Goal: Task Accomplishment & Management: Manage account settings

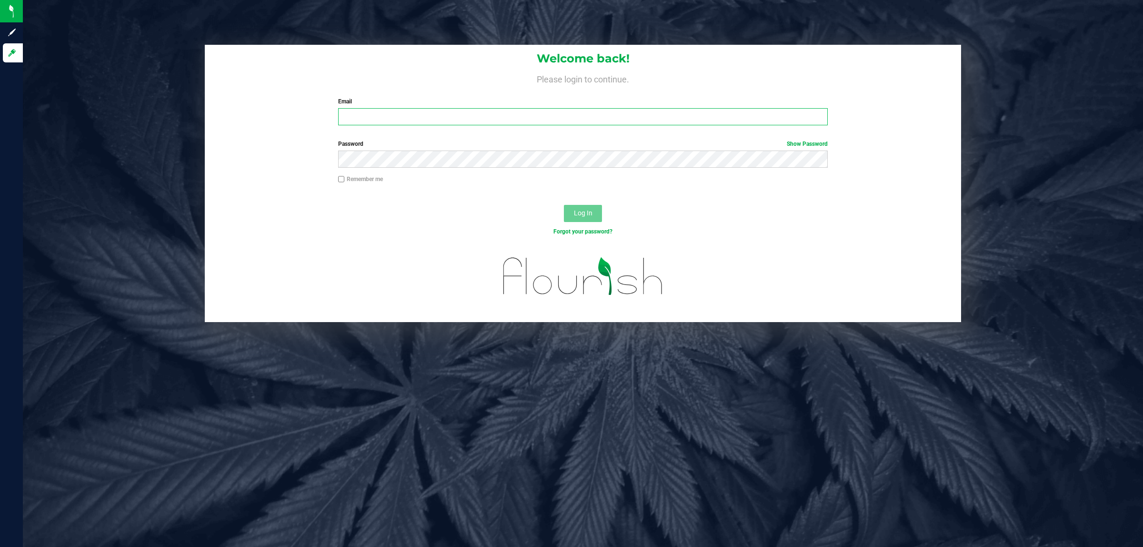
click at [391, 121] on input "Email" at bounding box center [583, 116] width 490 height 17
type input "[EMAIL_ADDRESS][DOMAIN_NAME]"
click at [394, 120] on input "[EMAIL_ADDRESS][DOMAIN_NAME]" at bounding box center [583, 116] width 490 height 17
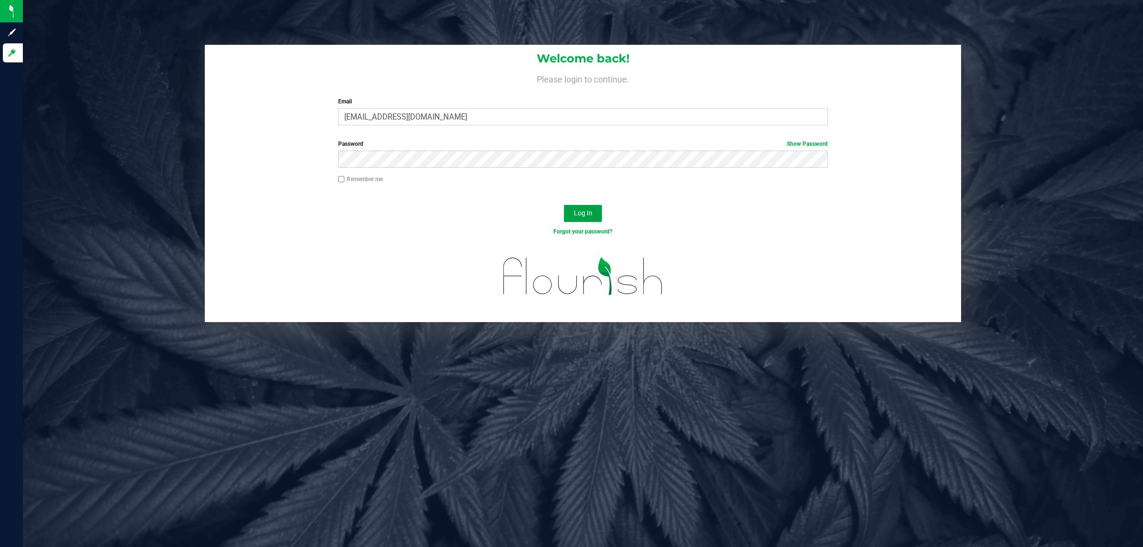
click at [590, 212] on span "Log In" at bounding box center [583, 213] width 19 height 8
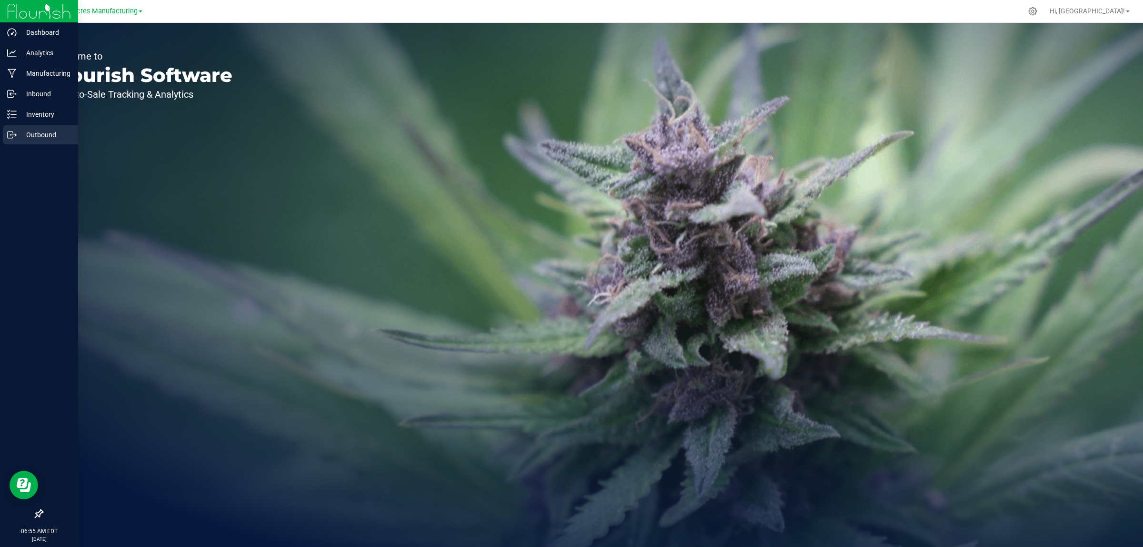
click at [10, 138] on icon at bounding box center [10, 134] width 5 height 7
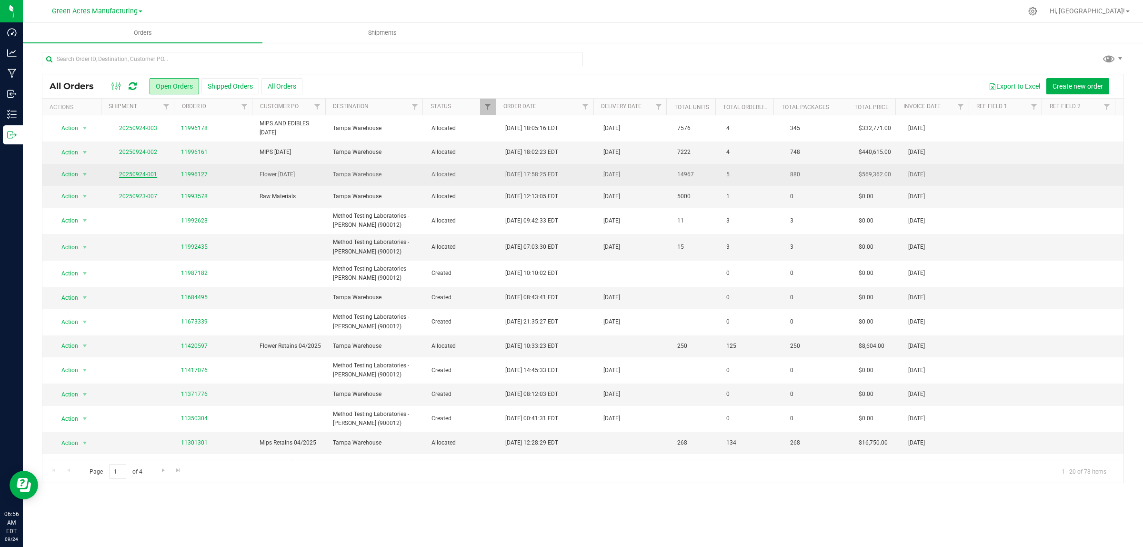
click at [149, 174] on link "20250924-001" at bounding box center [138, 174] width 38 height 7
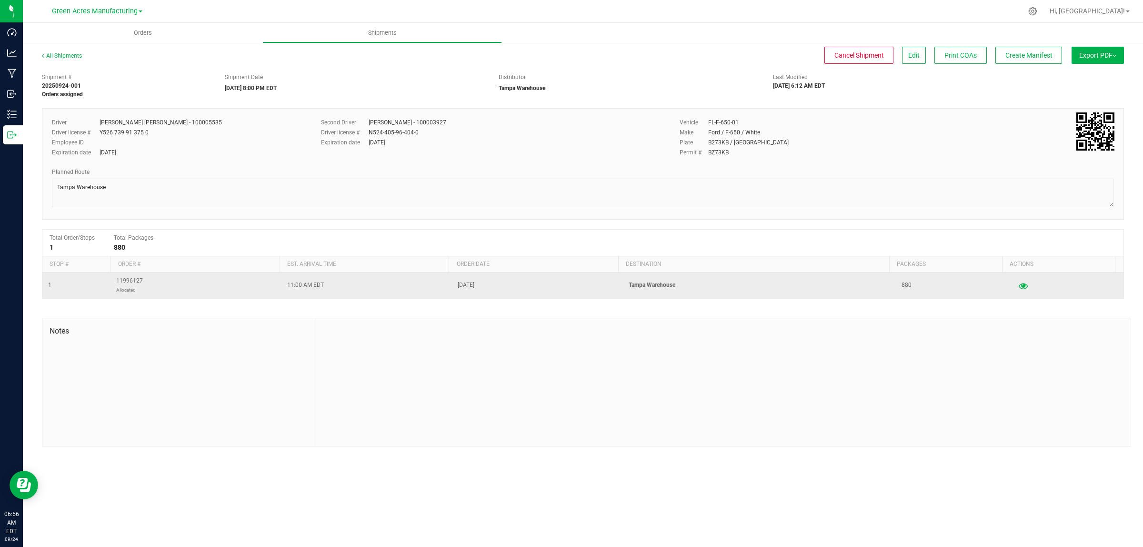
click at [1019, 287] on icon "button" at bounding box center [1023, 285] width 9 height 7
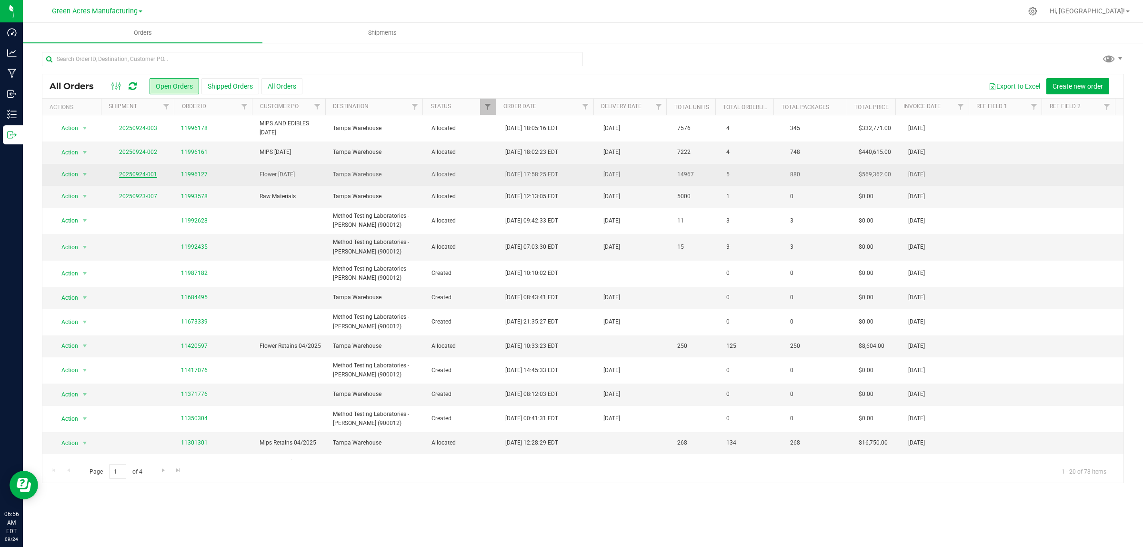
click at [139, 177] on link "20250924-001" at bounding box center [138, 174] width 38 height 7
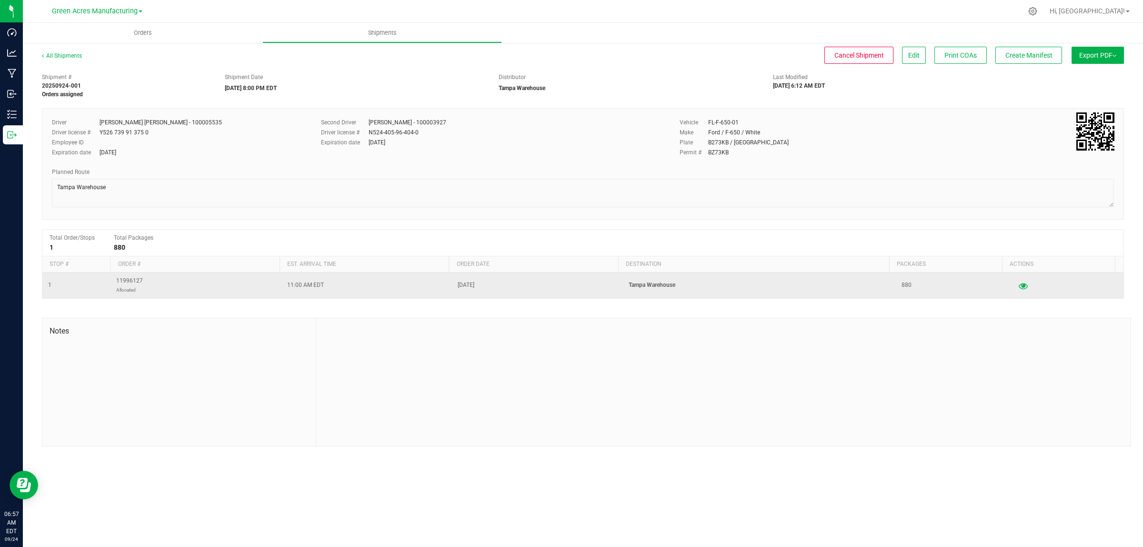
click at [1019, 288] on icon "button" at bounding box center [1023, 285] width 9 height 7
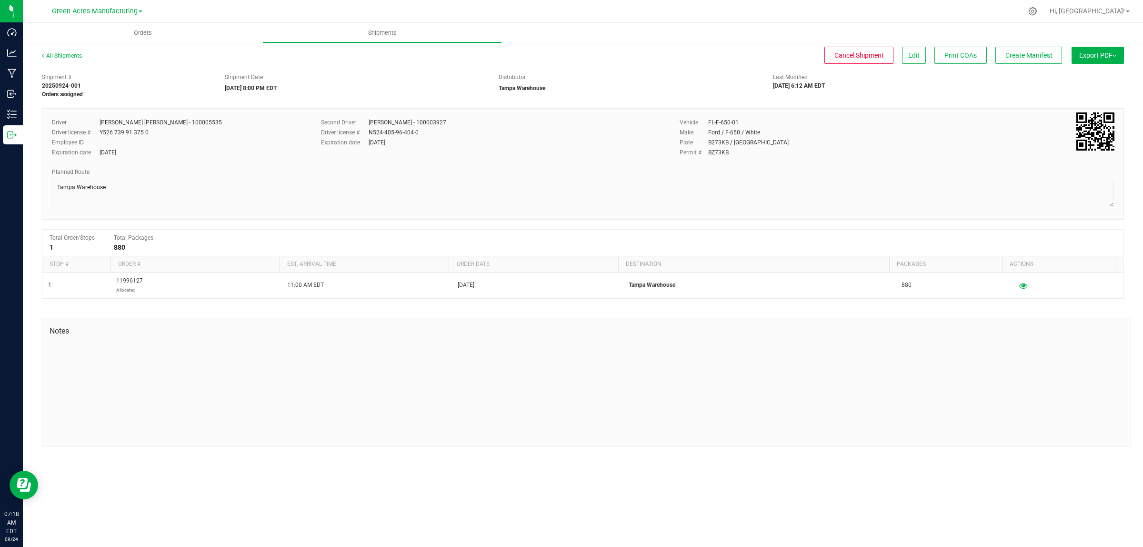
click at [1095, 51] on span "Export PDF" at bounding box center [1097, 55] width 37 height 8
click at [1095, 90] on div "Manifest by Lot" at bounding box center [1097, 90] width 88 height 7
click at [1011, 56] on span "Create Manifest" at bounding box center [1028, 55] width 47 height 8
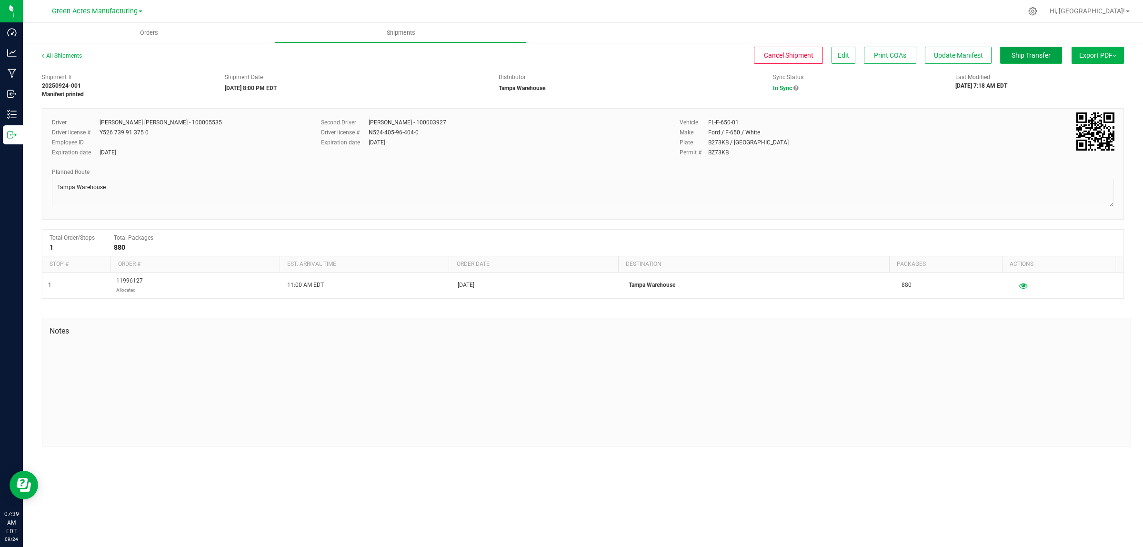
click at [1014, 49] on button "Ship Transfer" at bounding box center [1031, 55] width 62 height 17
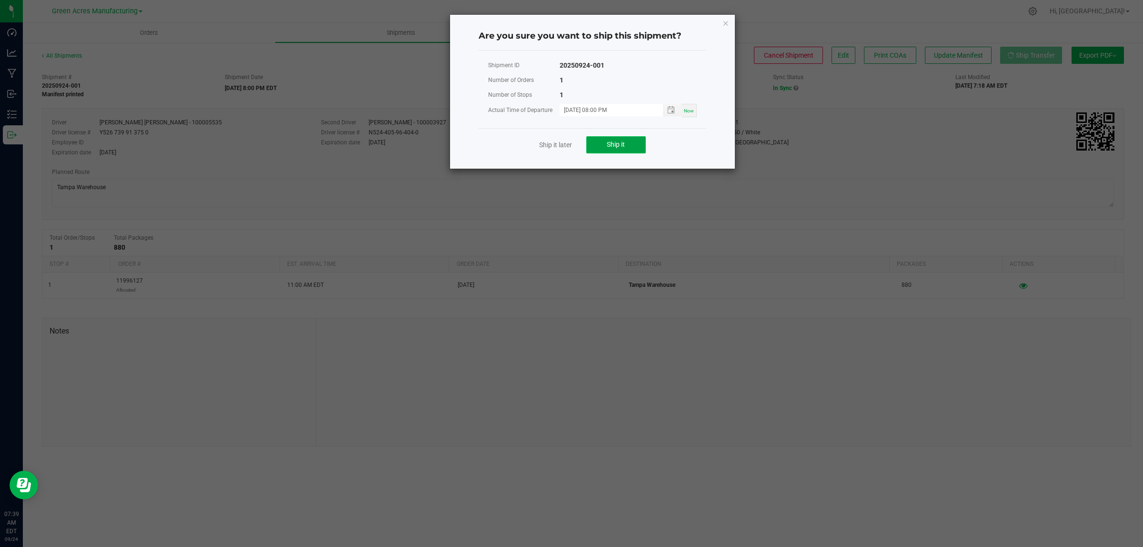
click at [599, 147] on button "Ship it" at bounding box center [616, 144] width 60 height 17
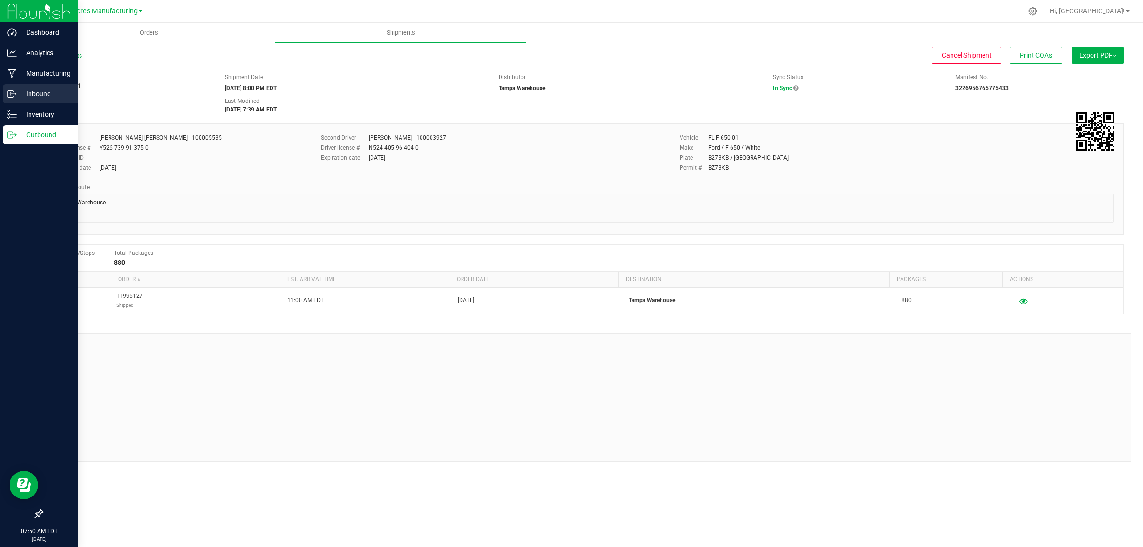
click at [24, 90] on p "Inbound" at bounding box center [45, 93] width 57 height 11
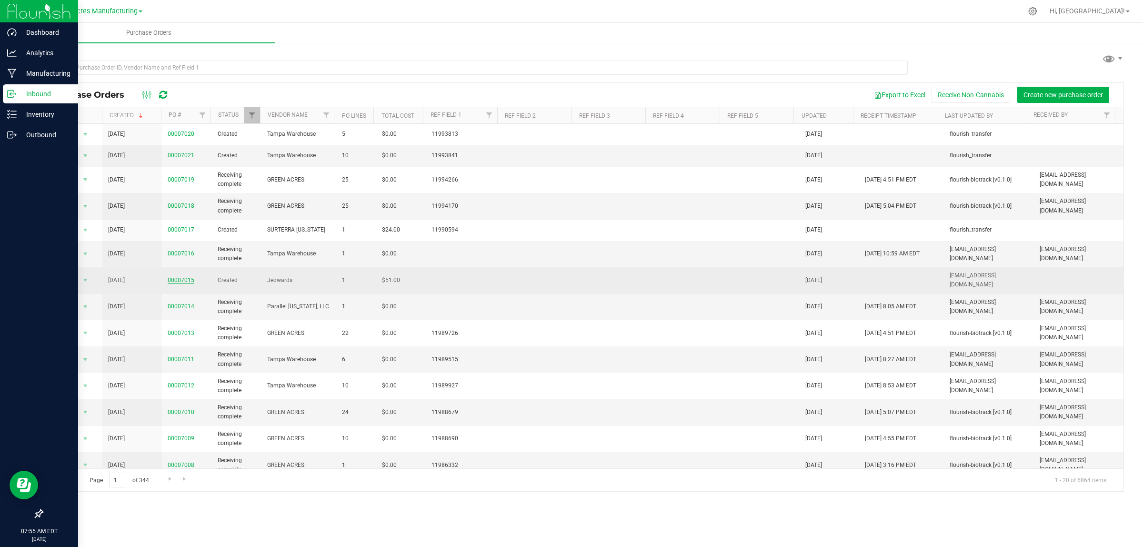
click at [180, 279] on link "00007015" at bounding box center [181, 280] width 27 height 7
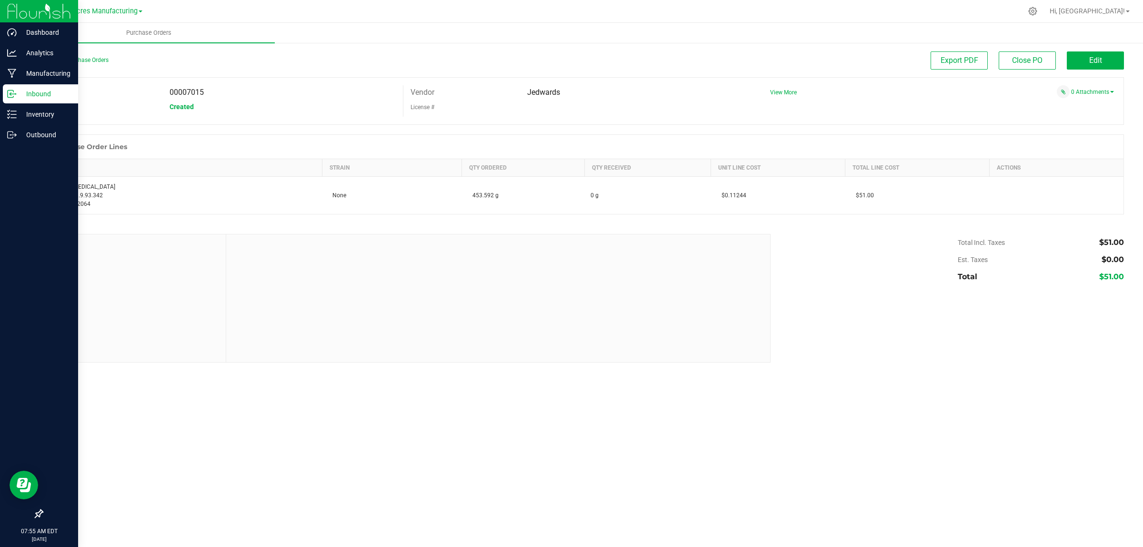
click at [18, 91] on p "Inbound" at bounding box center [45, 93] width 57 height 11
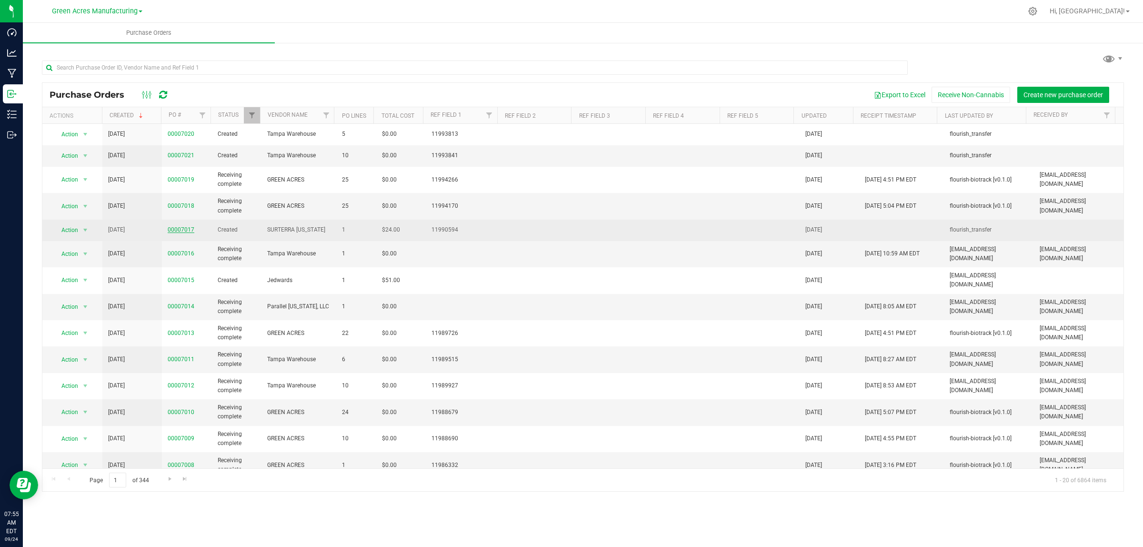
click at [172, 232] on link "00007017" at bounding box center [181, 229] width 27 height 7
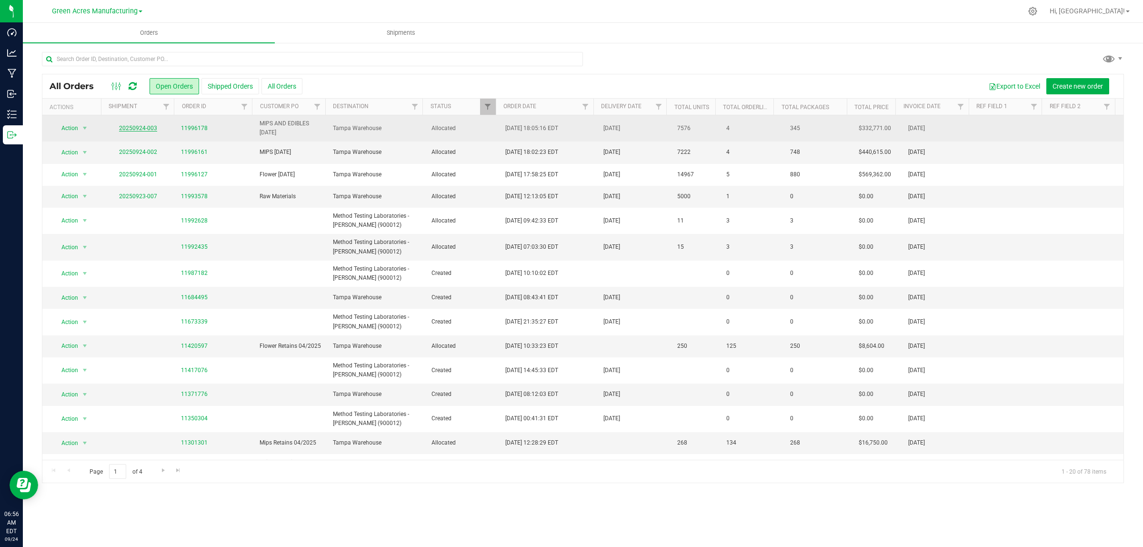
click at [144, 129] on link "20250924-003" at bounding box center [138, 128] width 38 height 7
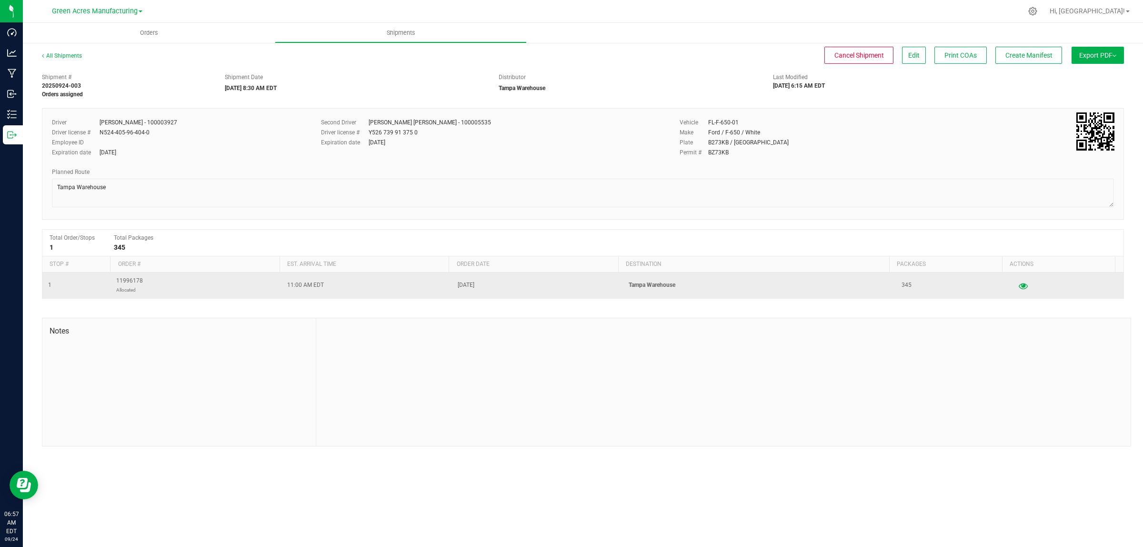
click at [1014, 287] on button "button" at bounding box center [1022, 285] width 17 height 15
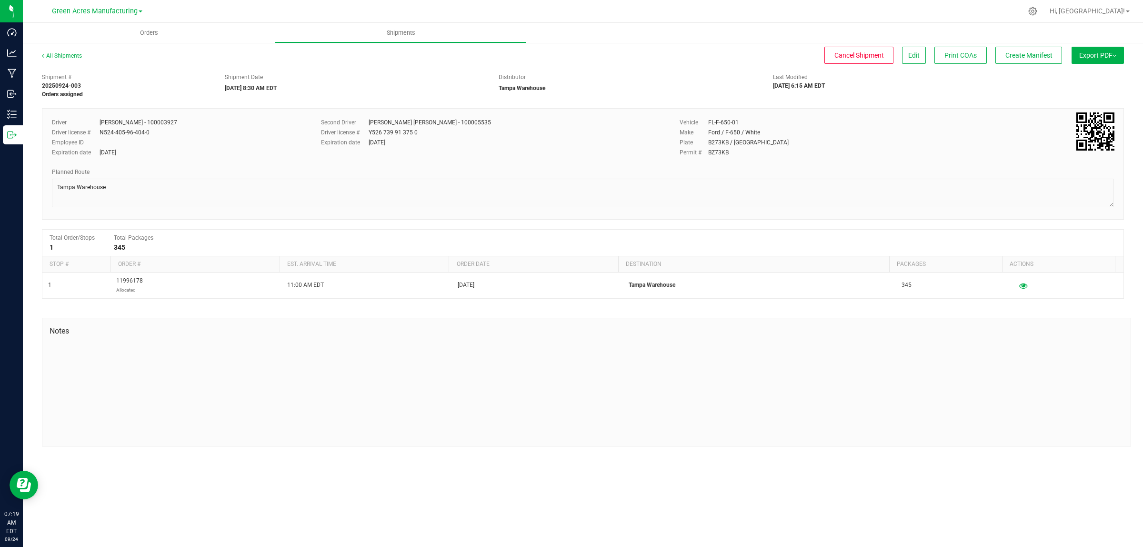
click at [1100, 54] on span "Export PDF" at bounding box center [1097, 55] width 37 height 8
click at [1093, 89] on div "Manifest by Lot" at bounding box center [1097, 90] width 88 height 7
click at [1018, 55] on span "Create Manifest" at bounding box center [1028, 55] width 47 height 8
click at [1019, 48] on button "Ship Transfer" at bounding box center [1031, 55] width 62 height 17
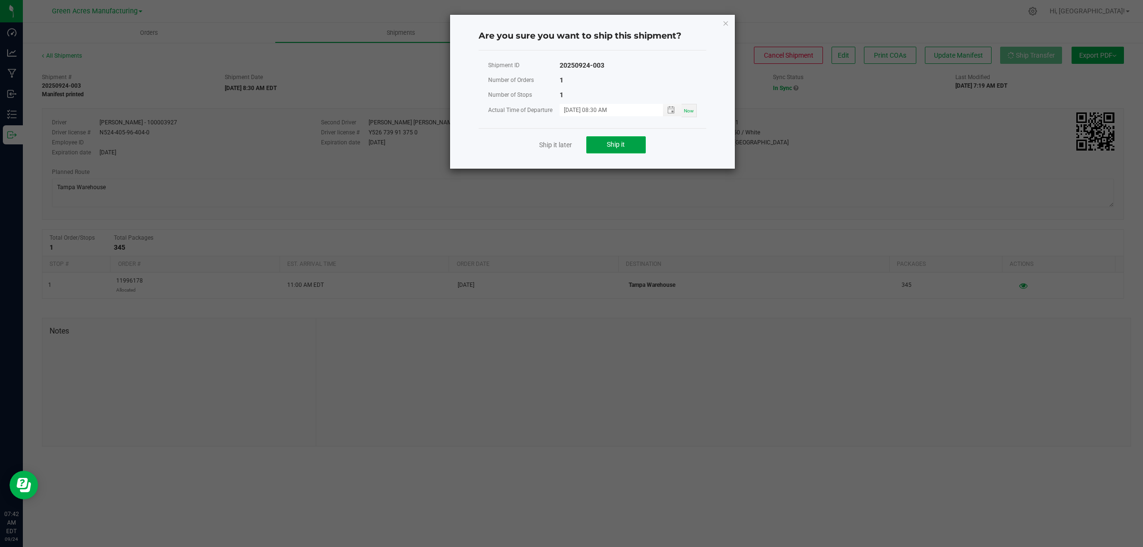
click at [605, 141] on button "Ship it" at bounding box center [616, 144] width 60 height 17
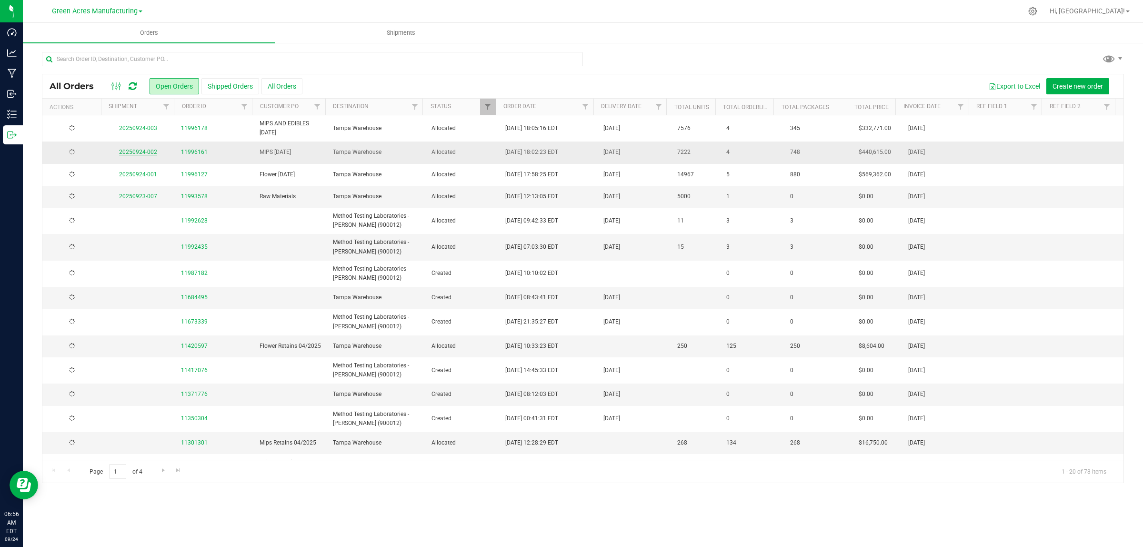
click at [146, 153] on link "20250924-002" at bounding box center [138, 152] width 38 height 7
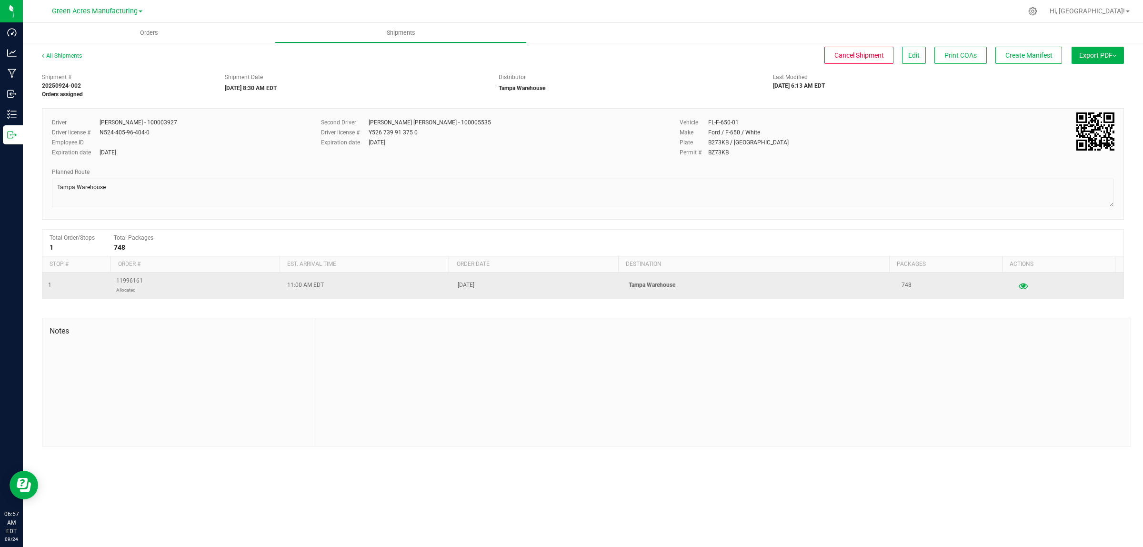
click at [1019, 282] on button "button" at bounding box center [1022, 285] width 17 height 15
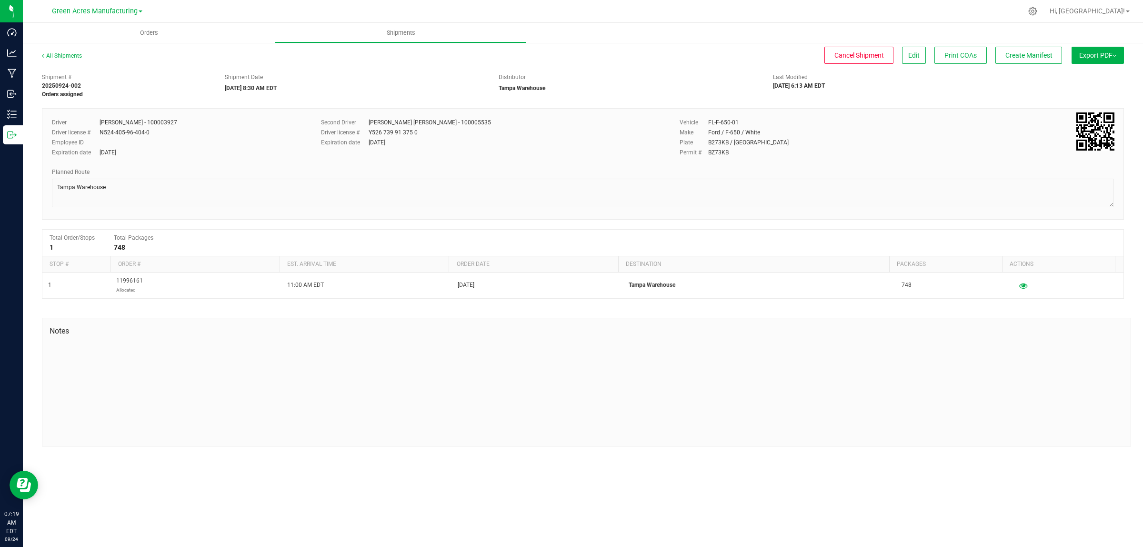
click at [1113, 51] on span "Export PDF" at bounding box center [1097, 55] width 37 height 8
click at [1084, 99] on ul "Manifest by Package ID Manifest by Lot Standard [US_STATE] Trip Ticket" at bounding box center [1095, 83] width 96 height 37
click at [1084, 95] on li "Manifest by Lot" at bounding box center [1095, 90] width 96 height 14
click at [1027, 55] on span "Create Manifest" at bounding box center [1028, 55] width 47 height 8
click at [1026, 51] on span "Ship Transfer" at bounding box center [1030, 55] width 39 height 8
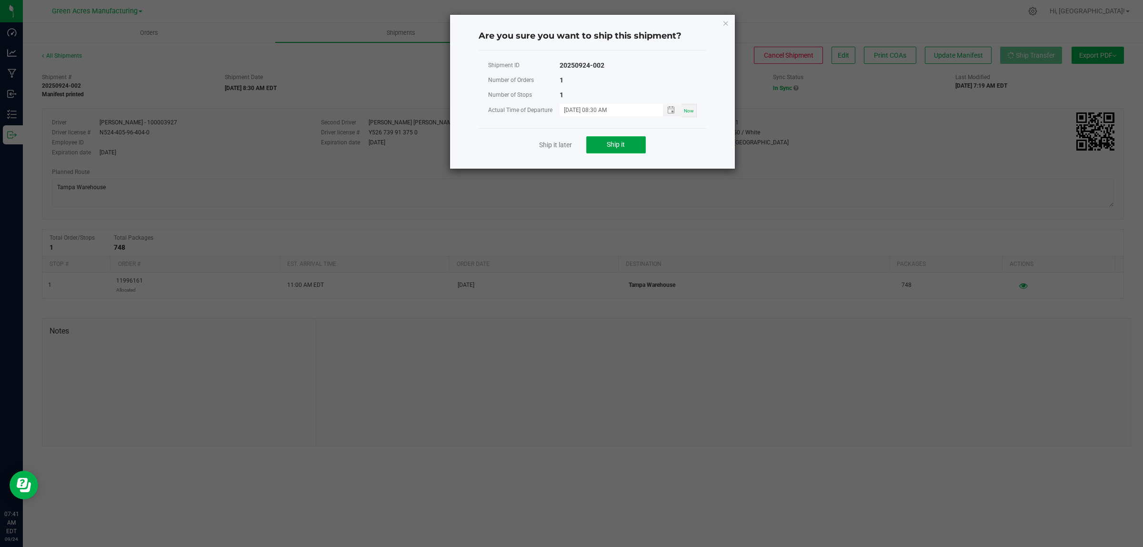
click at [620, 149] on button "Ship it" at bounding box center [616, 144] width 60 height 17
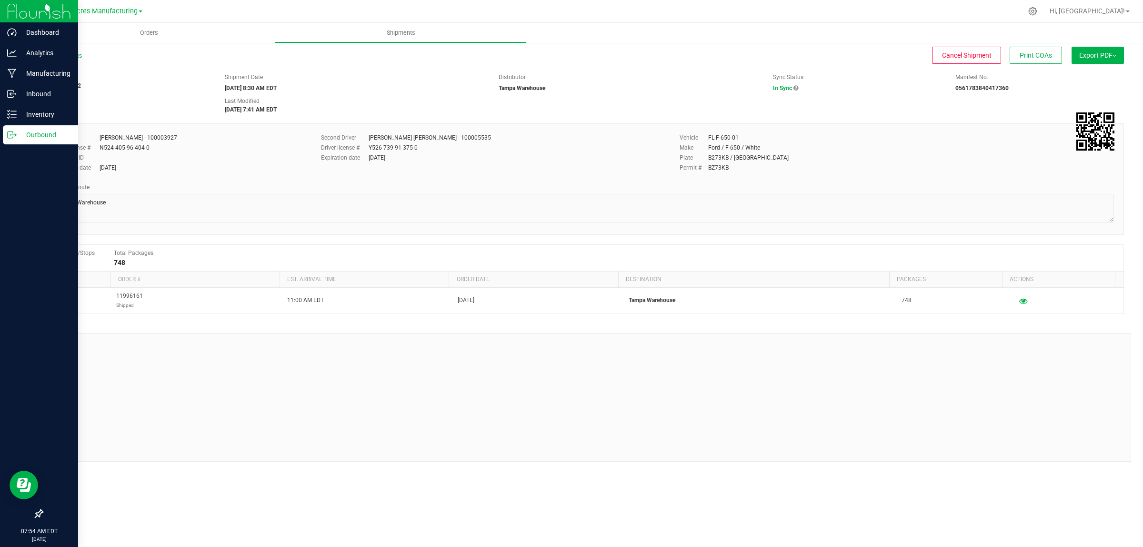
click at [33, 139] on p "Outbound" at bounding box center [45, 134] width 57 height 11
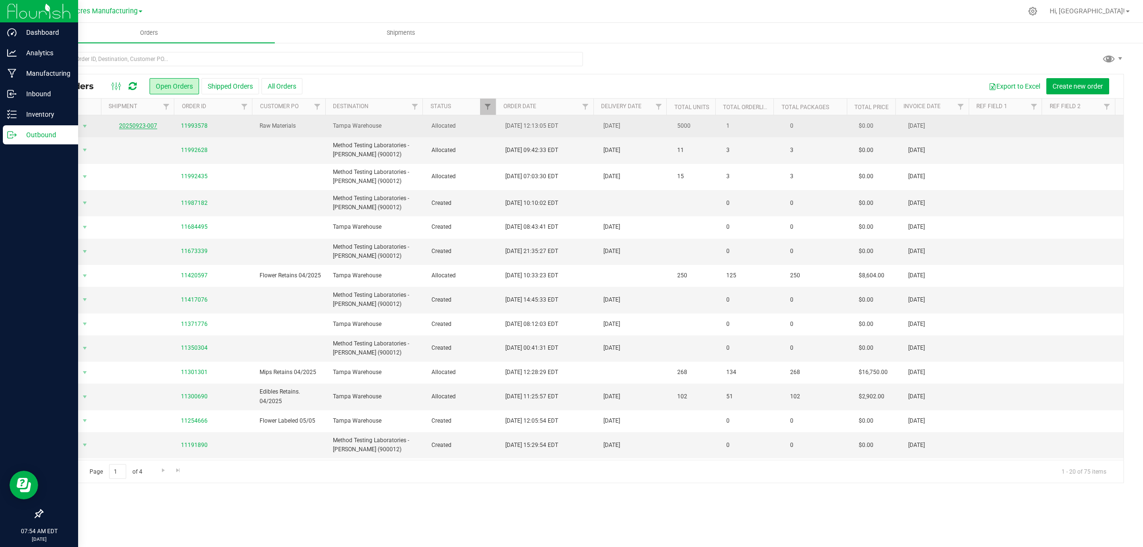
click at [142, 127] on link "20250923-007" at bounding box center [138, 125] width 38 height 7
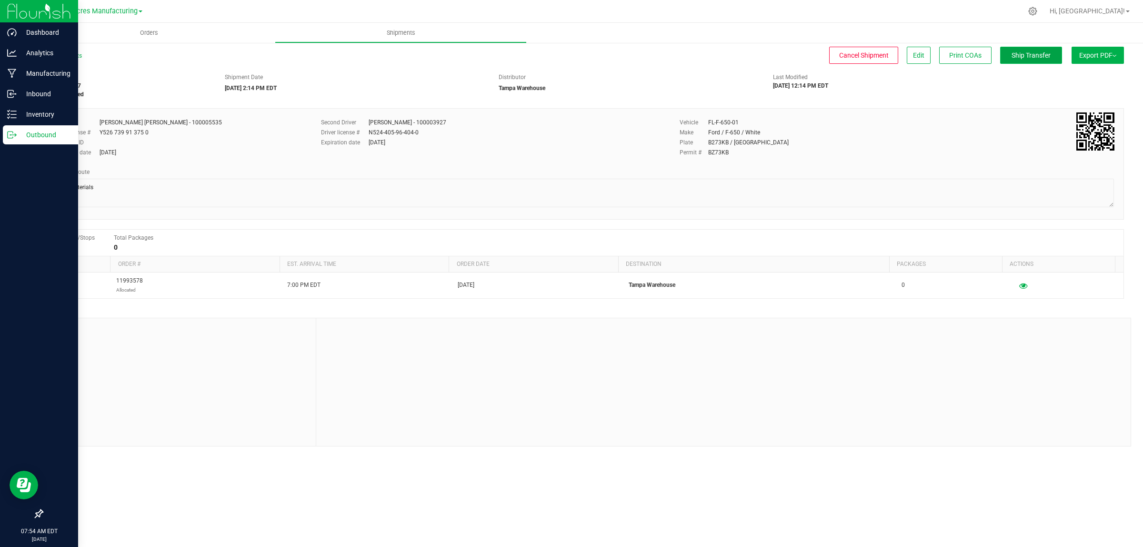
click at [1048, 60] on button "Ship Transfer" at bounding box center [1031, 55] width 62 height 17
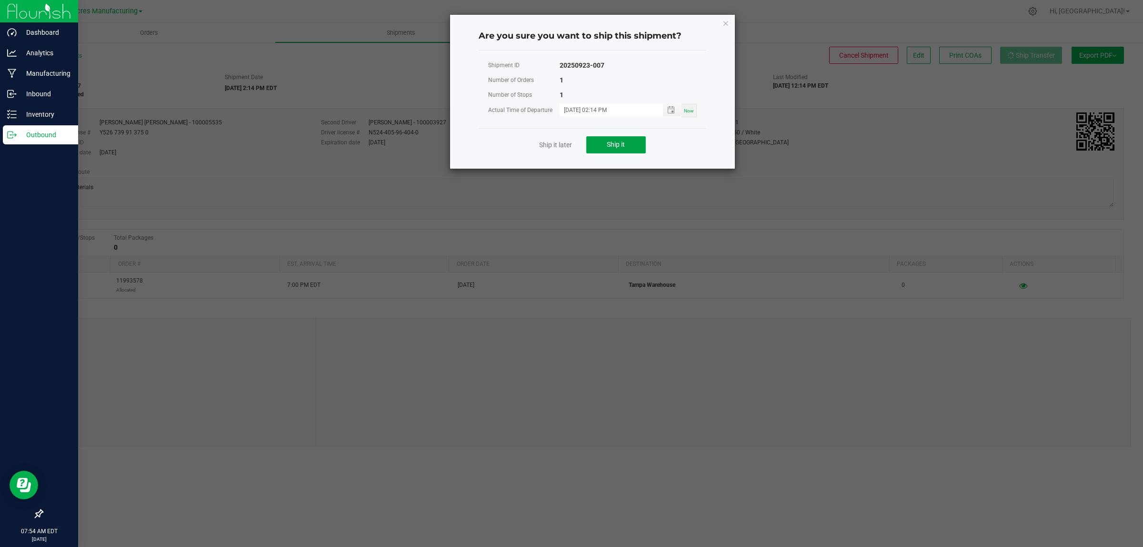
click at [606, 142] on button "Ship it" at bounding box center [616, 144] width 60 height 17
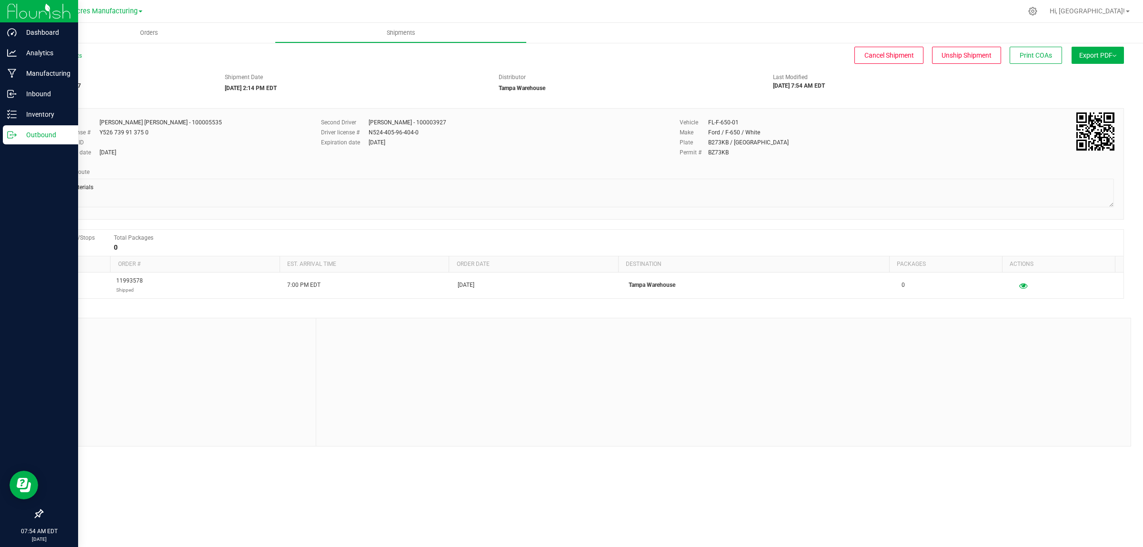
click at [15, 136] on icon at bounding box center [12, 135] width 10 height 10
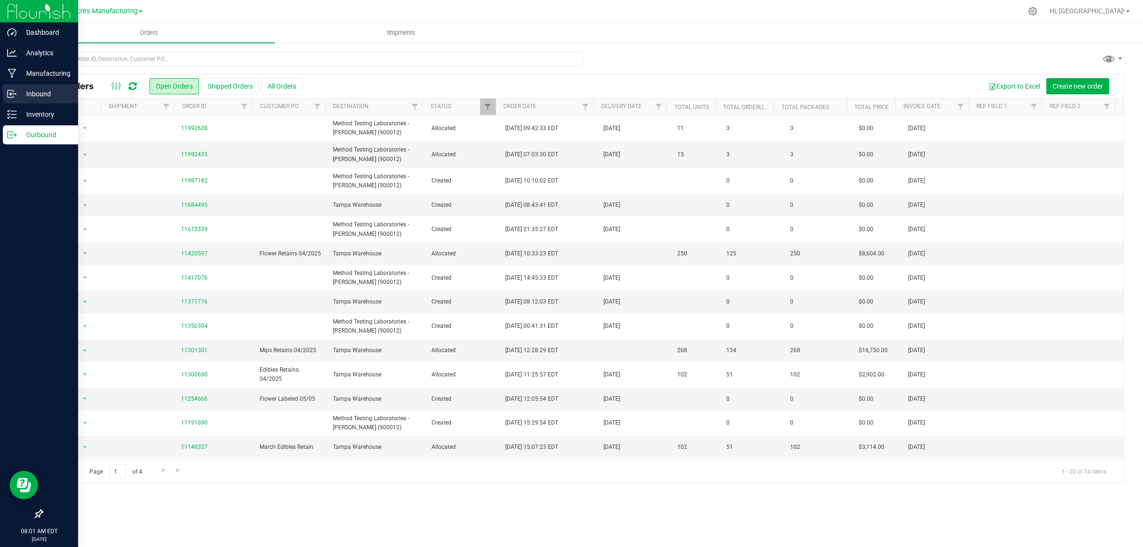
click at [26, 90] on p "Inbound" at bounding box center [45, 93] width 57 height 11
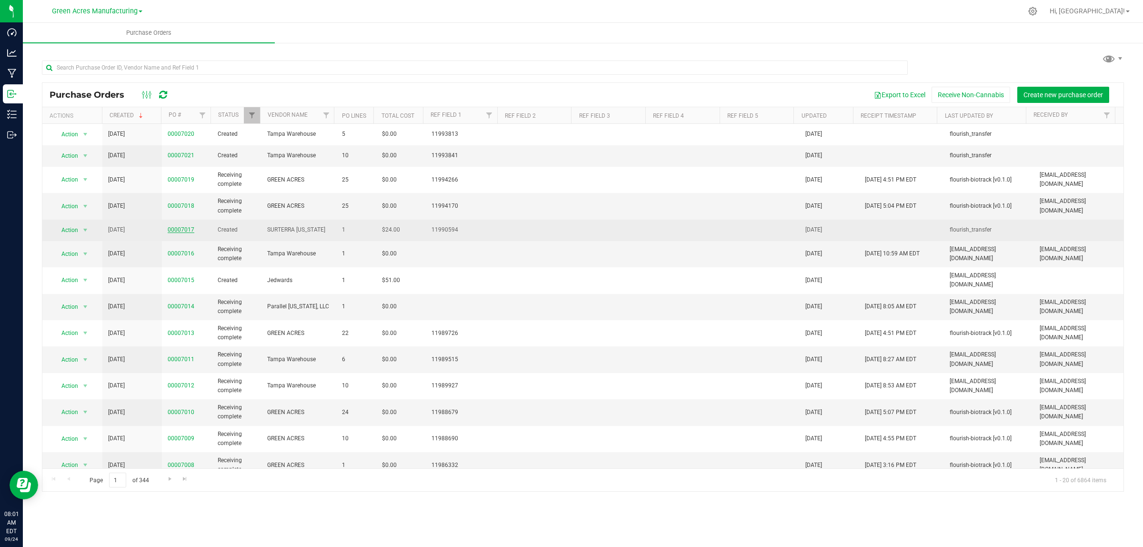
click at [176, 230] on link "00007017" at bounding box center [181, 229] width 27 height 7
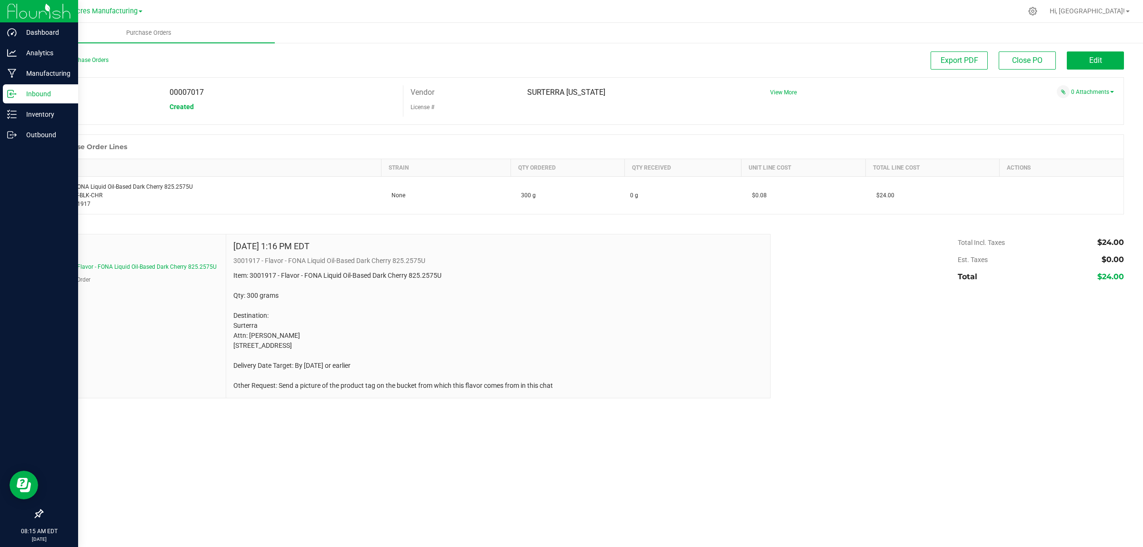
click at [42, 93] on p "Inbound" at bounding box center [45, 93] width 57 height 11
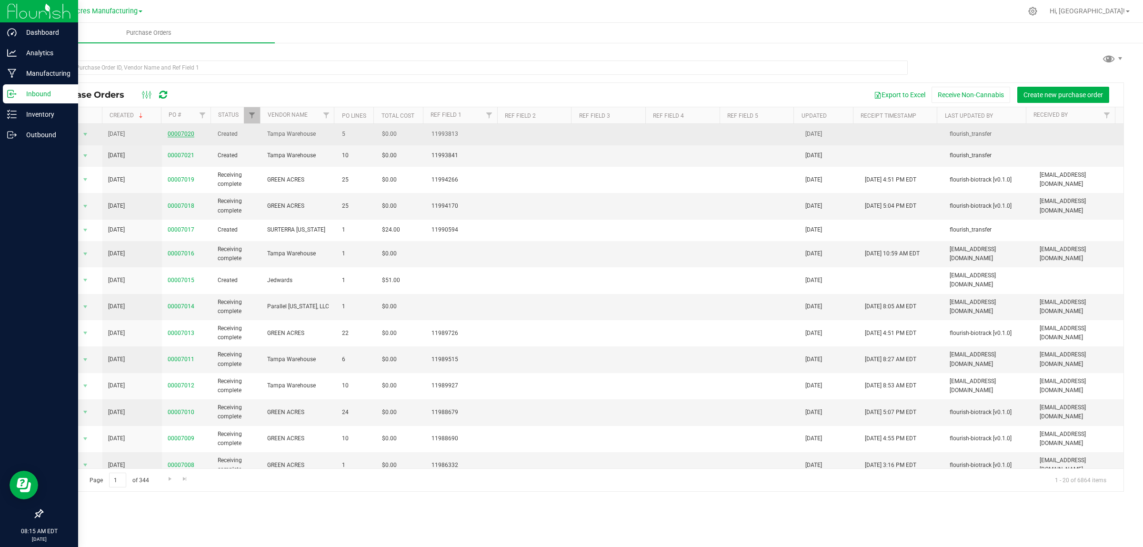
click at [186, 136] on link "00007020" at bounding box center [181, 133] width 27 height 7
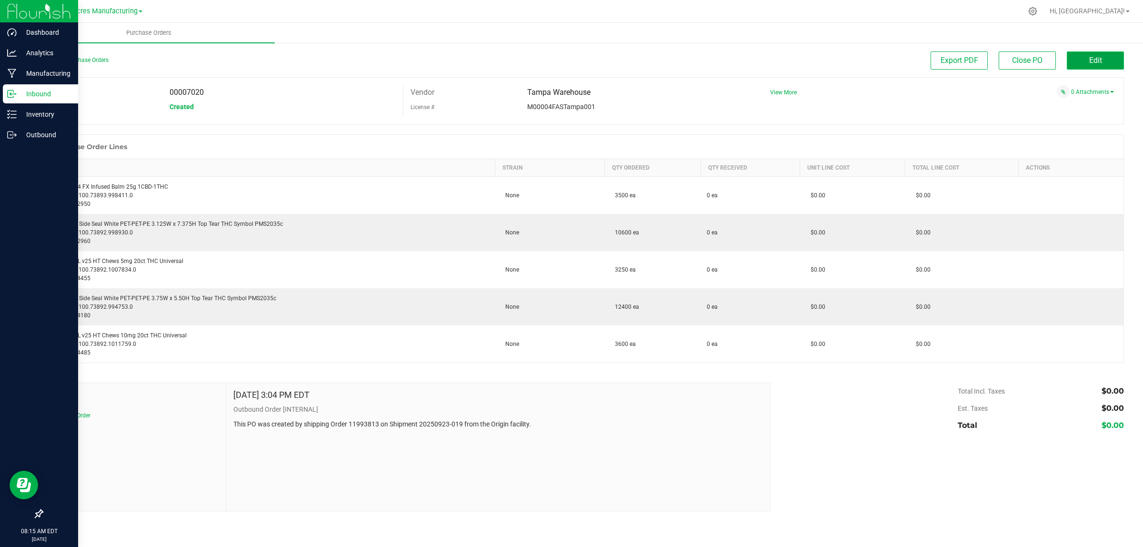
click at [1123, 63] on button "Edit" at bounding box center [1095, 60] width 57 height 18
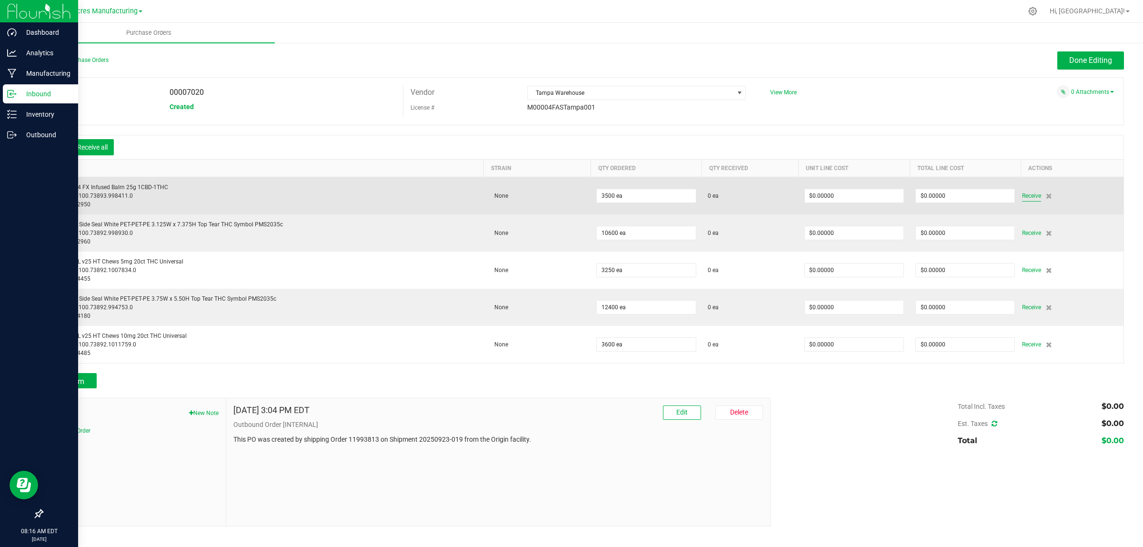
click at [1033, 197] on span "Receive" at bounding box center [1031, 195] width 19 height 11
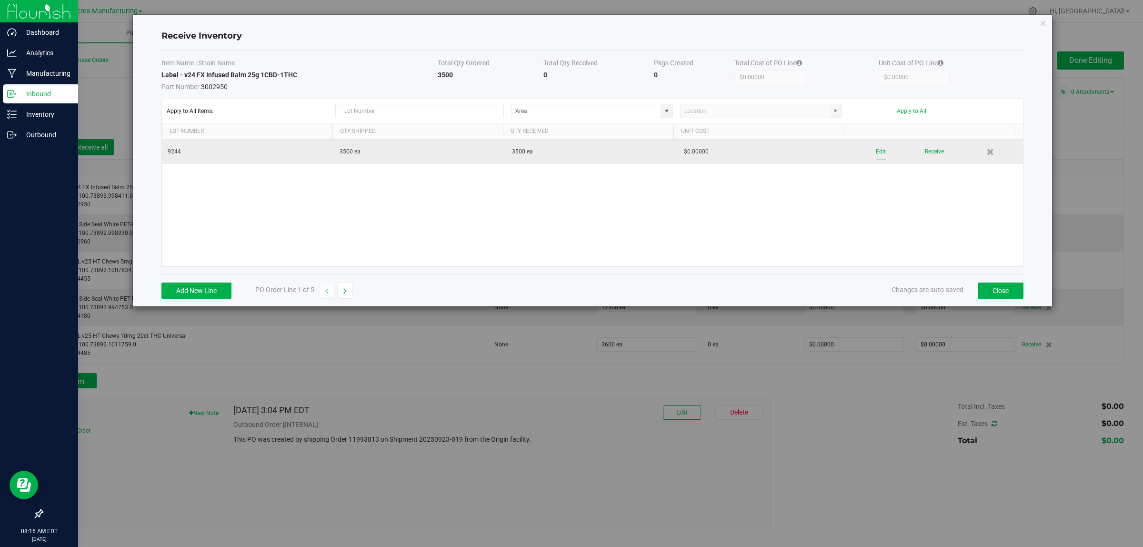
click at [876, 149] on button "Edit" at bounding box center [881, 151] width 10 height 17
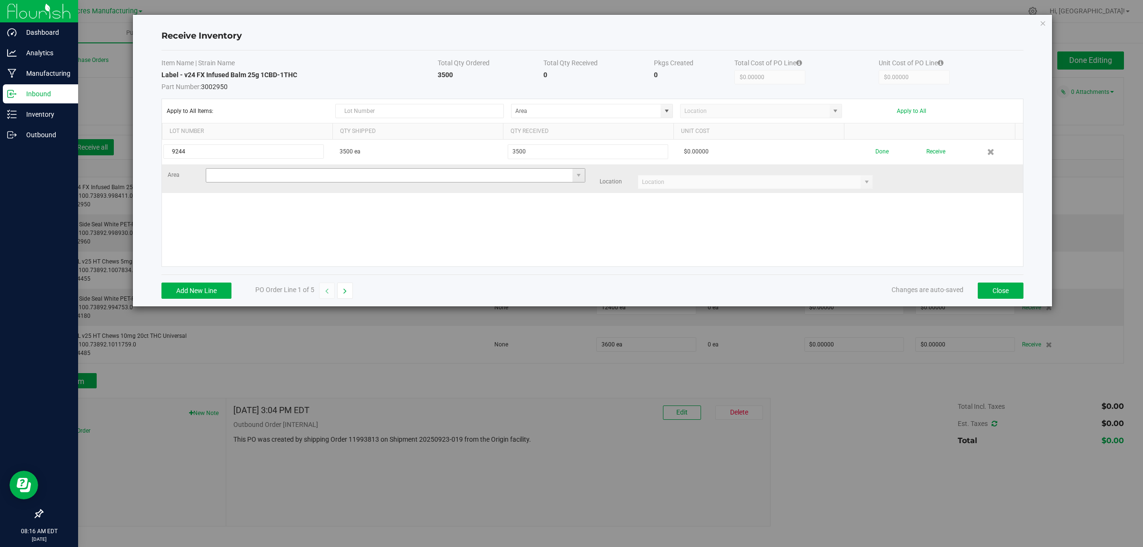
click at [243, 170] on input at bounding box center [389, 175] width 367 height 13
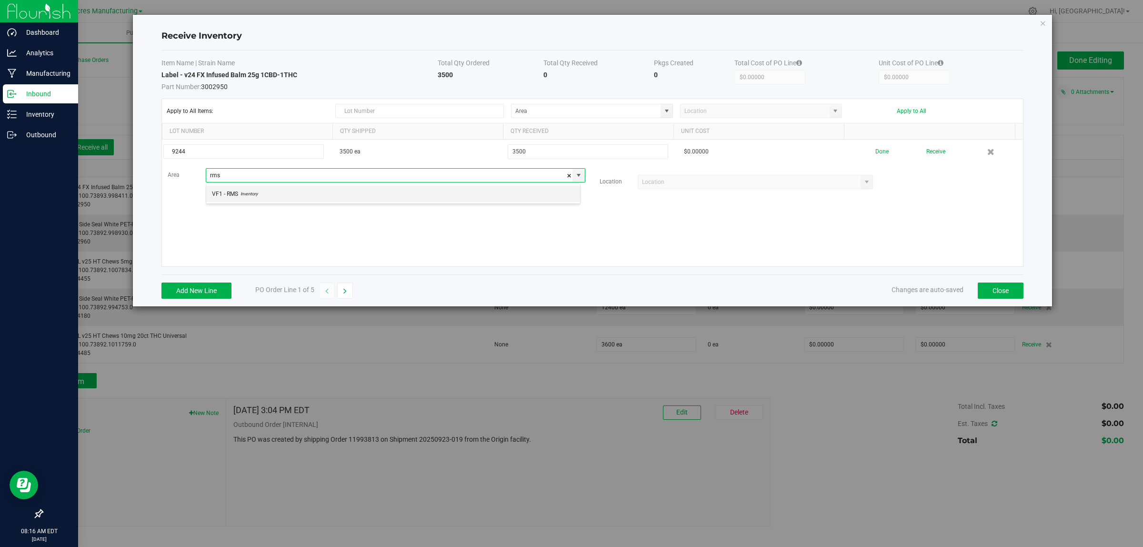
click at [240, 191] on span "Inventory" at bounding box center [248, 194] width 20 height 14
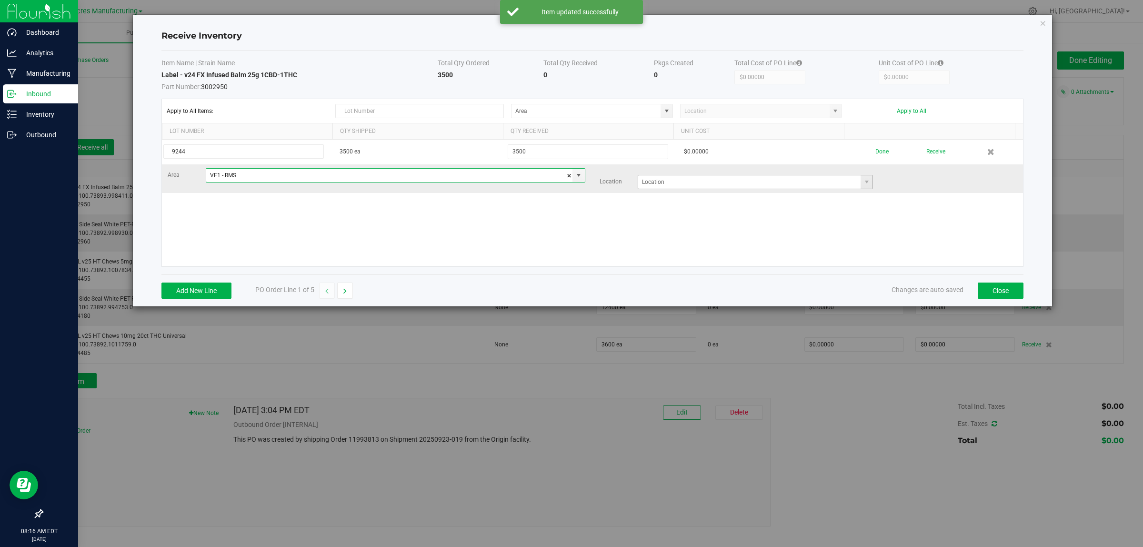
type input "VF1 - RMS"
click at [681, 181] on input at bounding box center [749, 181] width 223 height 13
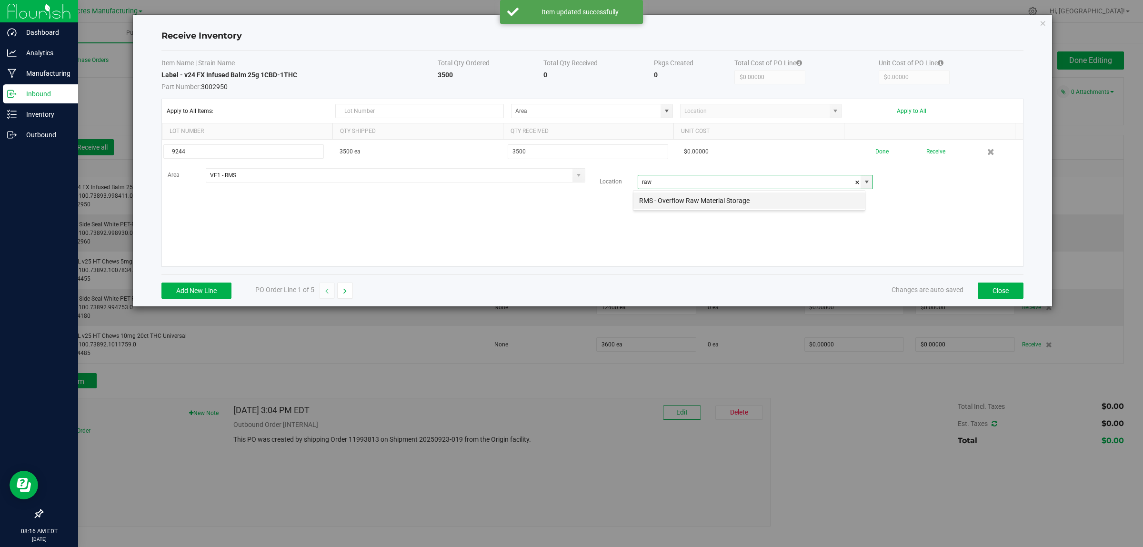
click at [687, 201] on li "RMS - Overflow Raw Material Storage" at bounding box center [748, 200] width 231 height 16
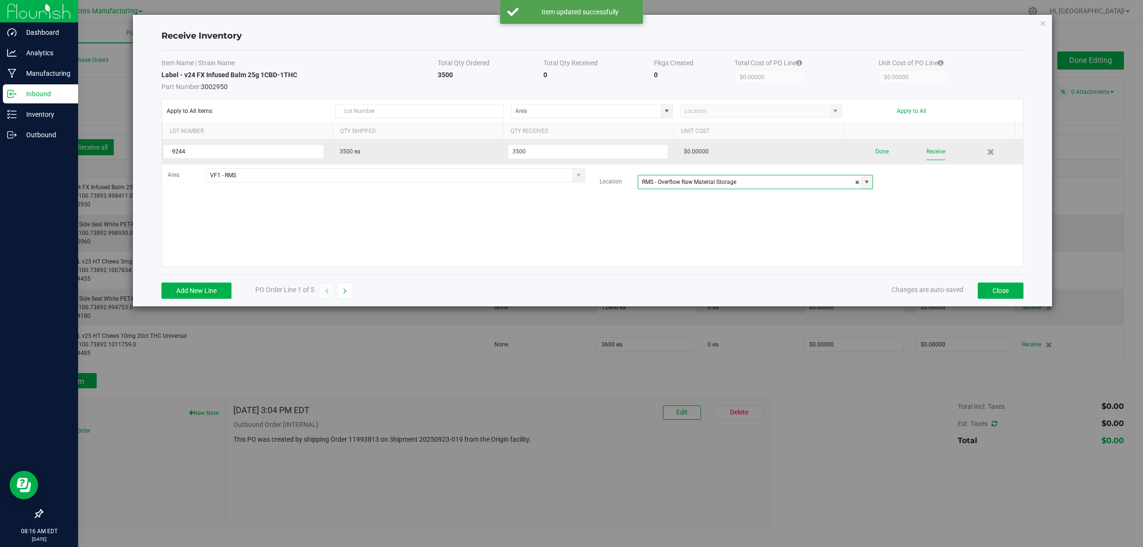
type input "RMS - Overflow Raw Material Storage"
click at [932, 149] on button "Receive" at bounding box center [935, 151] width 19 height 17
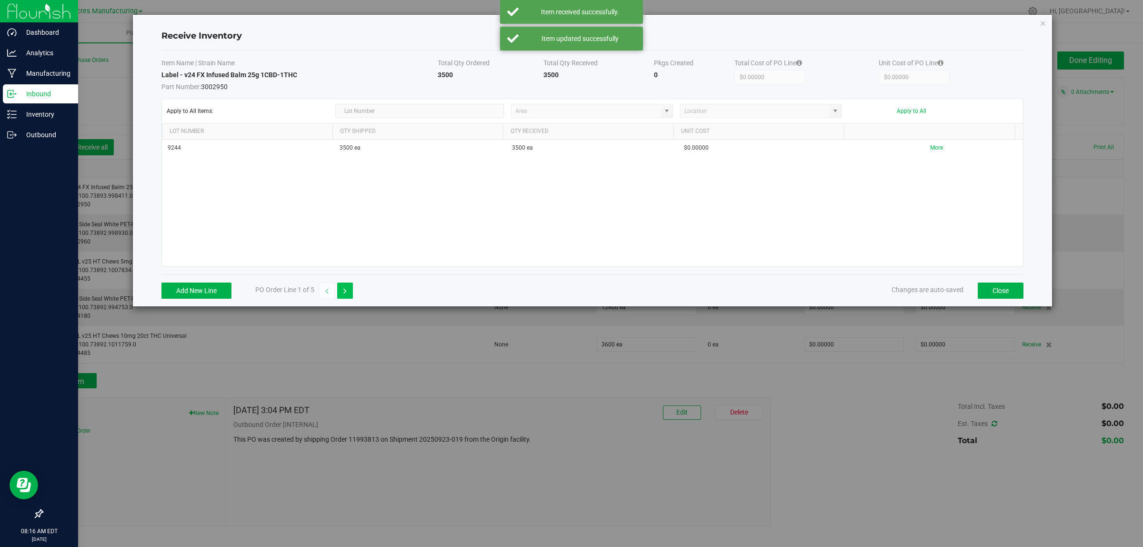
click at [346, 291] on icon "button" at bounding box center [344, 291] width 3 height 7
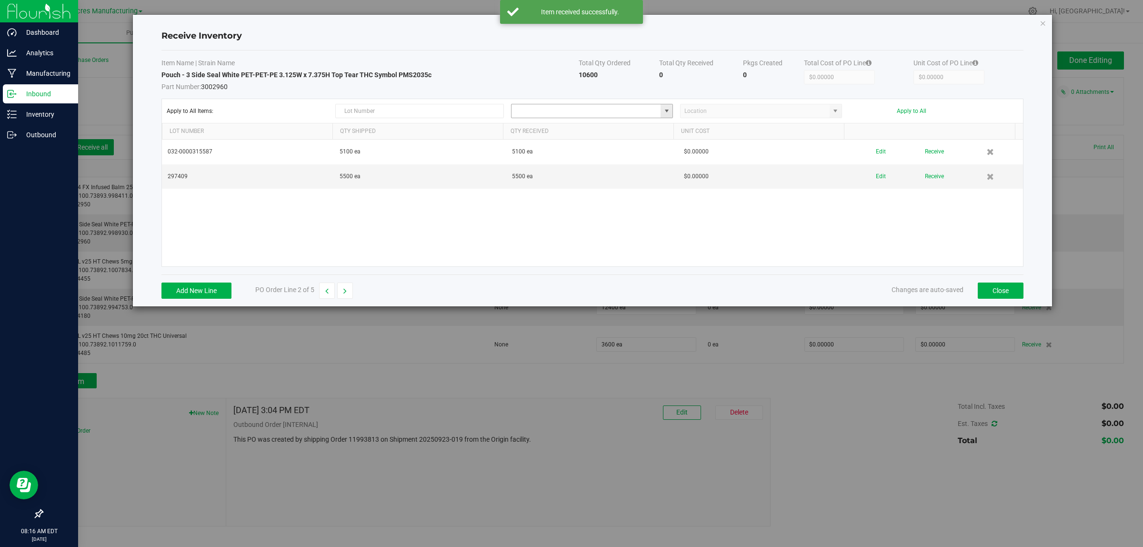
click at [606, 115] on input at bounding box center [585, 110] width 149 height 13
type input "VF1 - RMS"
click at [719, 113] on input at bounding box center [754, 110] width 149 height 13
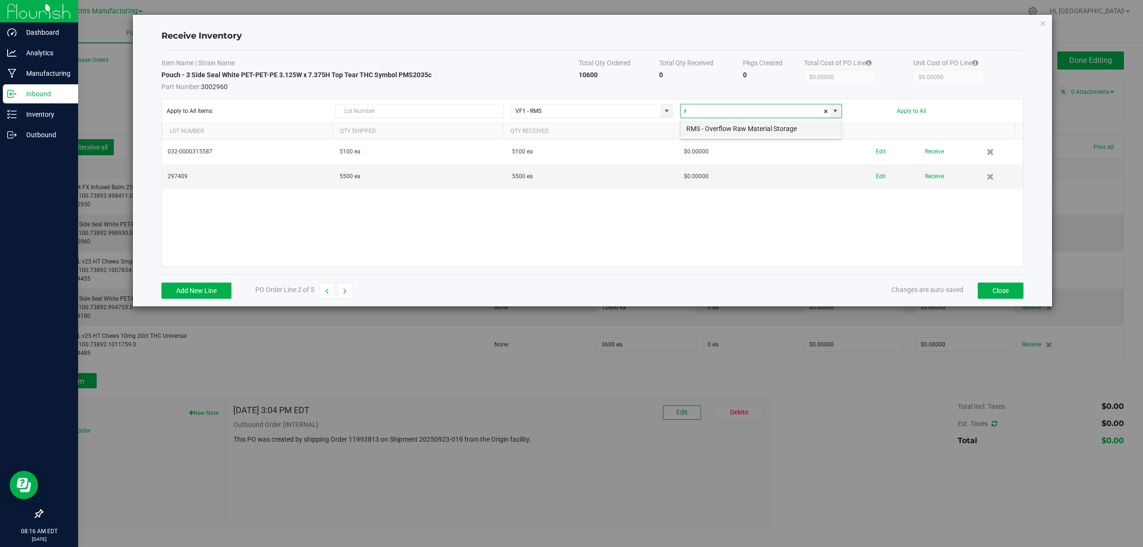
click at [715, 131] on li "RMS - Overflow Raw Material Storage" at bounding box center [760, 128] width 160 height 16
type input "RMS - Overflow Raw Material Storage"
click at [910, 106] on div "Apply to All Items: VF1 - RMS RMS - Overflow Raw Material Storage Apply to All" at bounding box center [592, 111] width 851 height 14
click at [911, 110] on button "Apply to All" at bounding box center [912, 111] width 30 height 7
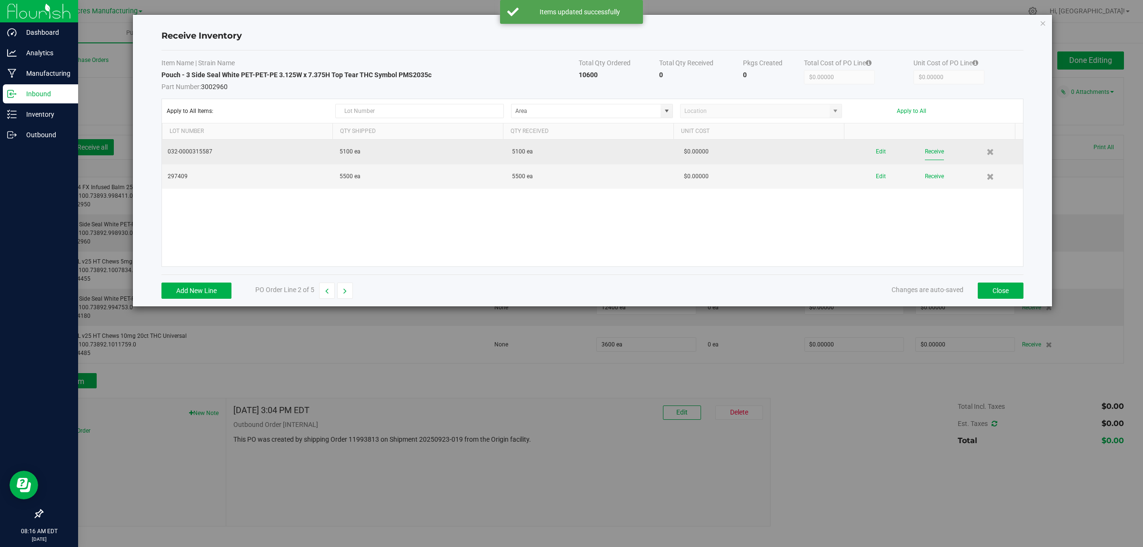
click at [925, 149] on button "Receive" at bounding box center [934, 151] width 19 height 17
click at [927, 170] on button "Receive" at bounding box center [934, 168] width 19 height 17
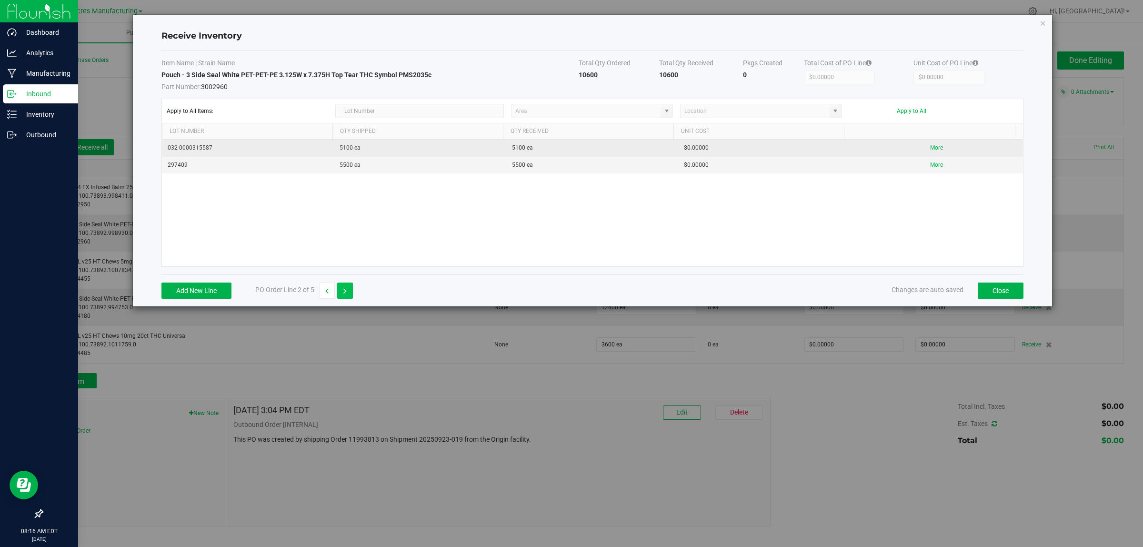
click at [348, 289] on button "button" at bounding box center [345, 290] width 16 height 16
click at [864, 151] on div "Edit Receive" at bounding box center [936, 151] width 161 height 17
click at [876, 152] on button "Edit" at bounding box center [881, 151] width 10 height 17
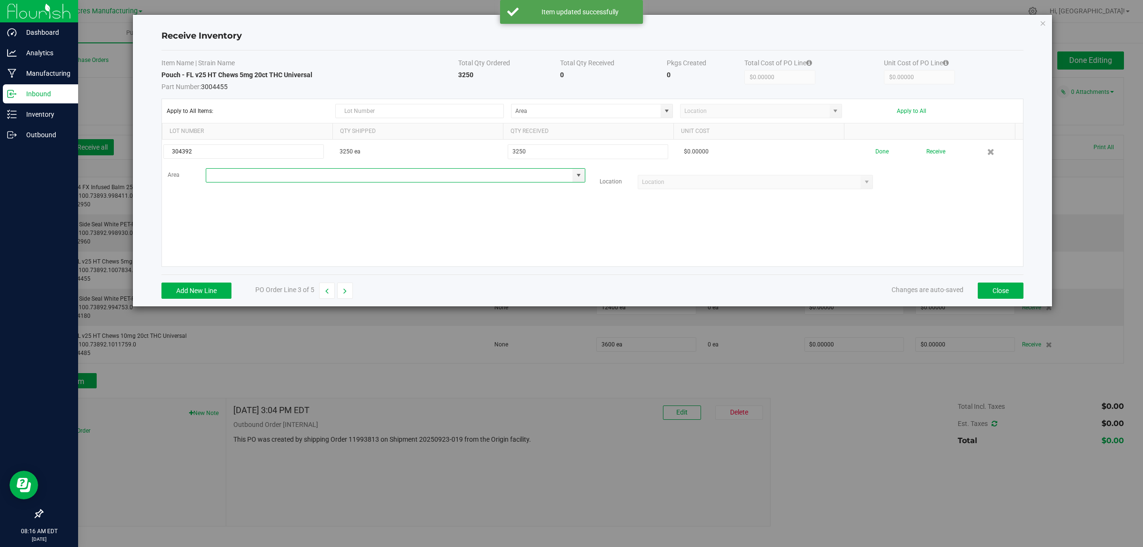
click at [375, 177] on input at bounding box center [389, 175] width 367 height 13
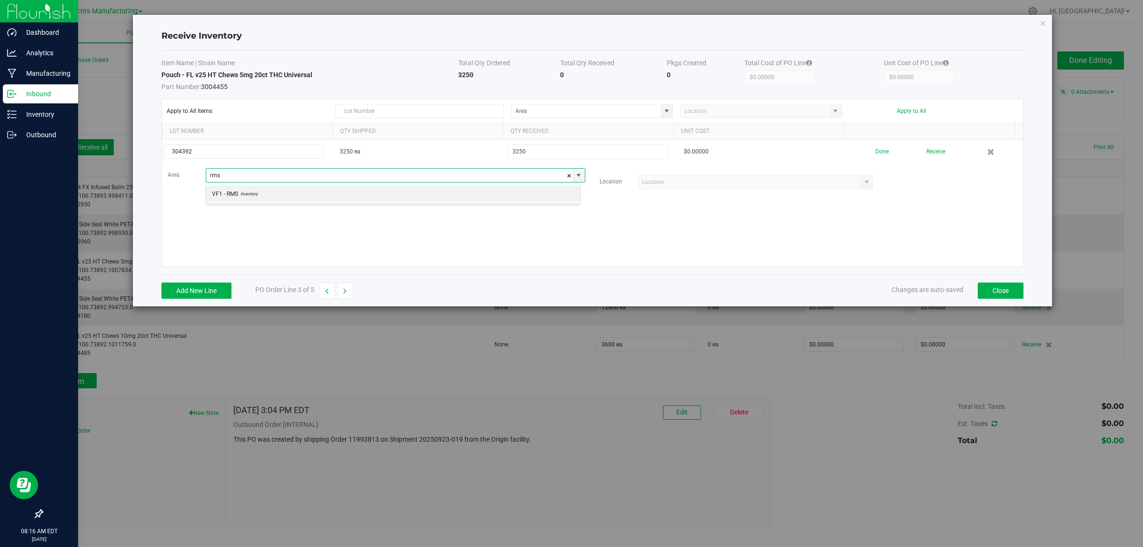
scroll to position [15, 374]
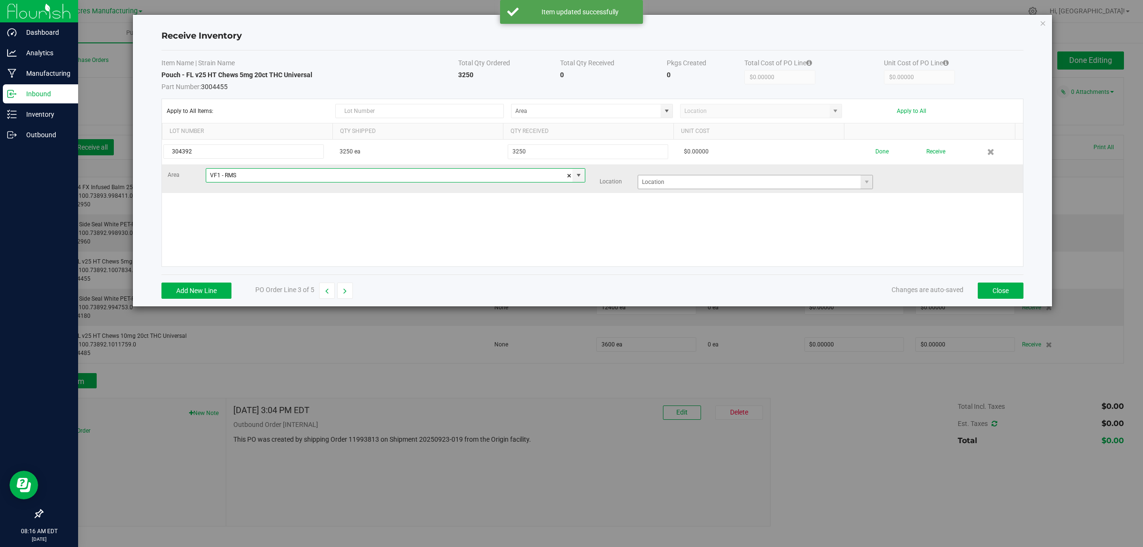
type input "VF1 - RMS"
click at [716, 186] on input at bounding box center [749, 181] width 223 height 13
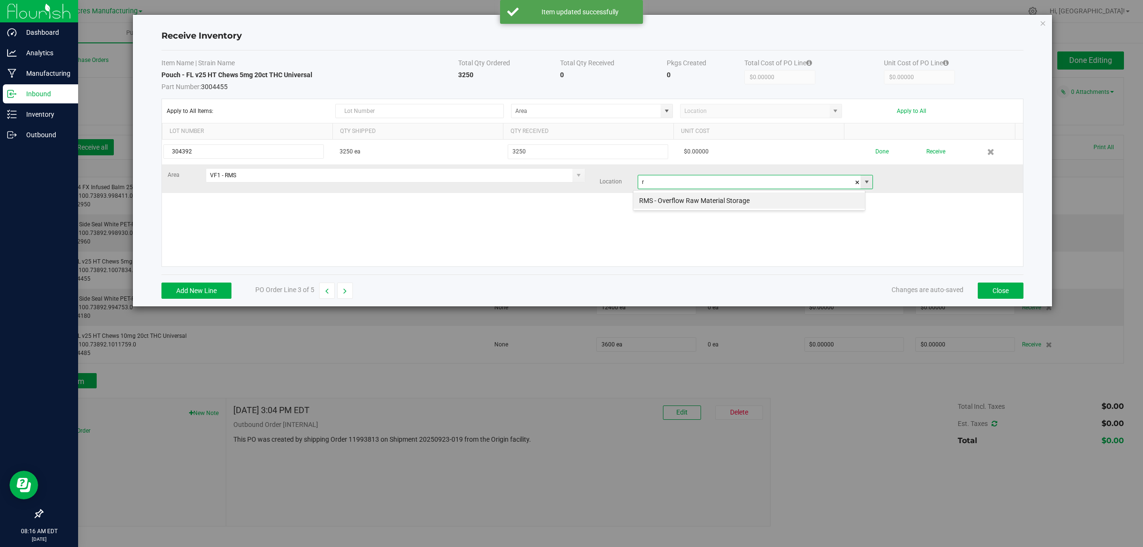
scroll to position [15, 232]
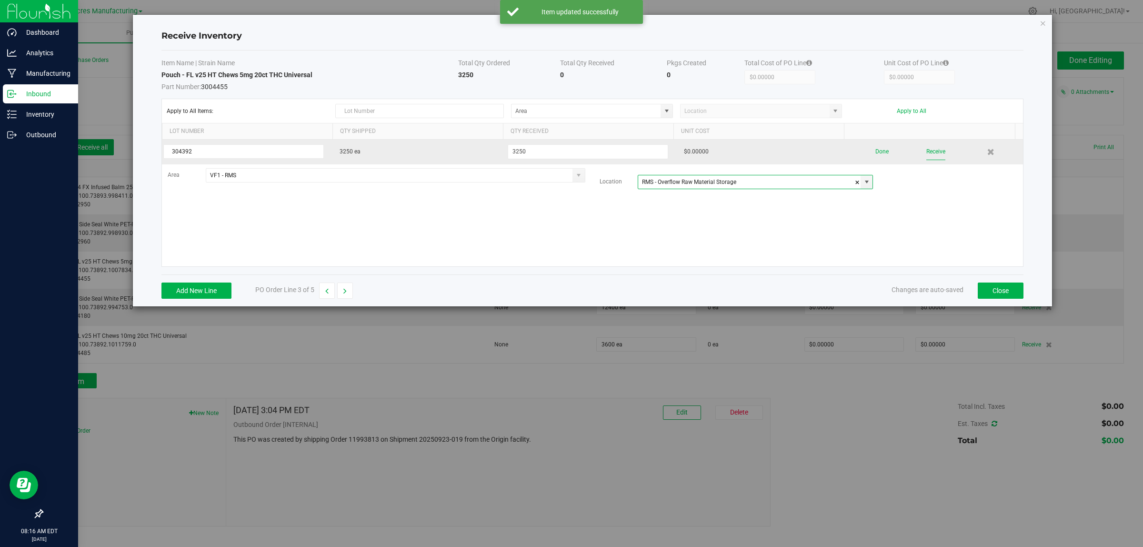
type input "RMS - Overflow Raw Material Storage"
click at [933, 152] on button "Receive" at bounding box center [935, 151] width 19 height 17
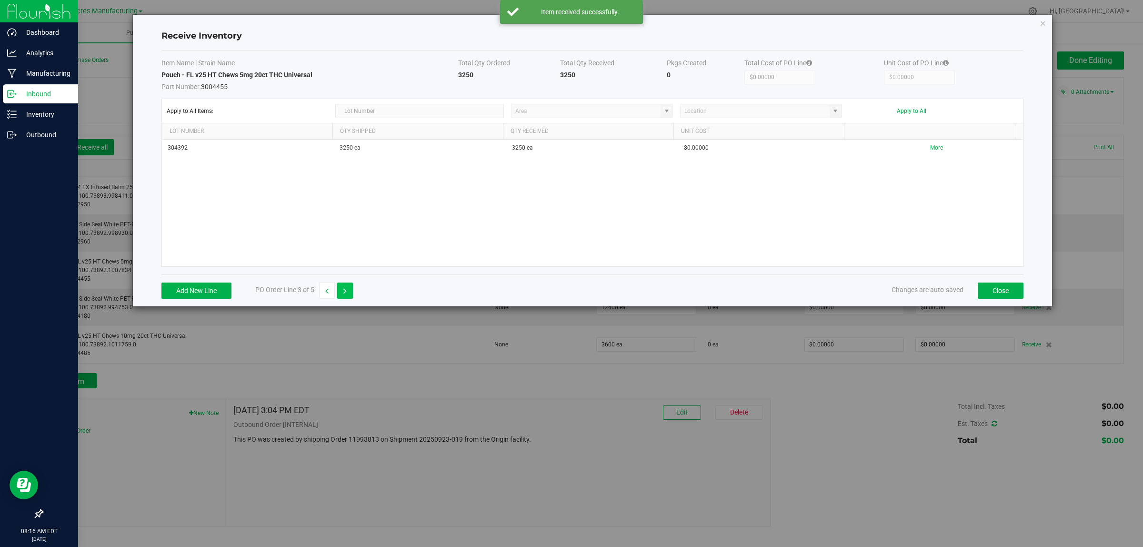
click at [346, 293] on icon "button" at bounding box center [344, 291] width 3 height 7
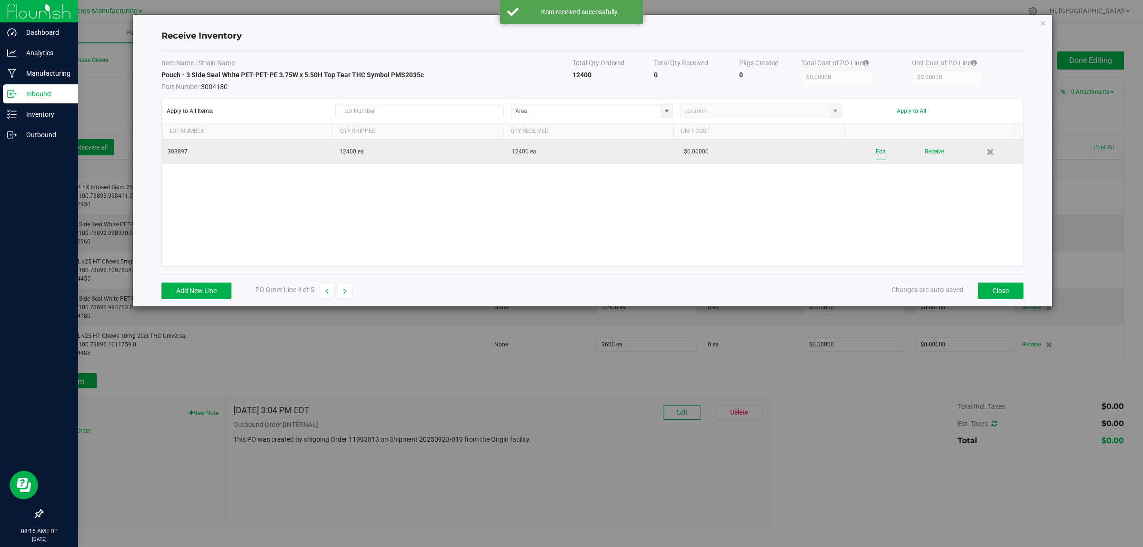
click at [876, 150] on button "Edit" at bounding box center [881, 151] width 10 height 17
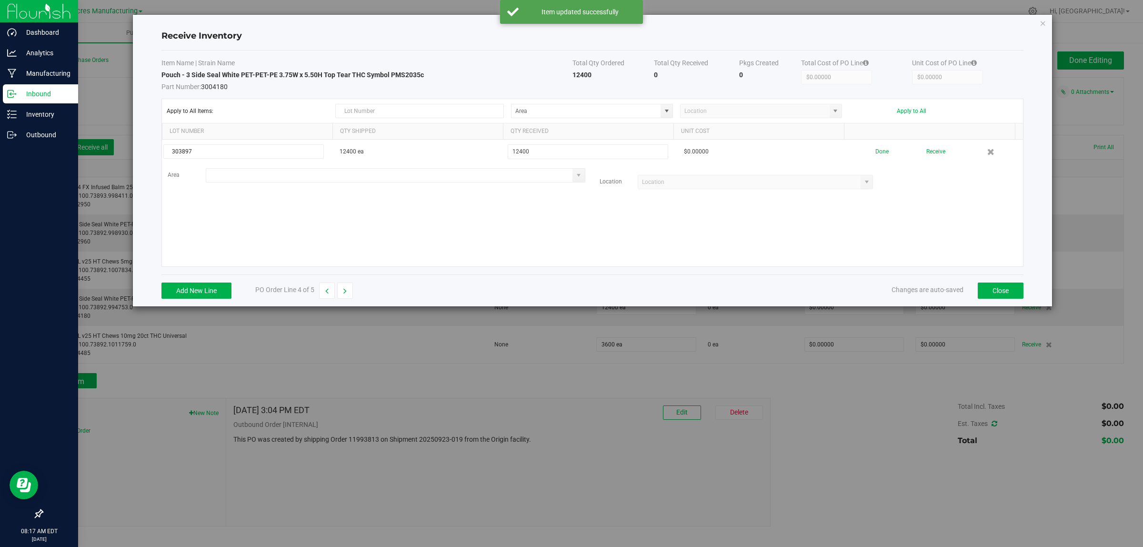
click at [318, 175] on input at bounding box center [389, 175] width 367 height 13
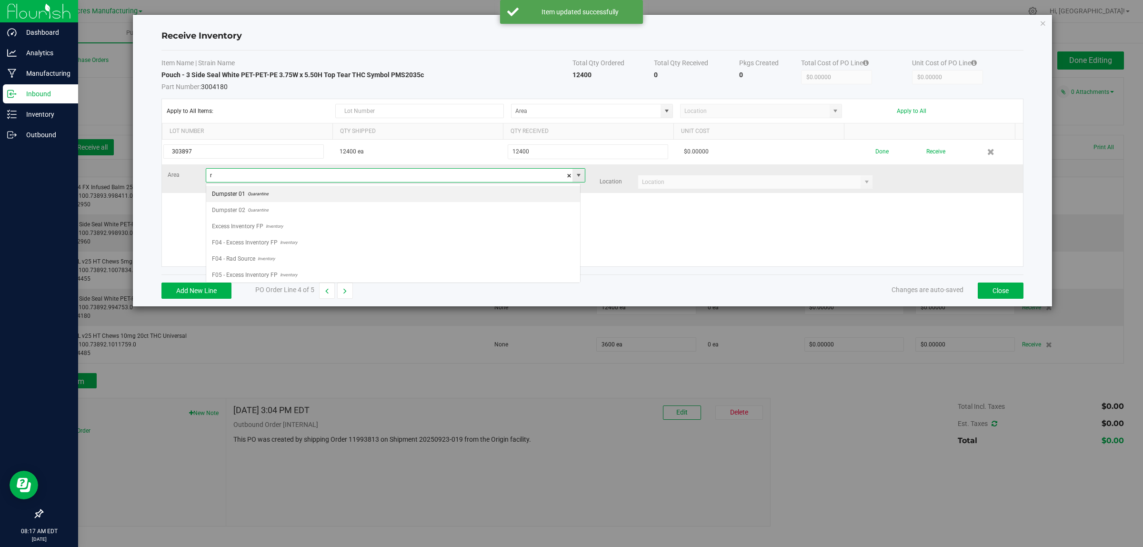
scroll to position [15, 374]
type input "VF1 - RMS"
click at [690, 180] on input at bounding box center [749, 181] width 223 height 13
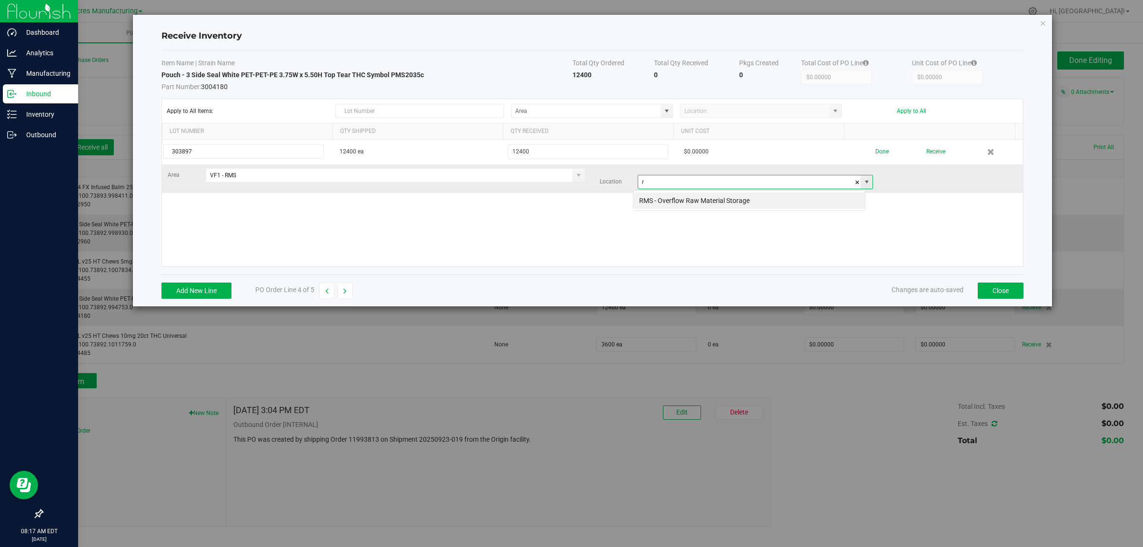
scroll to position [15, 232]
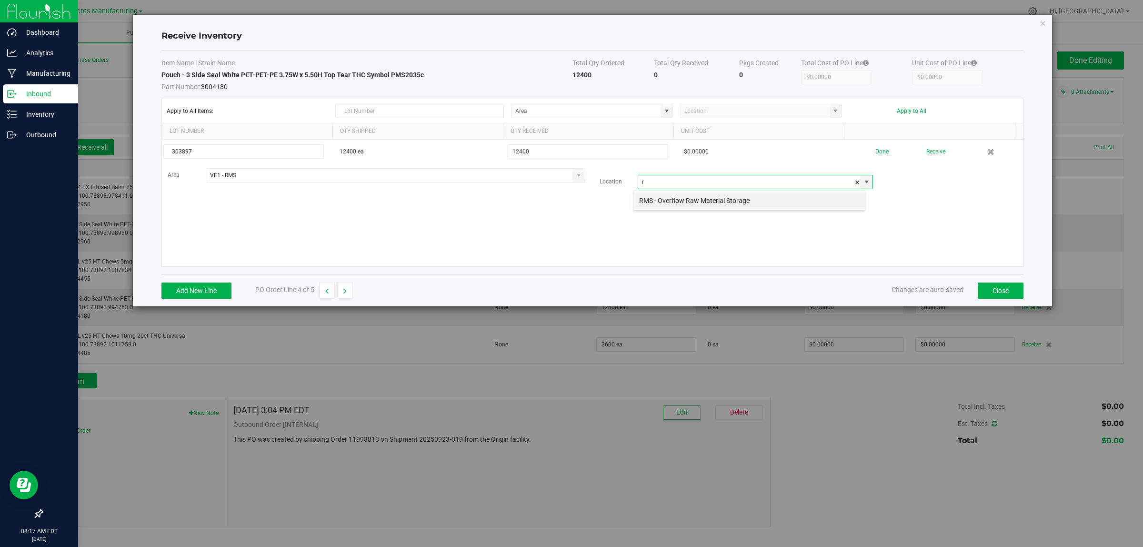
click at [683, 202] on li "RMS - Overflow Raw Material Storage" at bounding box center [748, 200] width 231 height 16
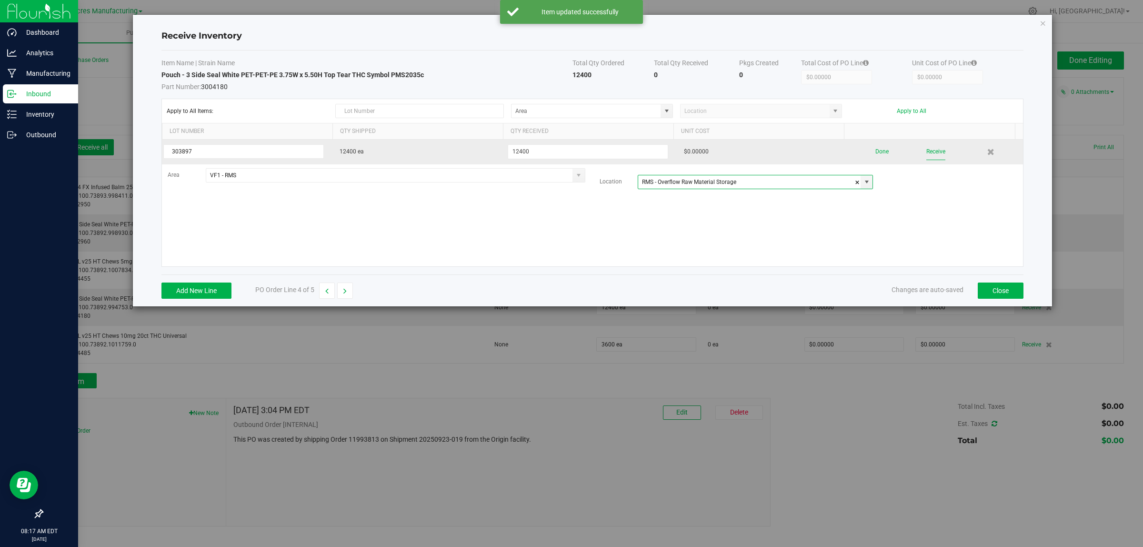
type input "RMS - Overflow Raw Material Storage"
click at [928, 149] on button "Receive" at bounding box center [935, 151] width 19 height 17
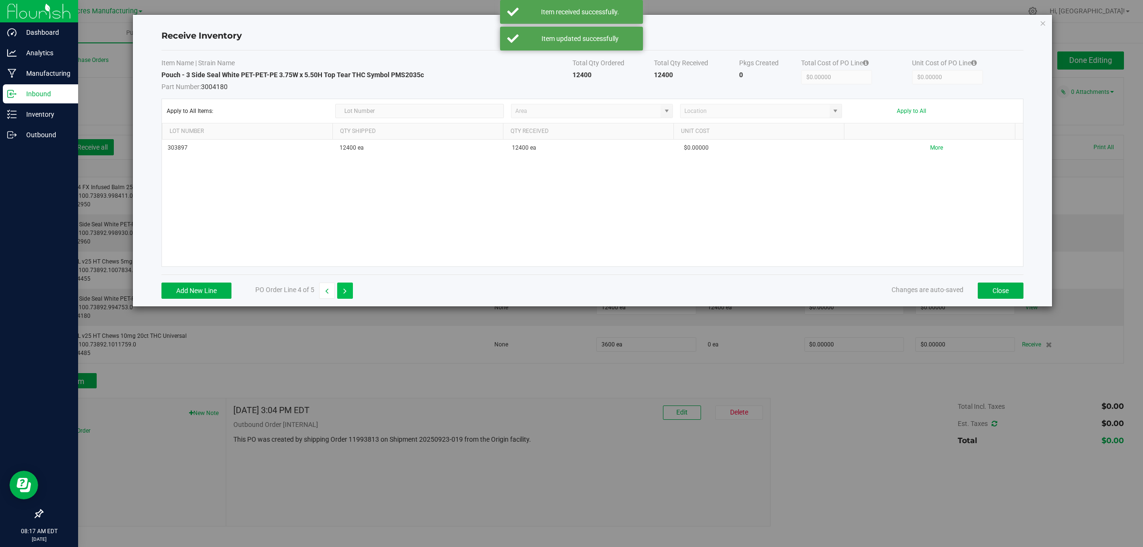
click at [347, 290] on icon "button" at bounding box center [344, 291] width 3 height 7
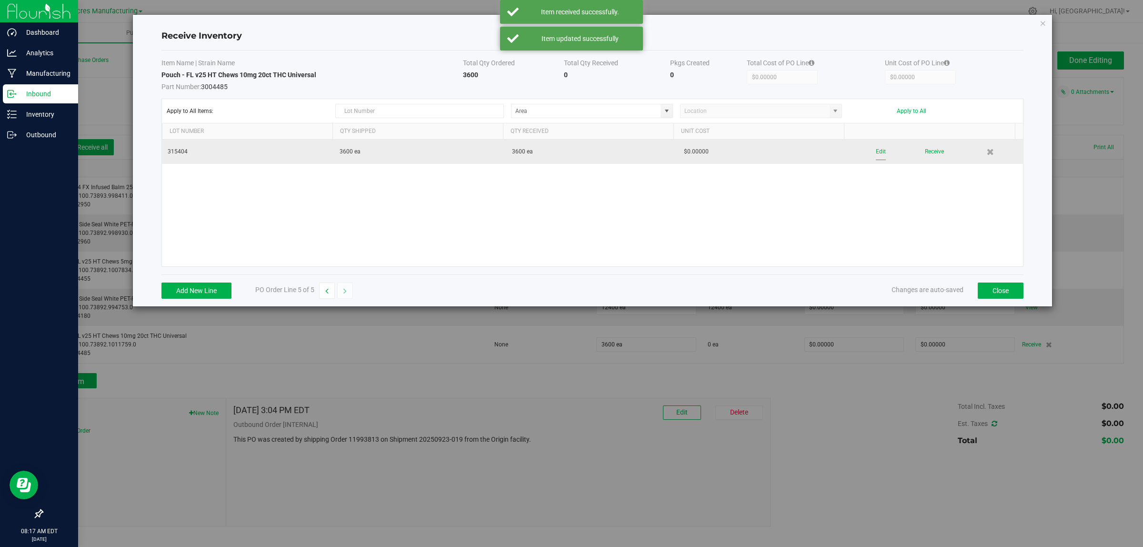
click at [876, 150] on button "Edit" at bounding box center [881, 151] width 10 height 17
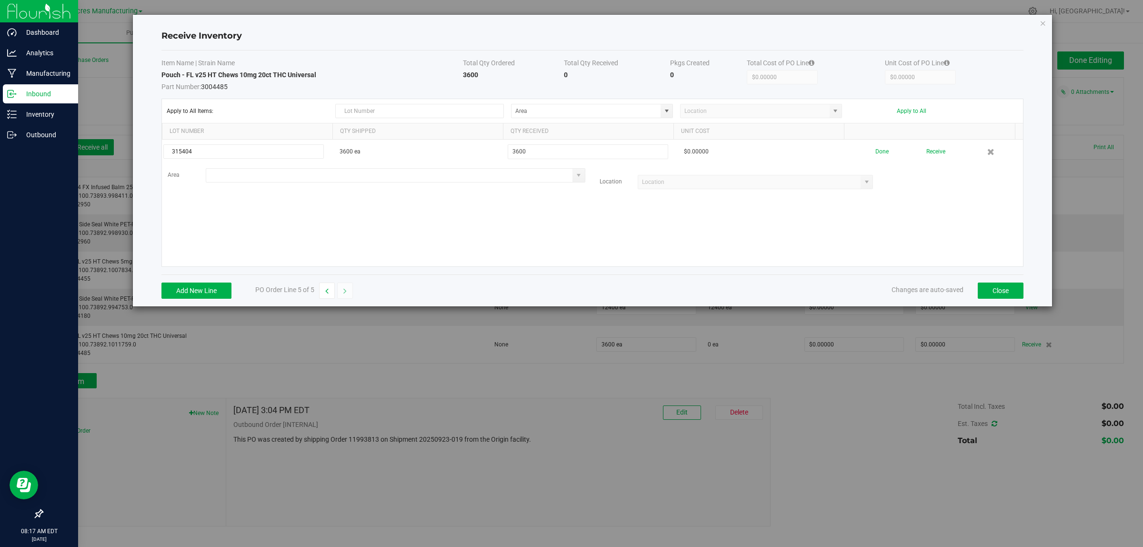
click at [332, 177] on input at bounding box center [389, 175] width 367 height 13
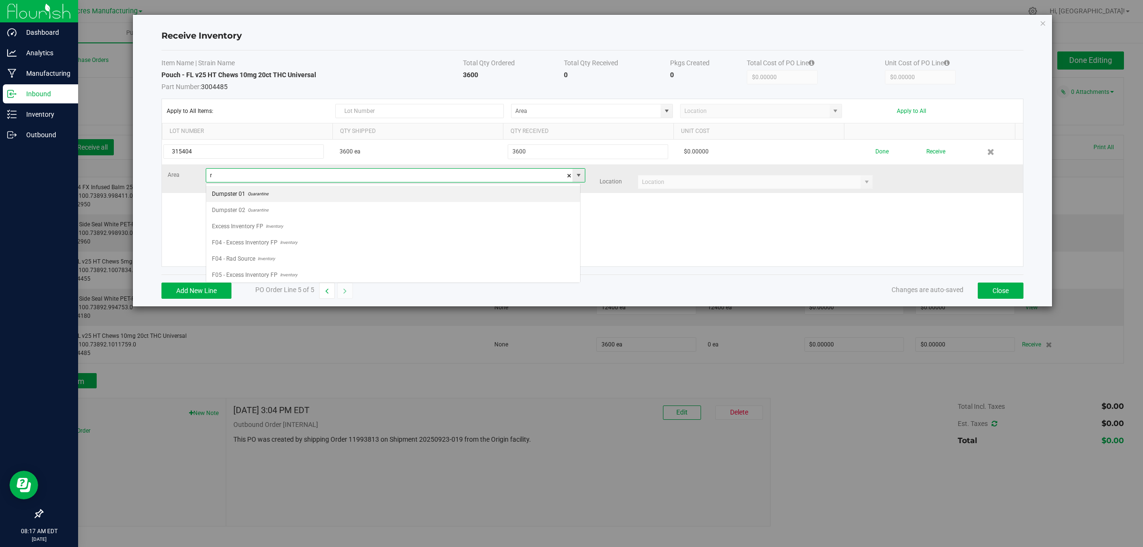
scroll to position [15, 374]
type input "VF1 - RMS"
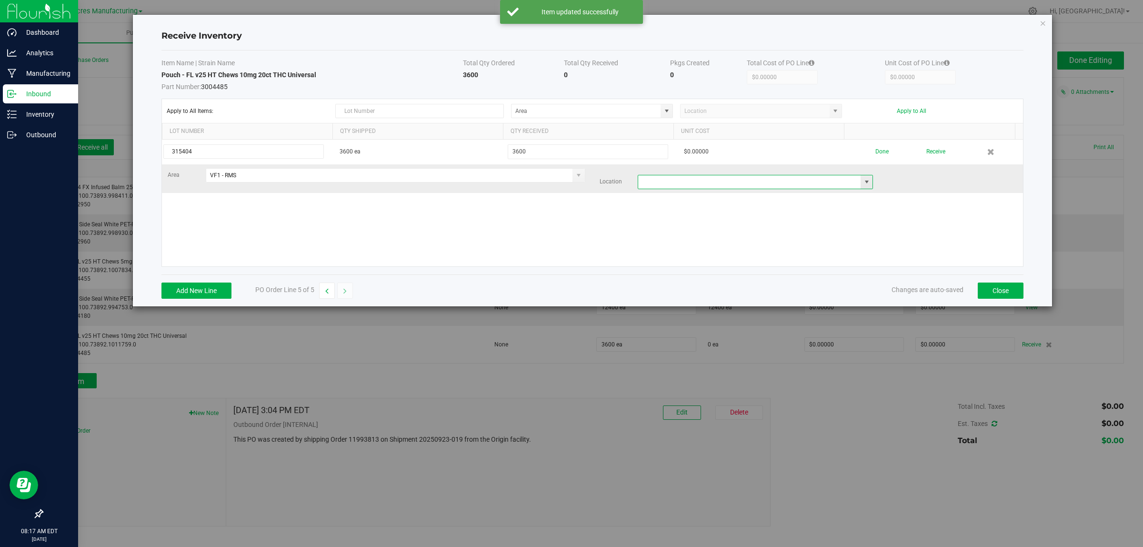
click at [650, 175] on span at bounding box center [756, 182] width 236 height 14
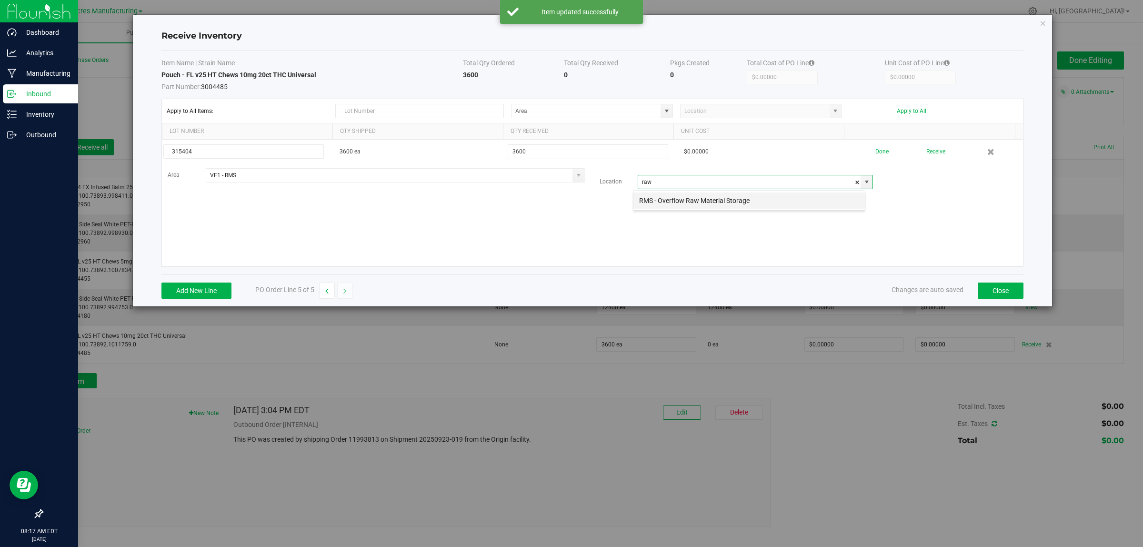
click at [667, 206] on li "RMS - Overflow Raw Material Storage" at bounding box center [748, 200] width 231 height 16
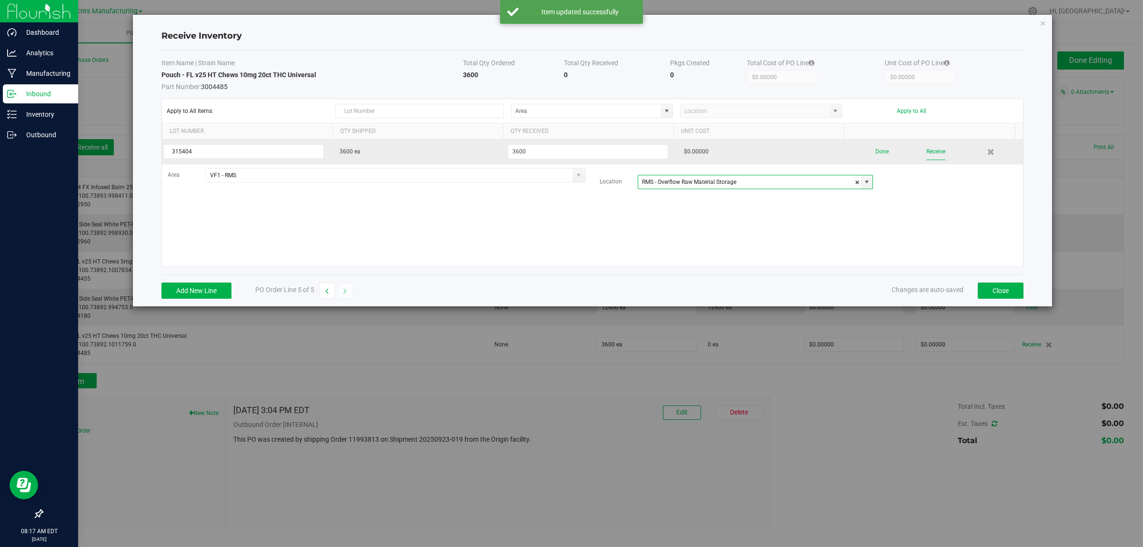
type input "RMS - Overflow Raw Material Storage"
click at [932, 152] on button "Receive" at bounding box center [935, 151] width 19 height 17
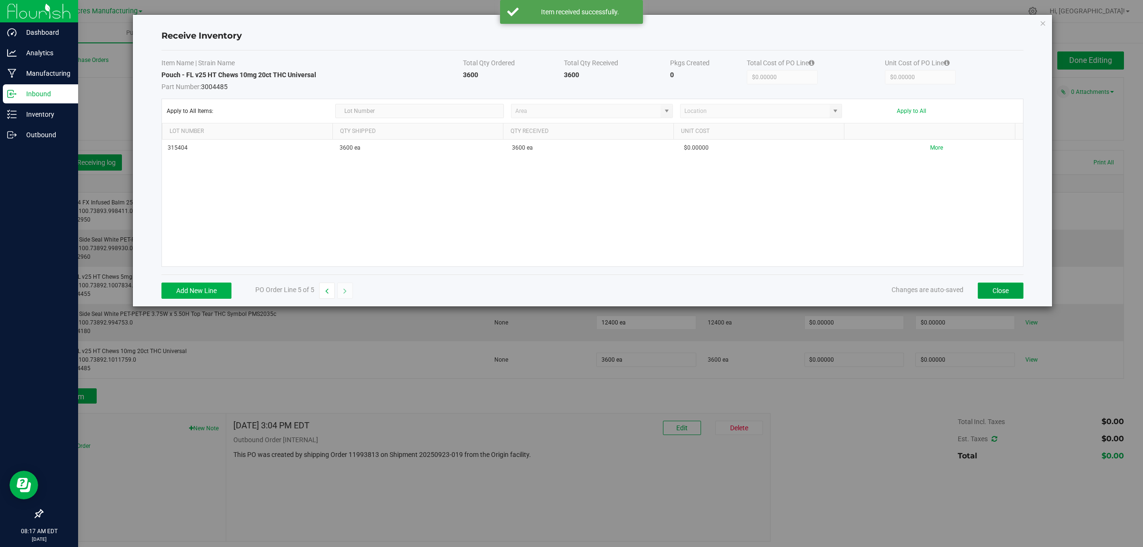
click at [994, 294] on button "Close" at bounding box center [1001, 290] width 46 height 16
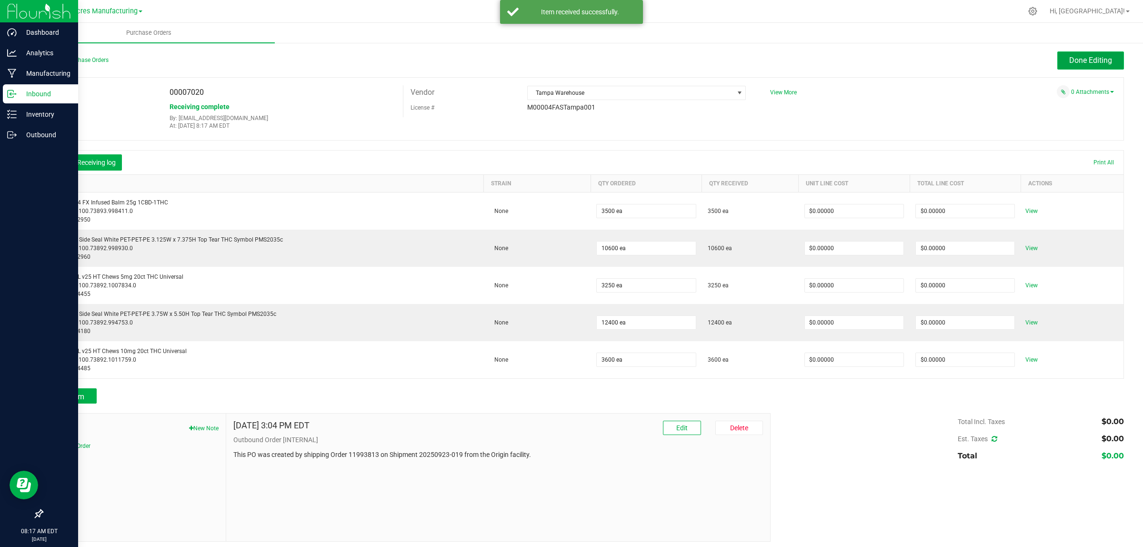
click at [1081, 62] on span "Done Editing" at bounding box center [1090, 60] width 43 height 9
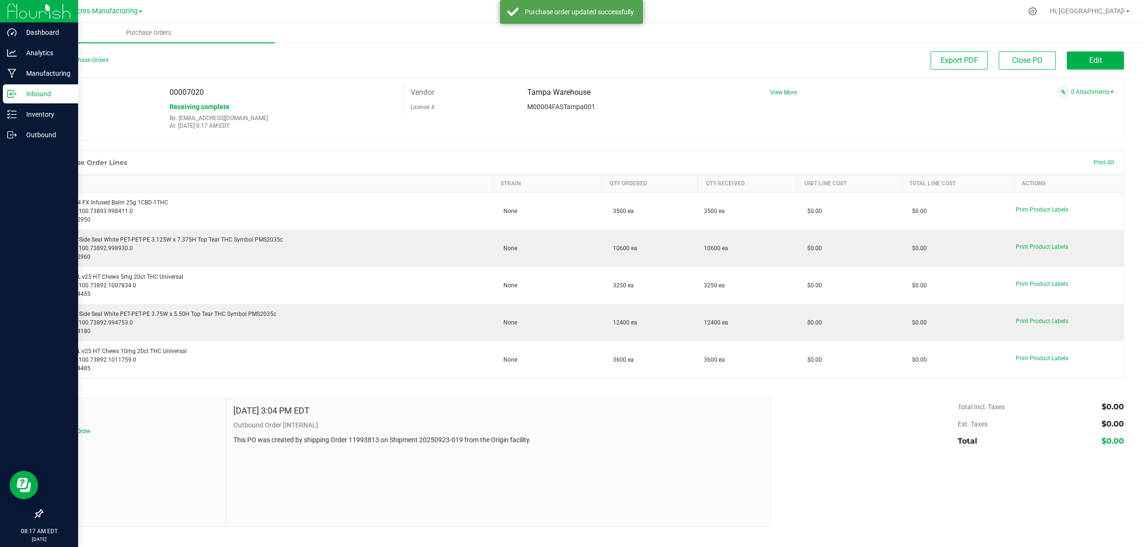
click at [10, 90] on icon at bounding box center [11, 93] width 6 height 7
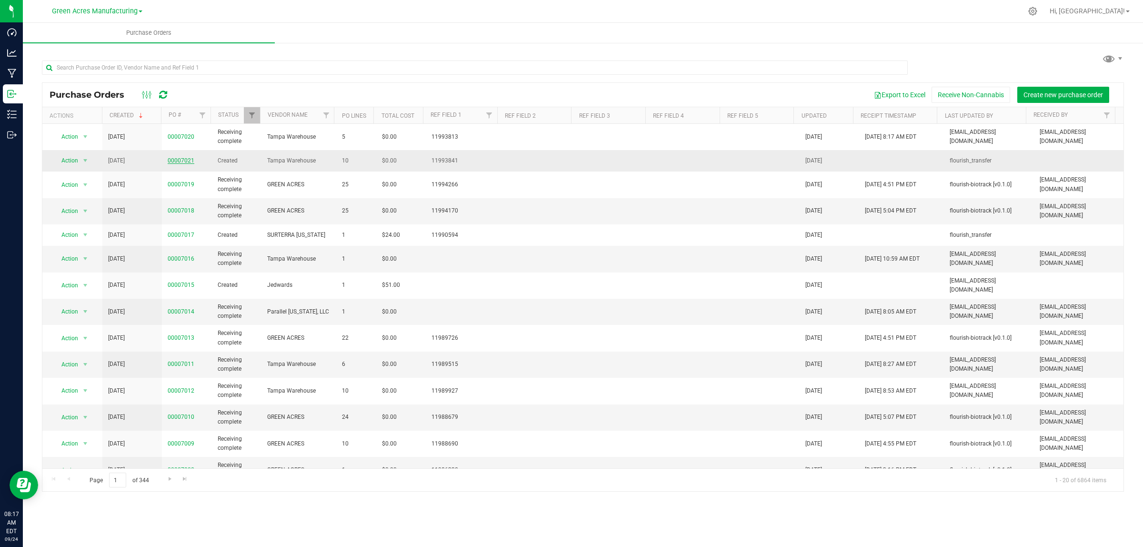
click at [189, 163] on link "00007021" at bounding box center [181, 160] width 27 height 7
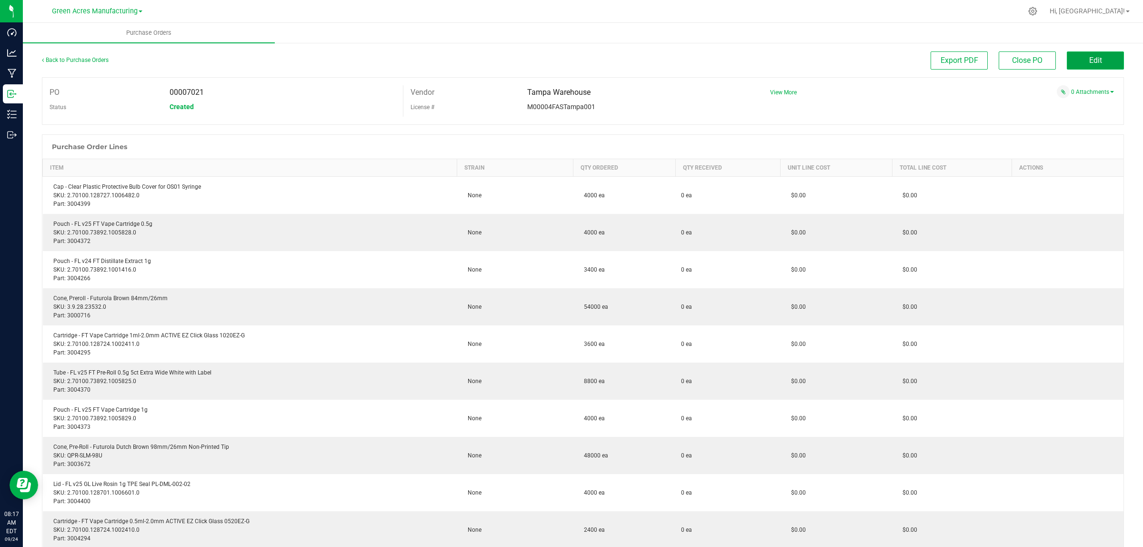
click at [1096, 63] on button "Edit" at bounding box center [1095, 60] width 57 height 18
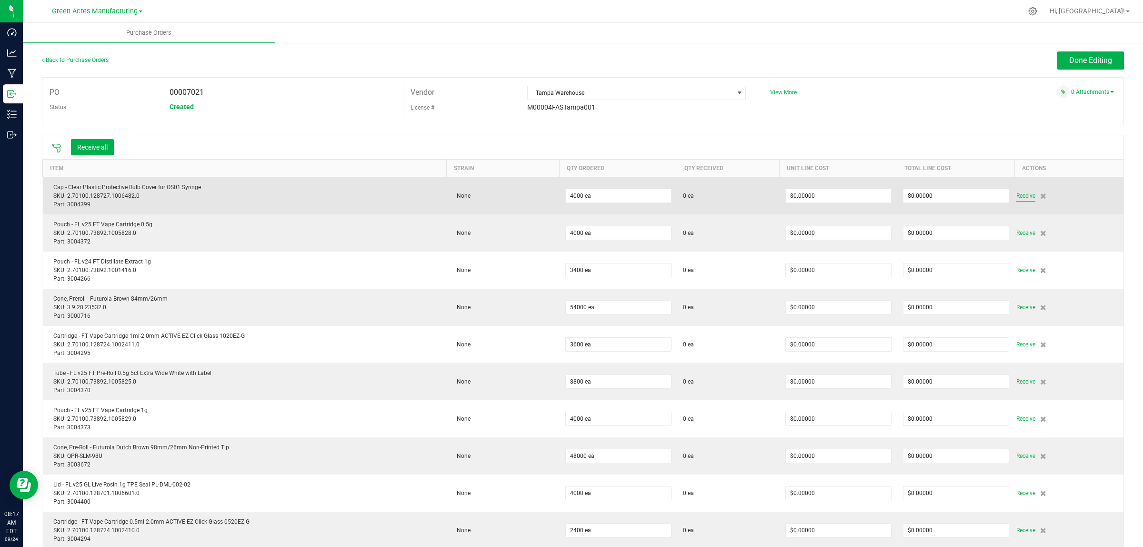
click at [1018, 198] on span "Receive" at bounding box center [1025, 195] width 19 height 11
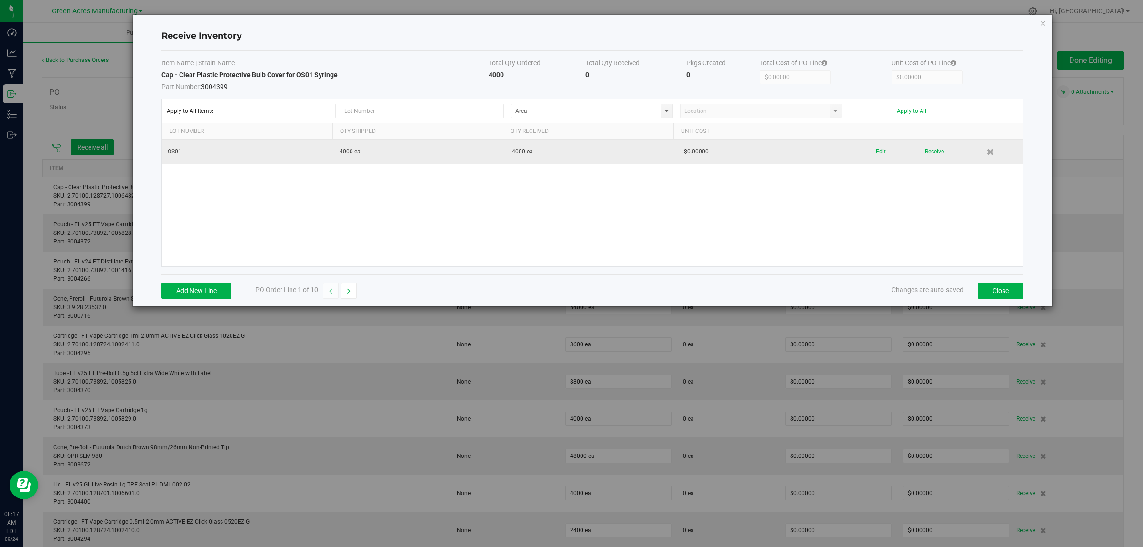
click at [876, 152] on button "Edit" at bounding box center [881, 151] width 10 height 17
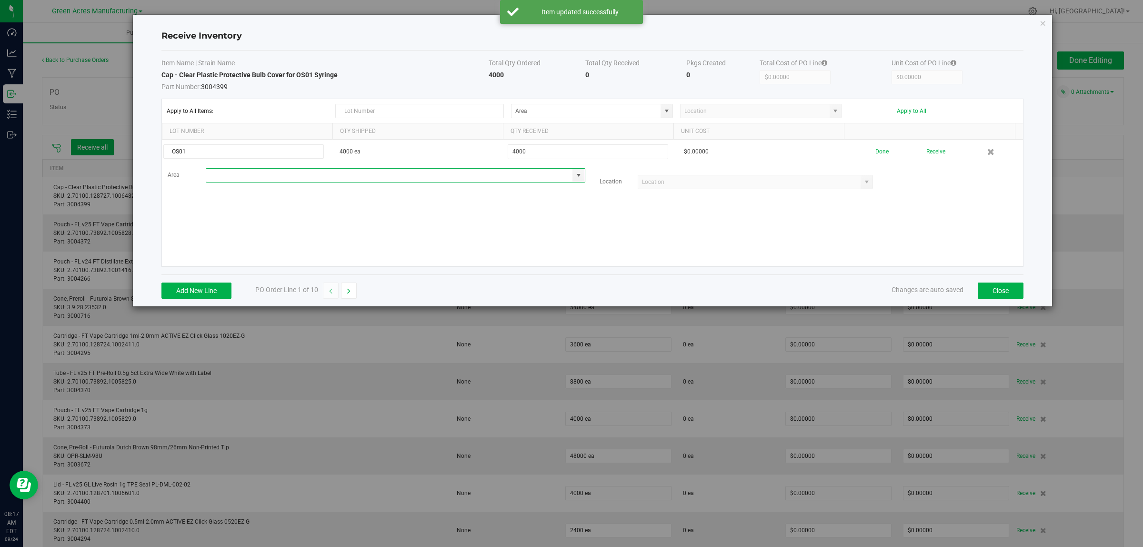
click at [261, 179] on input at bounding box center [389, 175] width 367 height 13
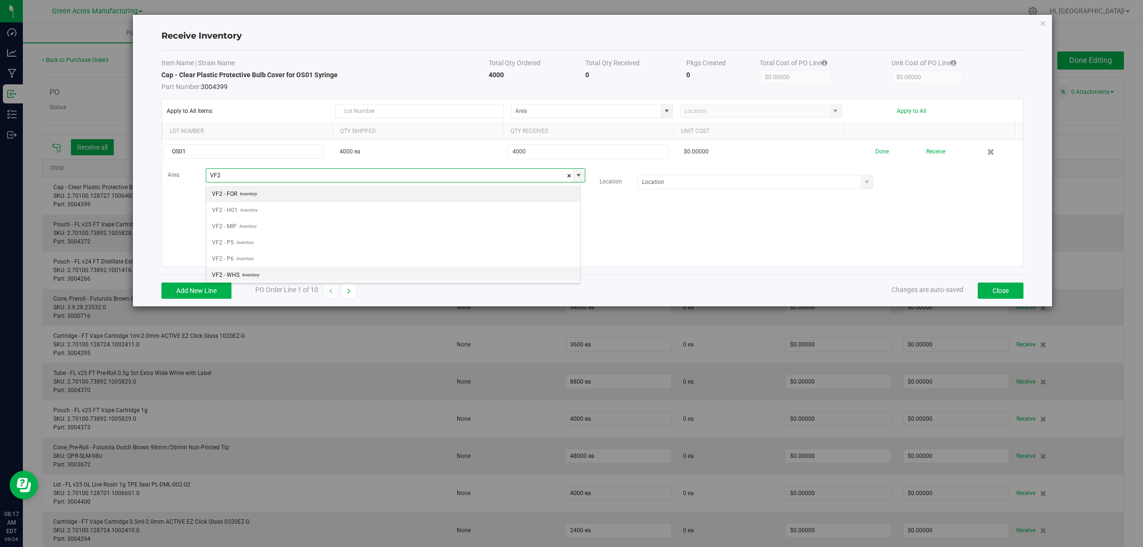
click at [274, 273] on li "VF2 - WHS Inventory" at bounding box center [393, 275] width 374 height 16
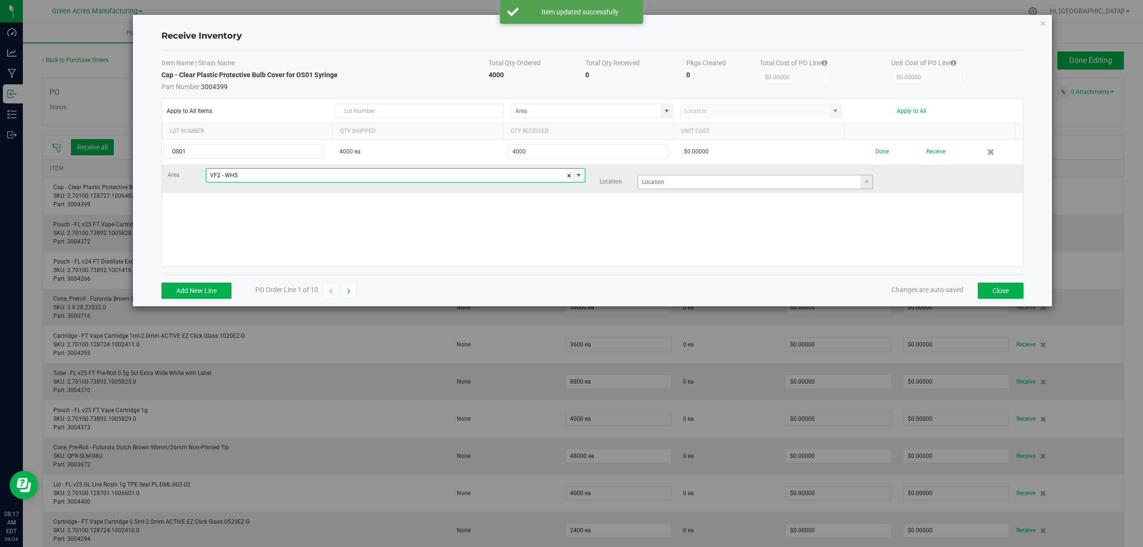
type input "VF2 - WHS"
click at [649, 175] on span at bounding box center [756, 182] width 236 height 14
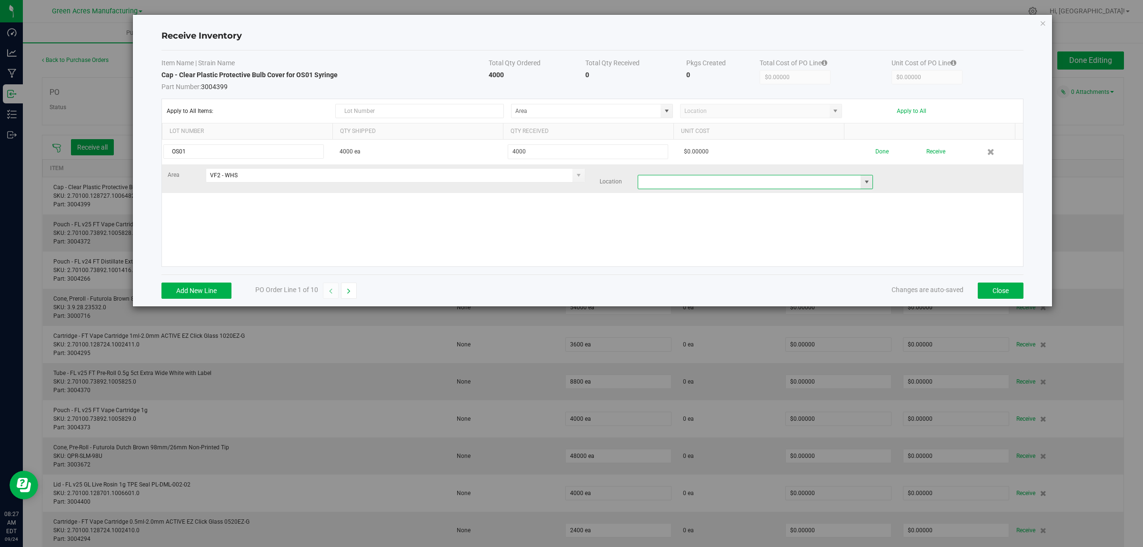
click at [765, 177] on input at bounding box center [749, 181] width 223 height 13
click at [769, 187] on input at bounding box center [749, 181] width 223 height 13
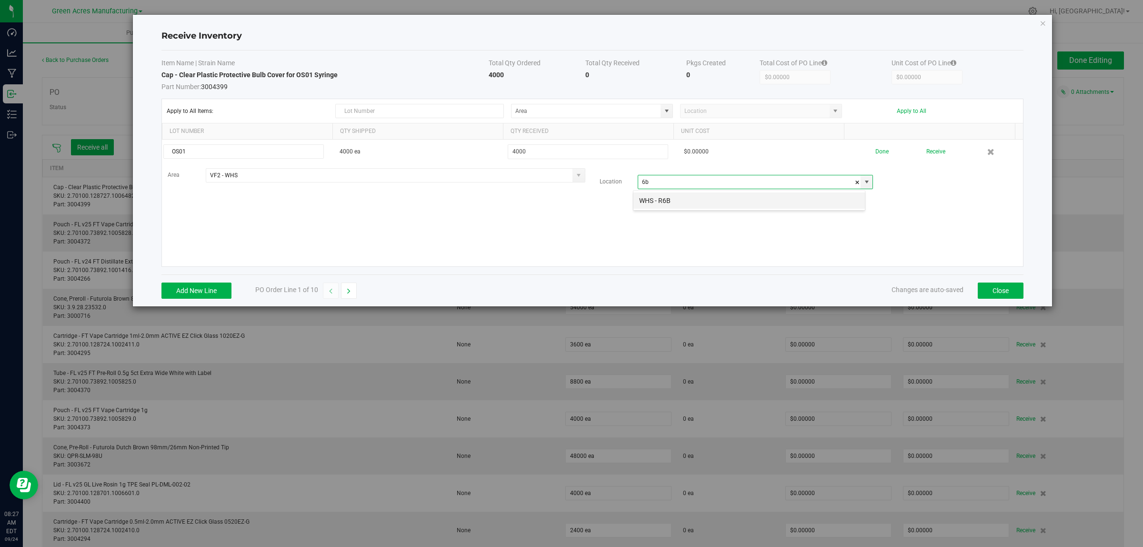
click at [776, 203] on li "WHS - R6B" at bounding box center [748, 200] width 231 height 16
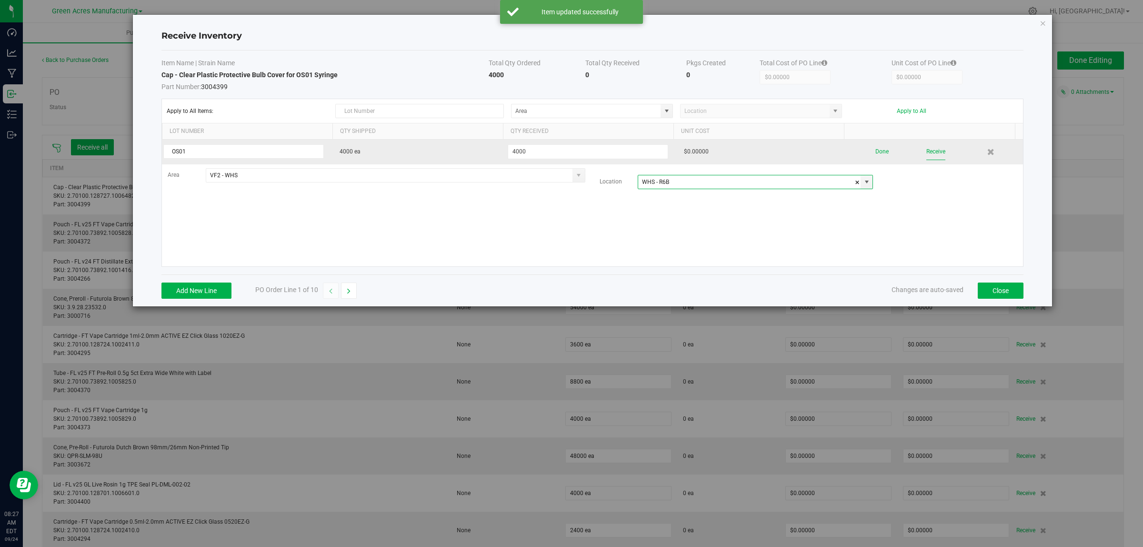
type input "WHS - R6B"
click at [928, 157] on button "Receive" at bounding box center [935, 151] width 19 height 17
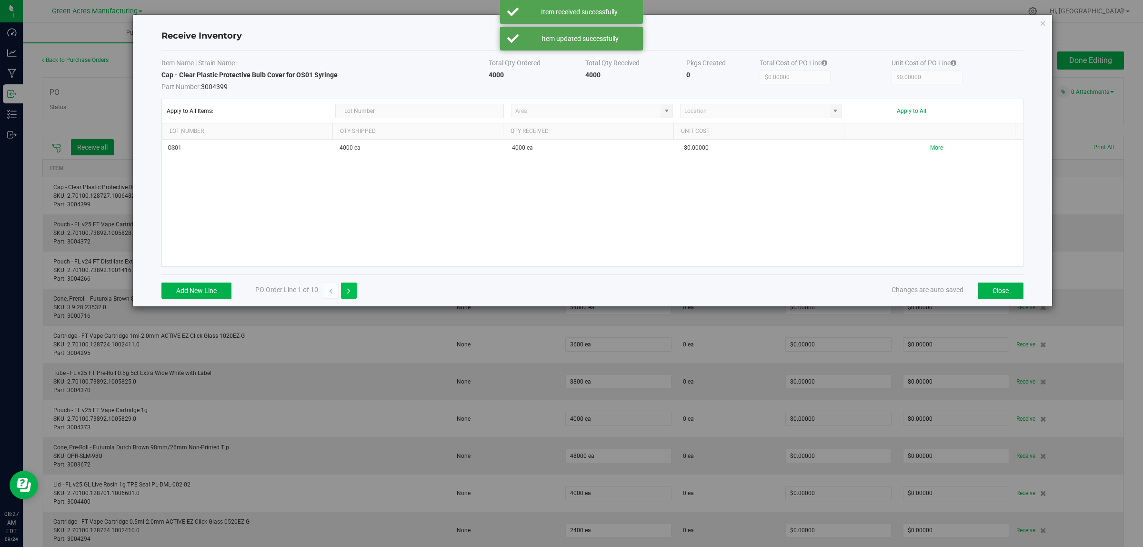
click at [352, 291] on button "button" at bounding box center [349, 290] width 16 height 16
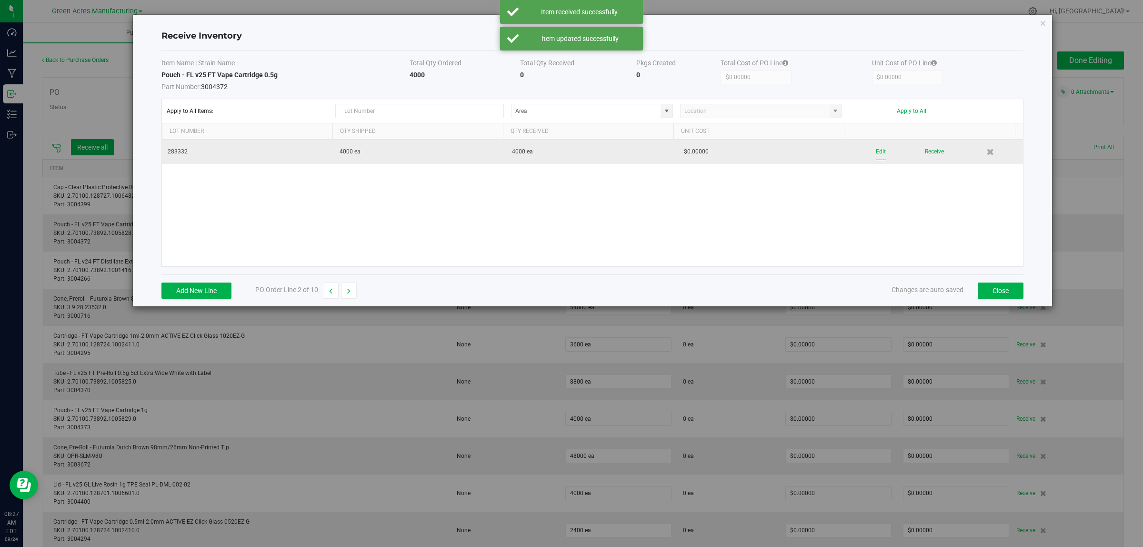
click at [876, 152] on button "Edit" at bounding box center [881, 151] width 10 height 17
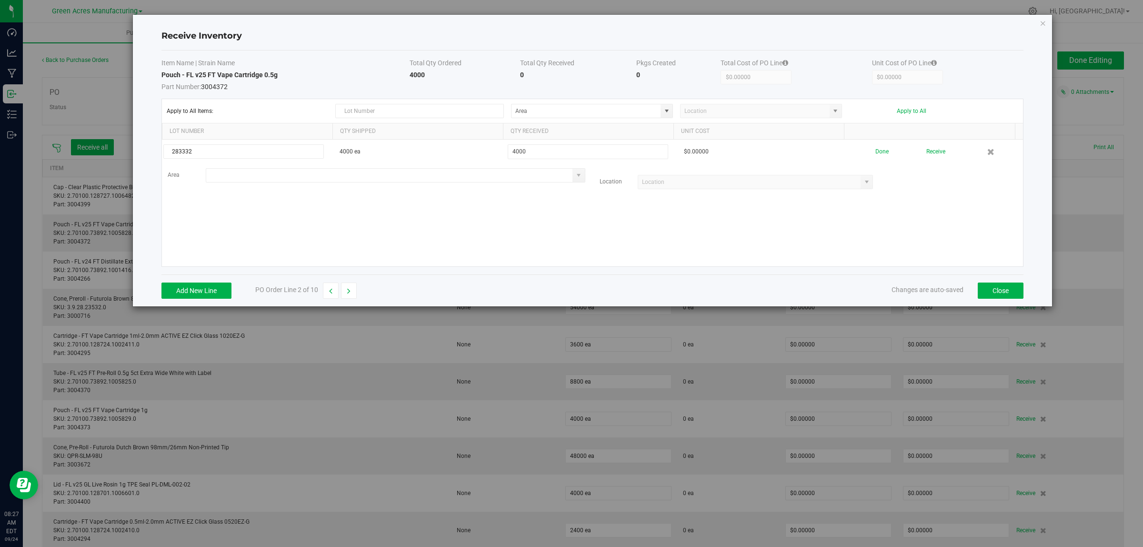
click at [286, 175] on input at bounding box center [389, 175] width 367 height 13
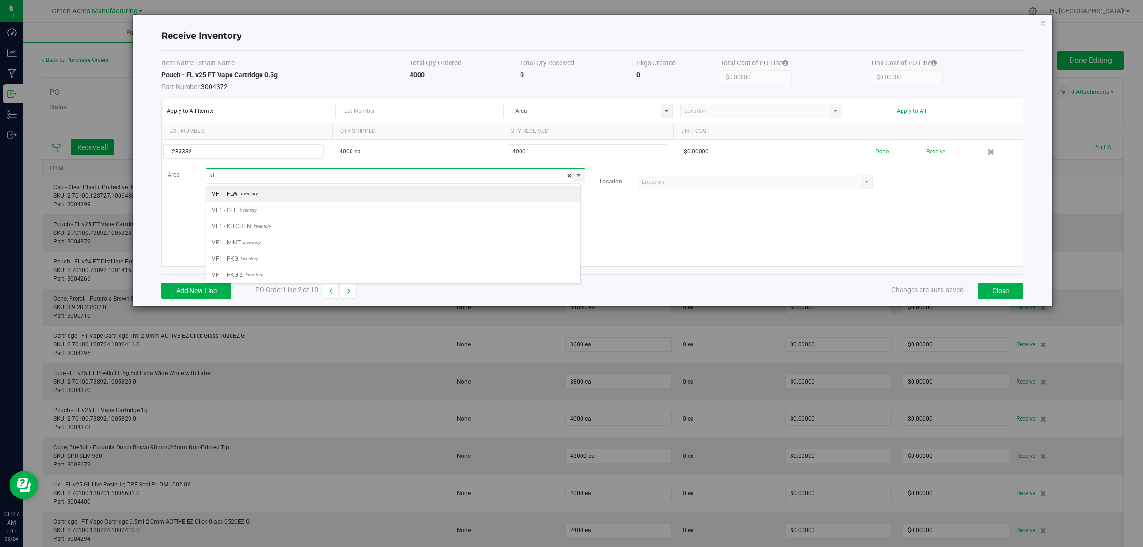
scroll to position [15, 374]
click at [248, 267] on li "VF2 - WHS Inventory" at bounding box center [393, 275] width 374 height 16
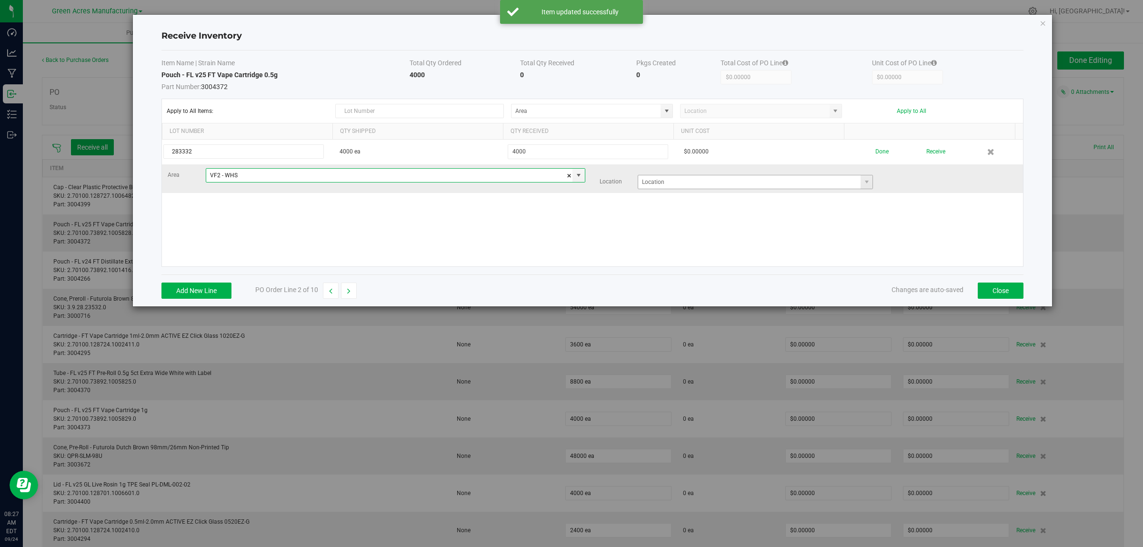
type input "VF2 - WHS"
click at [708, 182] on input at bounding box center [749, 181] width 223 height 13
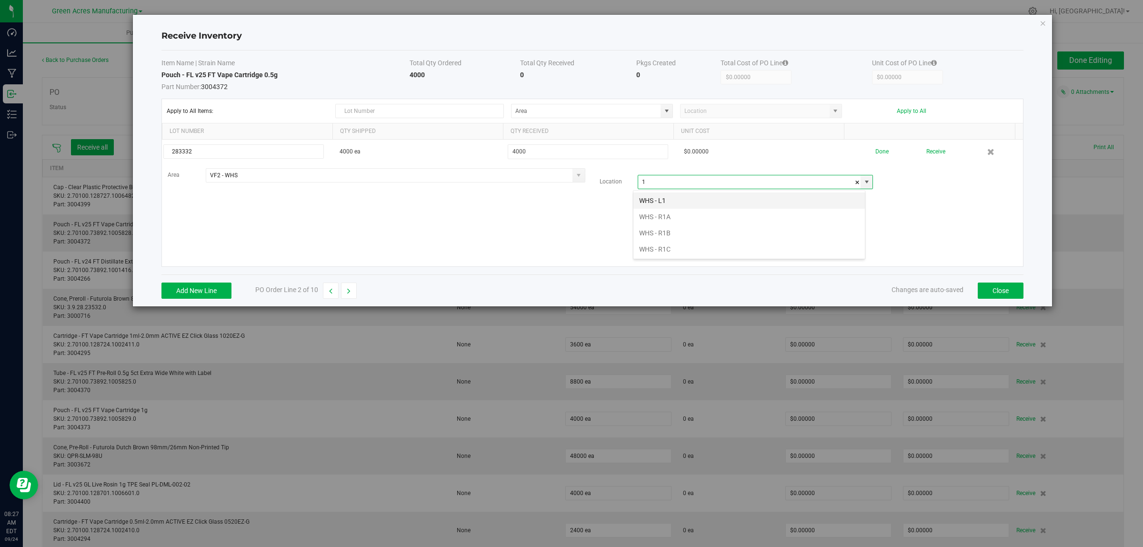
scroll to position [15, 232]
click at [729, 205] on li "WHS - R1A" at bounding box center [748, 200] width 231 height 16
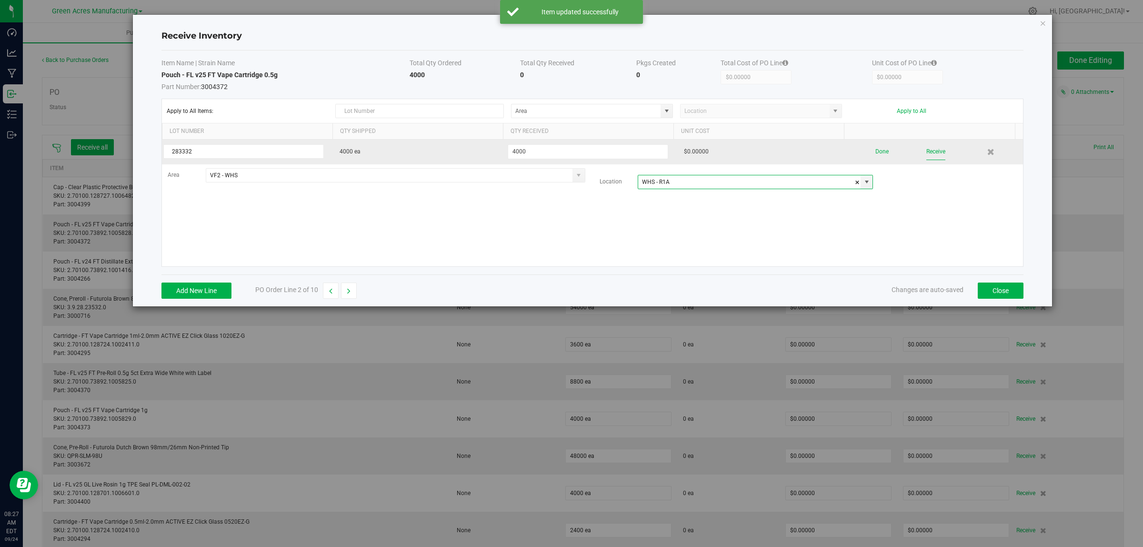
type input "WHS - R1A"
click at [926, 155] on button "Receive" at bounding box center [935, 151] width 19 height 17
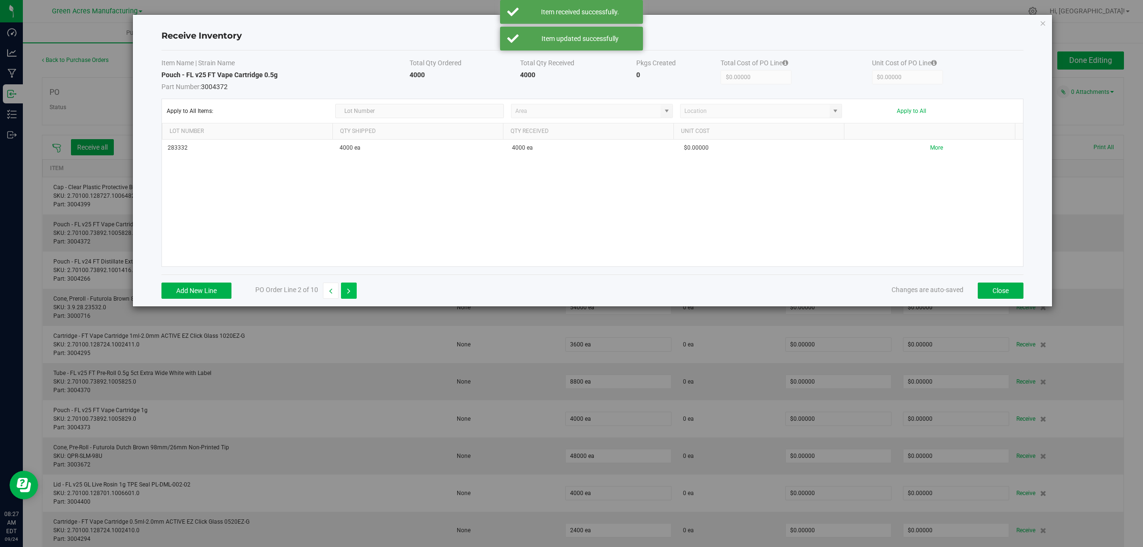
click at [351, 294] on button "button" at bounding box center [349, 290] width 16 height 16
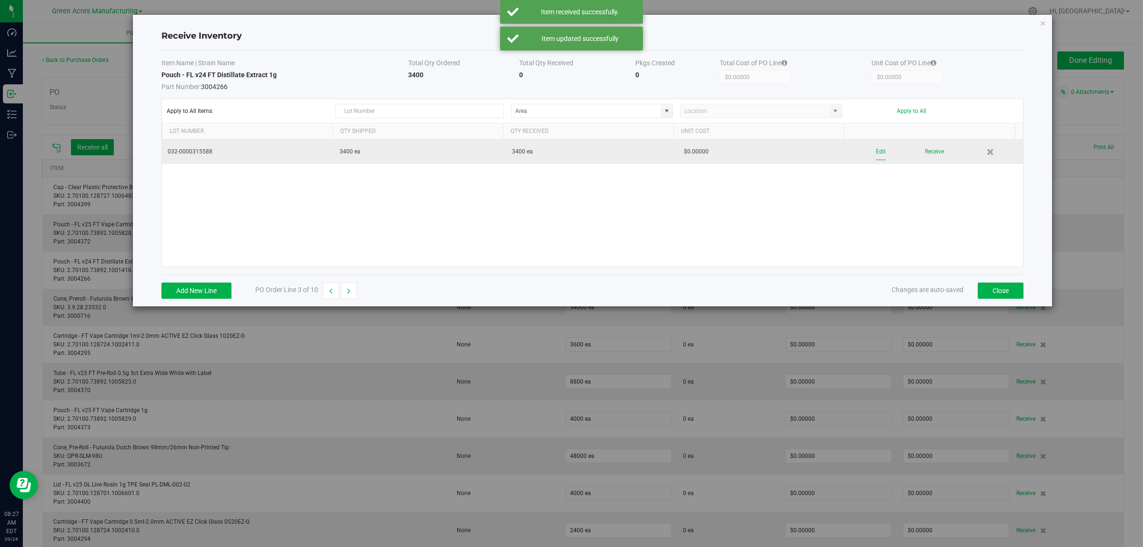
click at [877, 151] on button "Edit" at bounding box center [881, 151] width 10 height 17
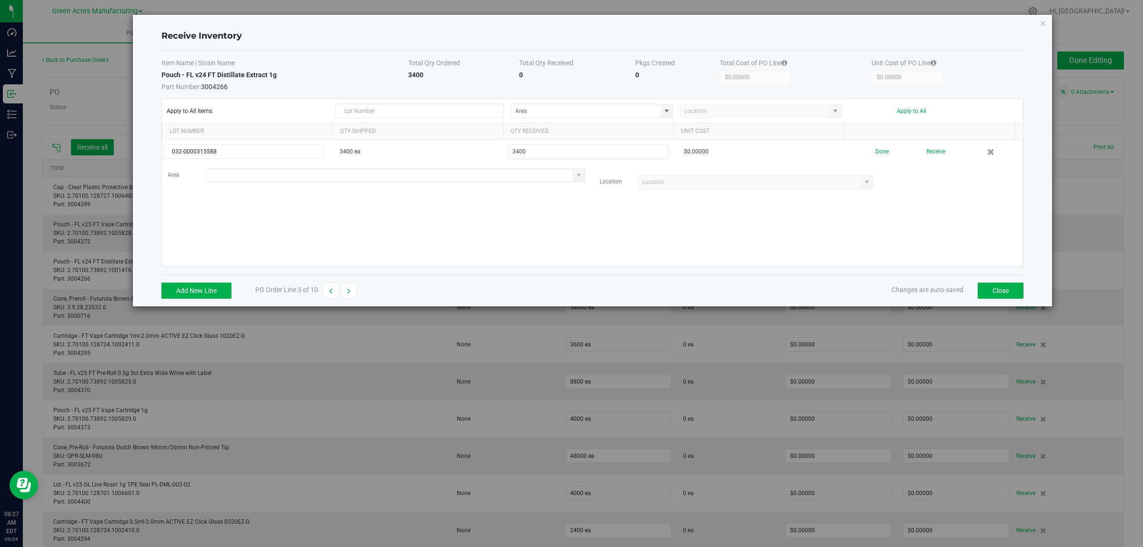
click at [335, 180] on input at bounding box center [389, 175] width 367 height 13
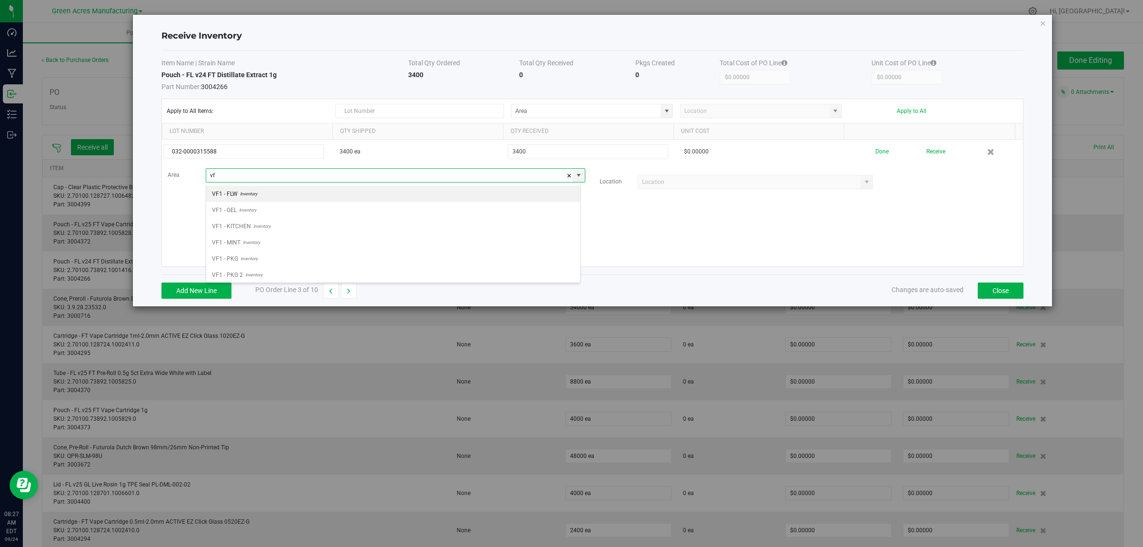
scroll to position [15, 374]
click at [302, 276] on li "VF2 - WHS Inventory" at bounding box center [393, 275] width 374 height 16
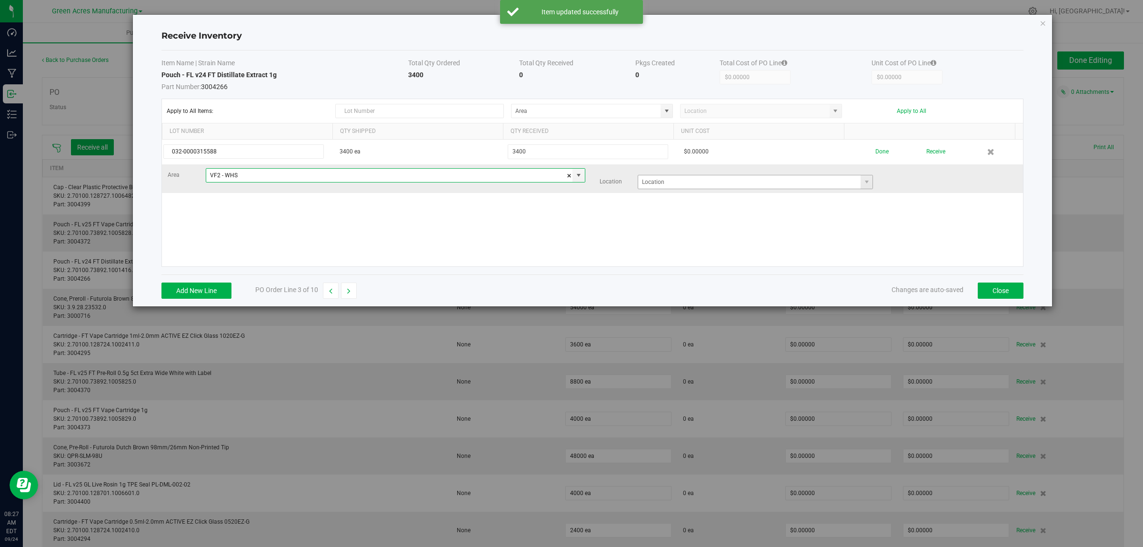
type input "VF2 - WHS"
click at [657, 185] on input at bounding box center [749, 181] width 223 height 13
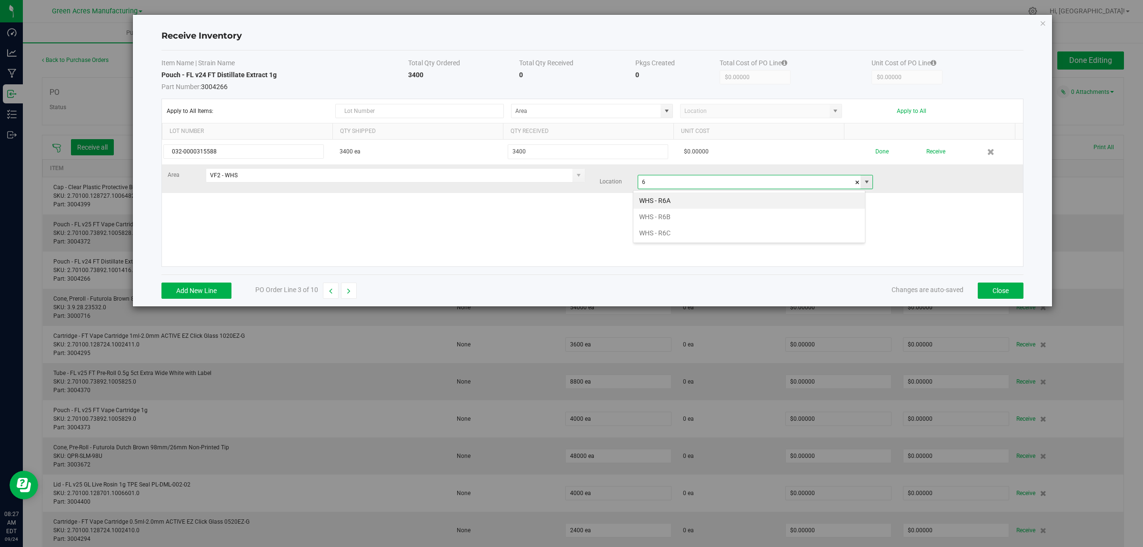
scroll to position [15, 232]
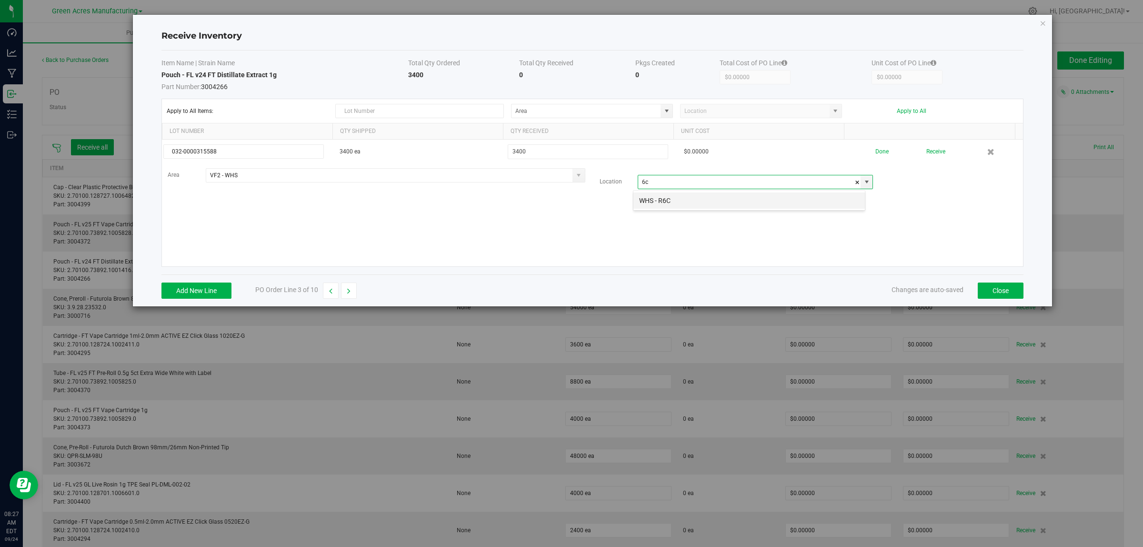
click at [677, 201] on li "WHS - R6C" at bounding box center [748, 200] width 231 height 16
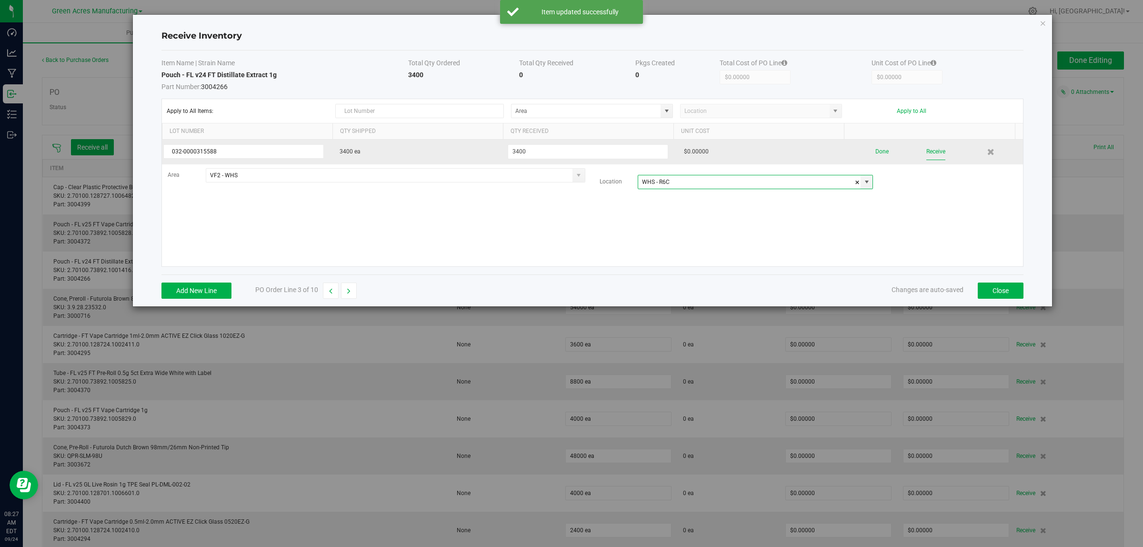
type input "WHS - R6C"
click at [926, 153] on button "Receive" at bounding box center [935, 151] width 19 height 17
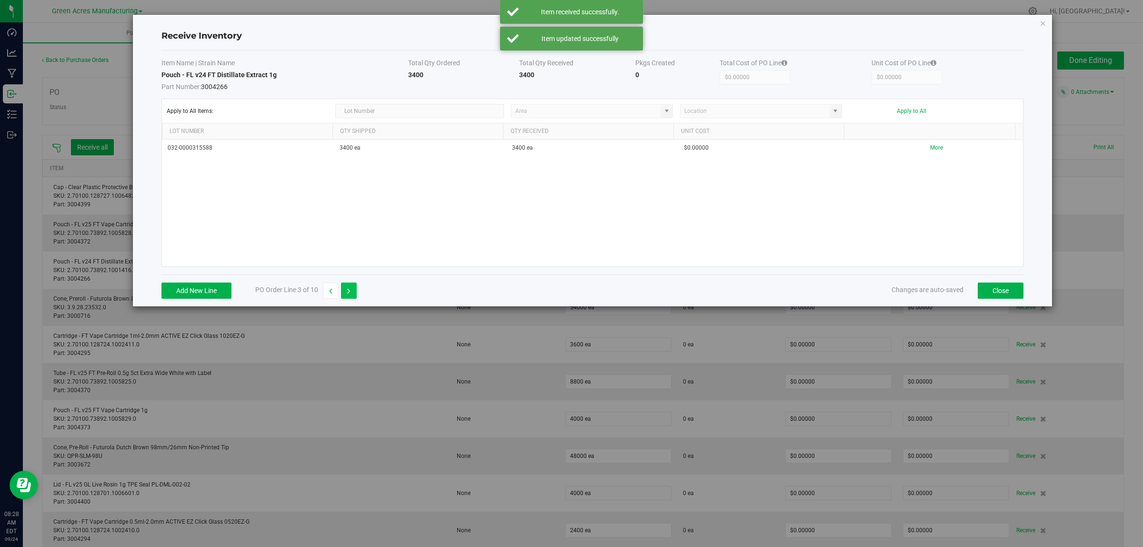
click at [353, 291] on button "button" at bounding box center [349, 290] width 16 height 16
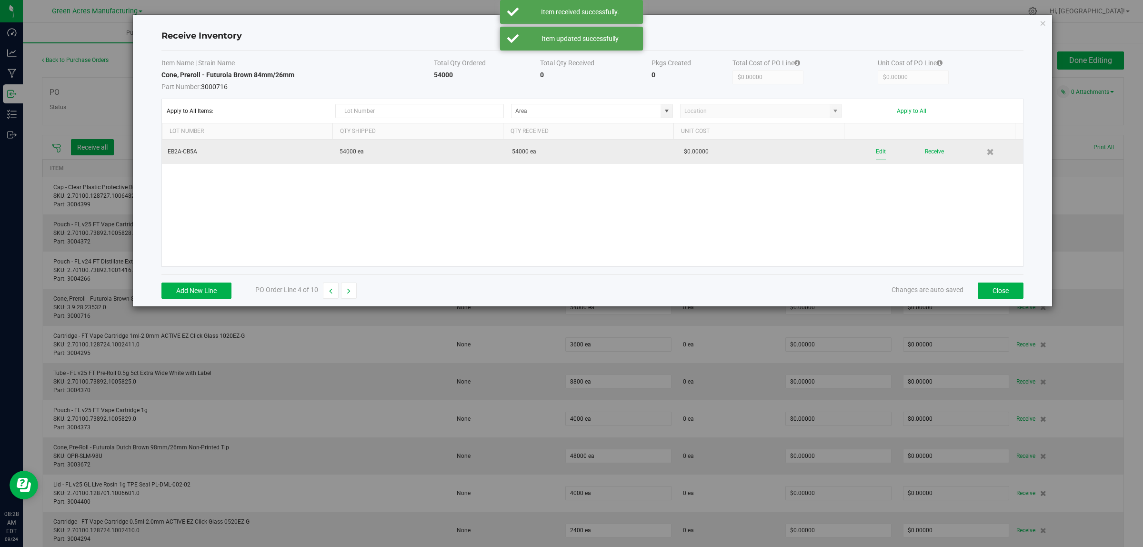
click at [877, 154] on button "Edit" at bounding box center [881, 151] width 10 height 17
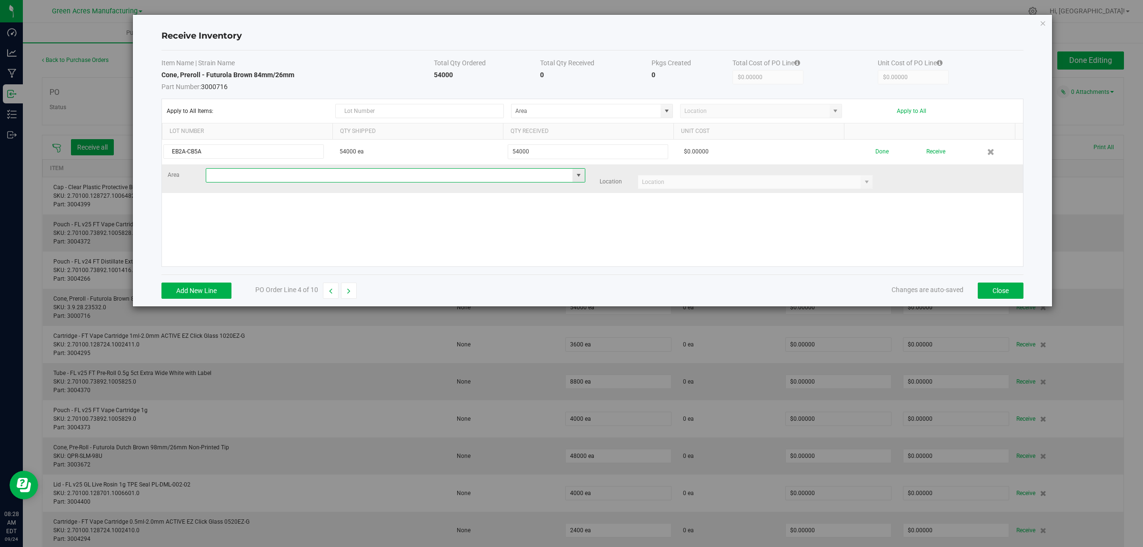
click at [392, 175] on input at bounding box center [389, 175] width 367 height 13
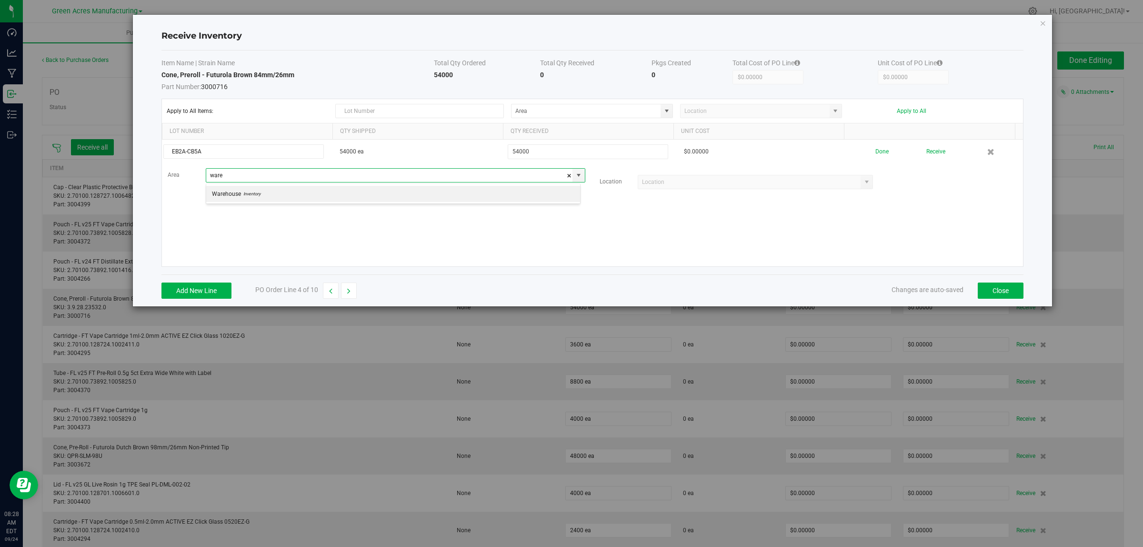
click at [384, 203] on div "Warehouse Inventory" at bounding box center [393, 193] width 375 height 20
click at [386, 196] on li "Warehouse Inventory" at bounding box center [393, 194] width 374 height 16
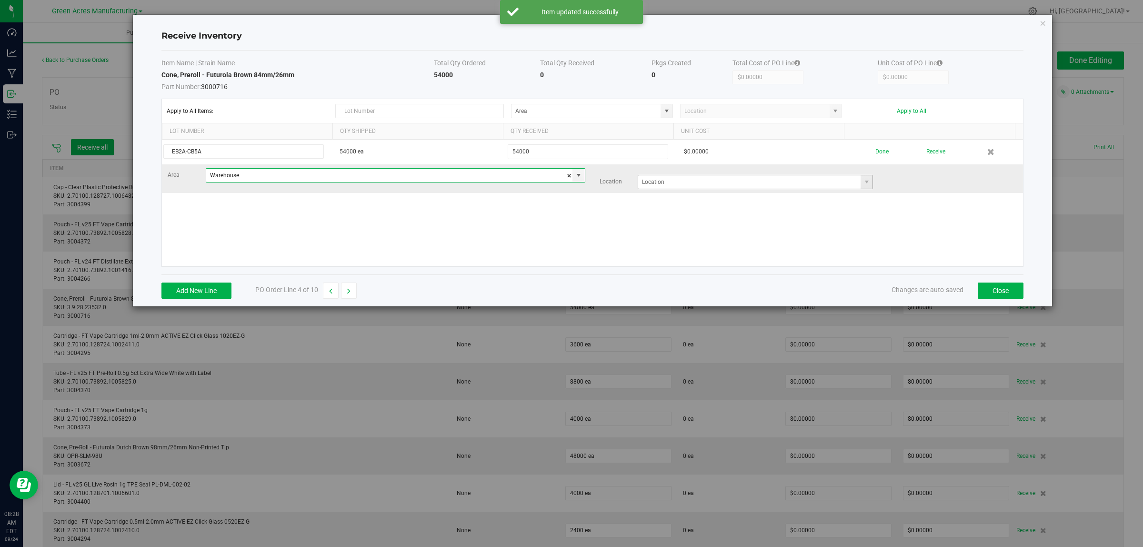
type input "Warehouse"
click at [720, 184] on input at bounding box center [749, 181] width 223 height 13
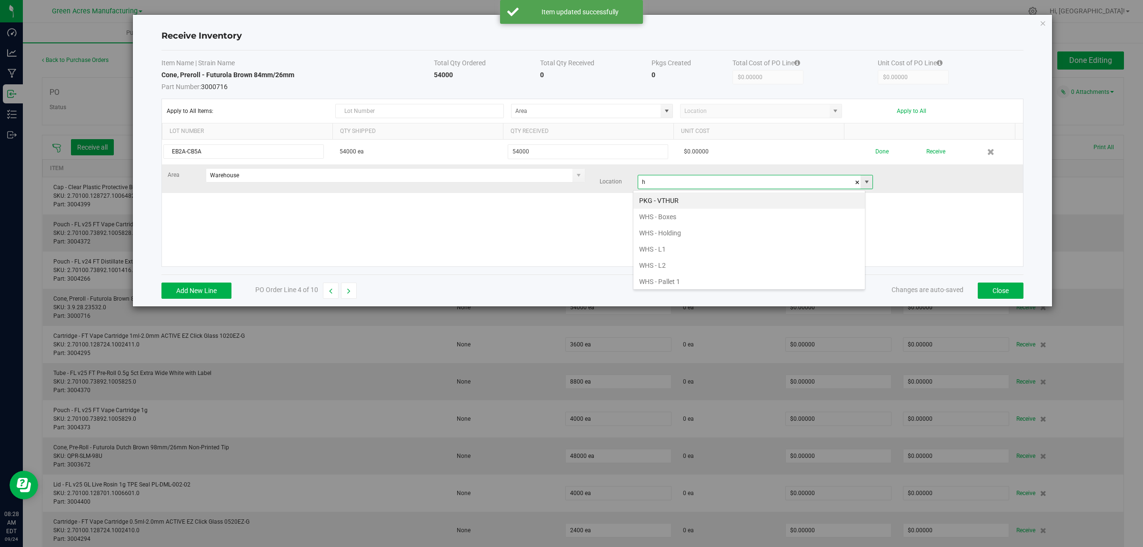
scroll to position [15, 232]
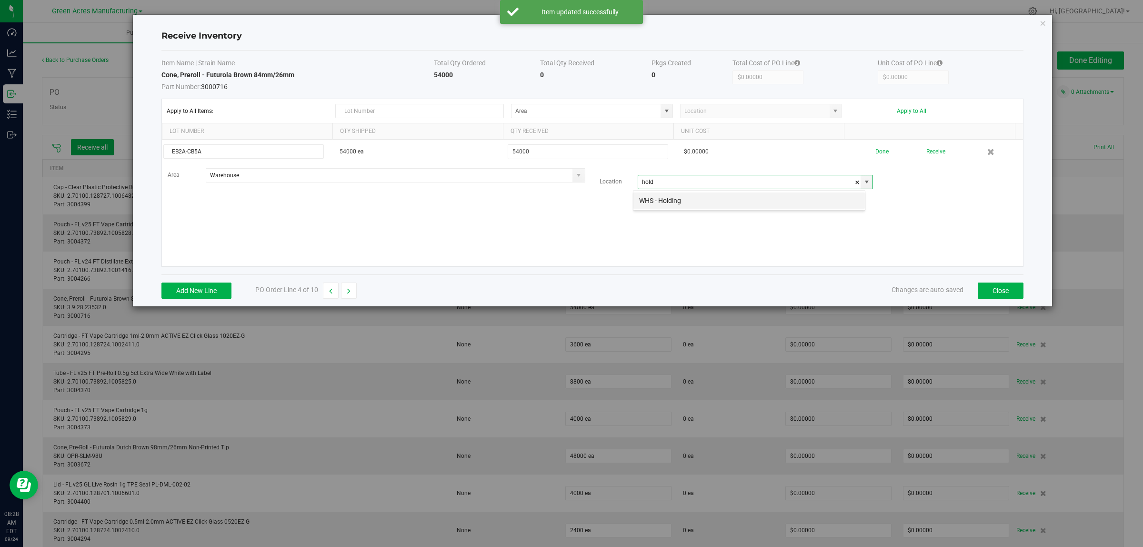
click at [717, 203] on li "WHS - Holding" at bounding box center [748, 200] width 231 height 16
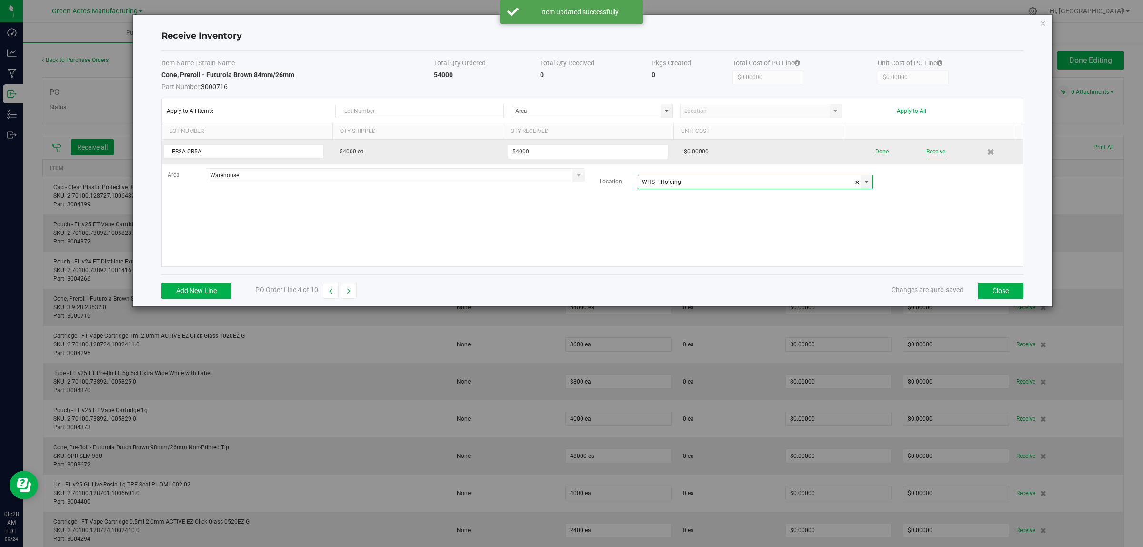
type input "WHS - Holding"
click at [930, 149] on button "Receive" at bounding box center [935, 151] width 19 height 17
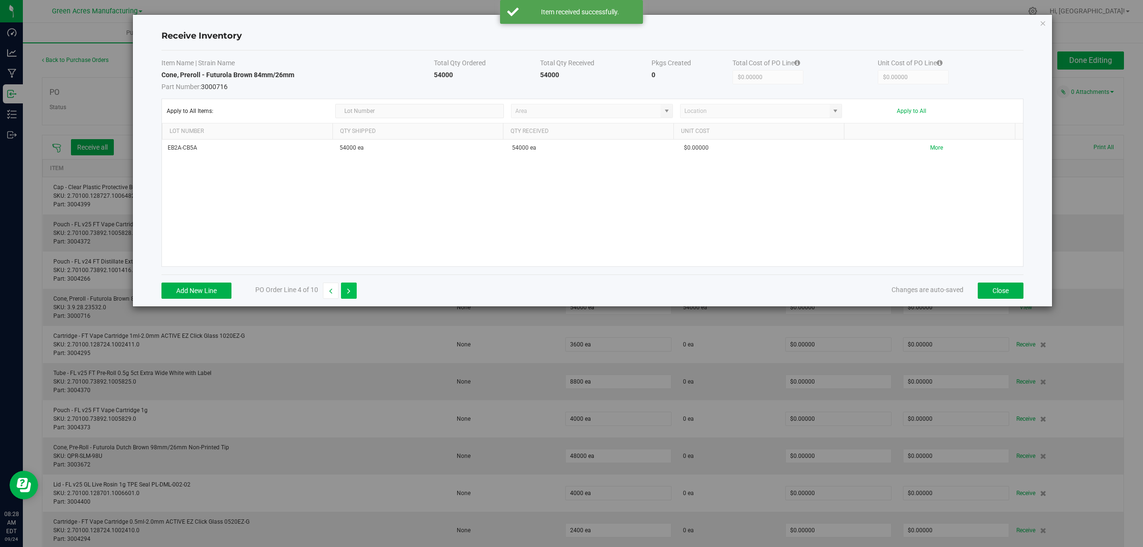
click at [349, 293] on icon "button" at bounding box center [348, 291] width 3 height 7
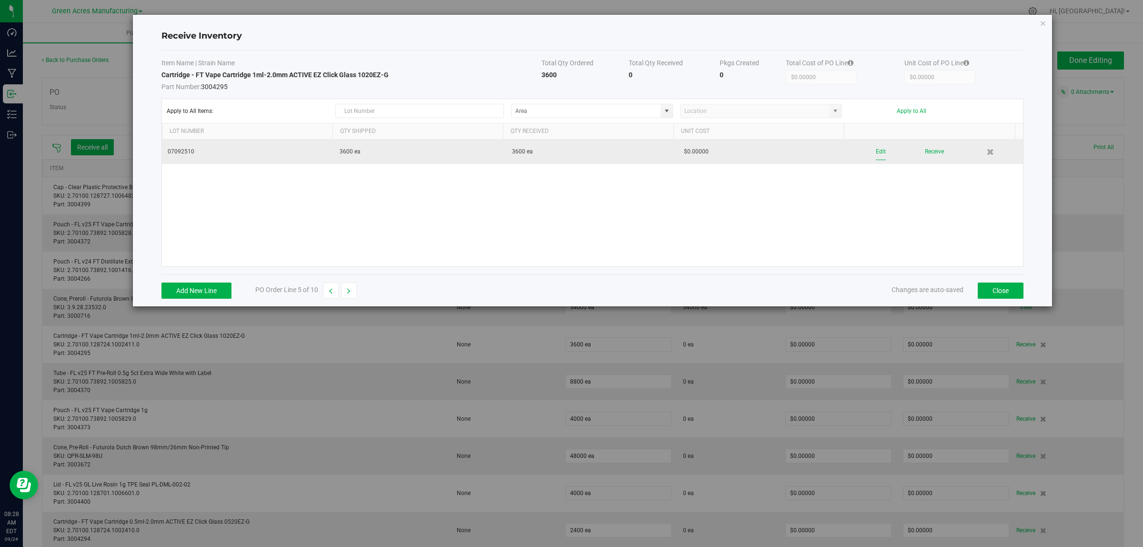
click at [876, 152] on button "Edit" at bounding box center [881, 151] width 10 height 17
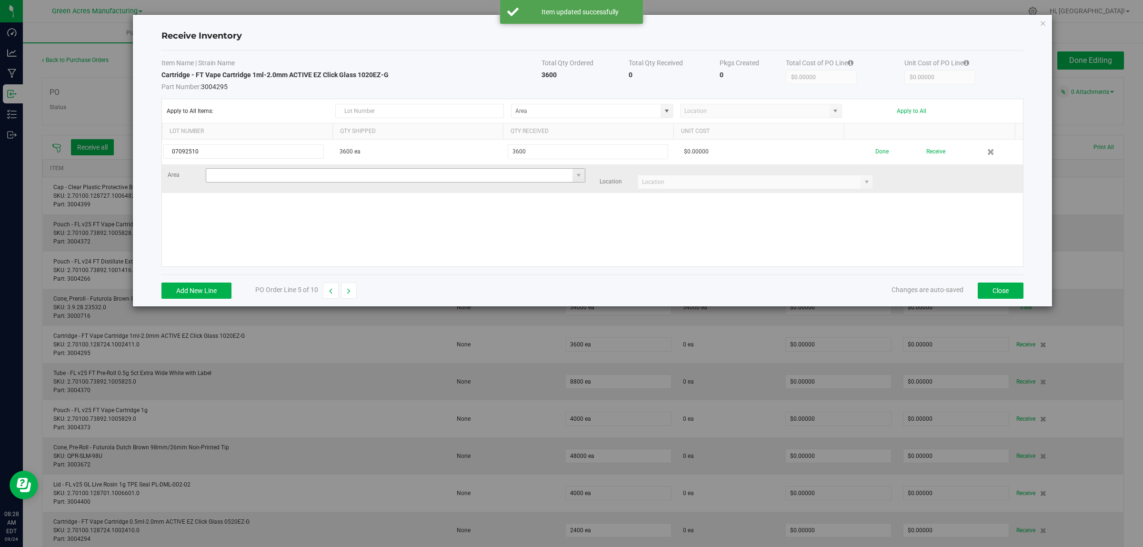
click at [243, 179] on input at bounding box center [389, 175] width 367 height 13
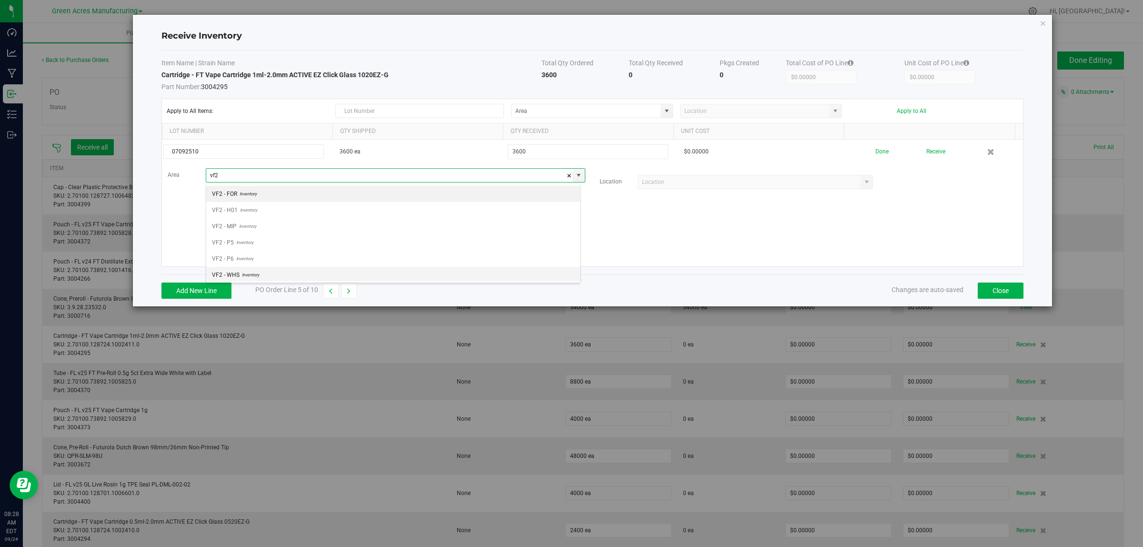
click at [231, 274] on span "VF2 - WHS" at bounding box center [226, 275] width 28 height 14
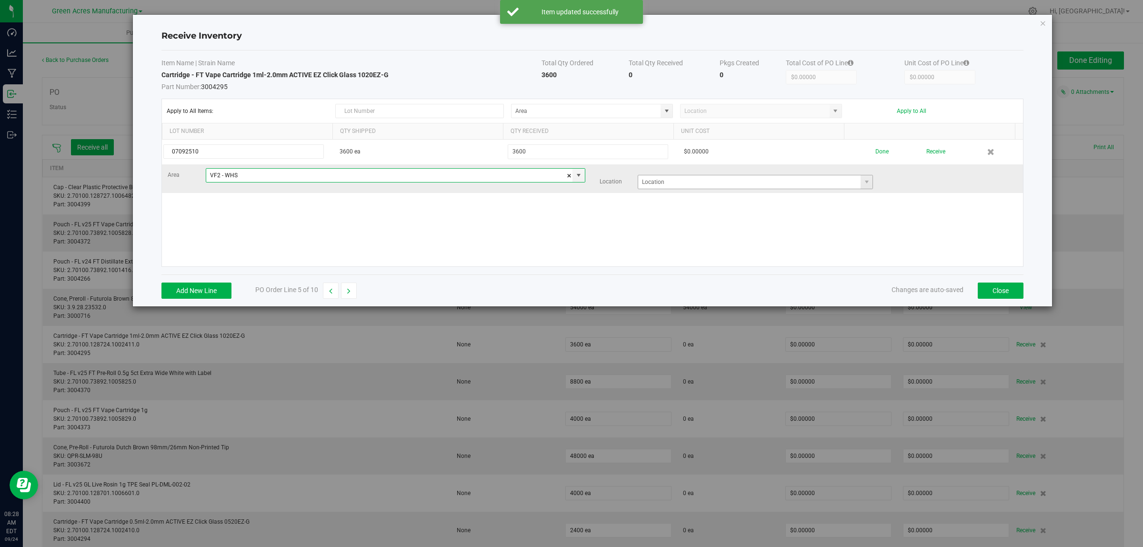
type input "VF2 - WHS"
click at [717, 188] on input at bounding box center [749, 181] width 223 height 13
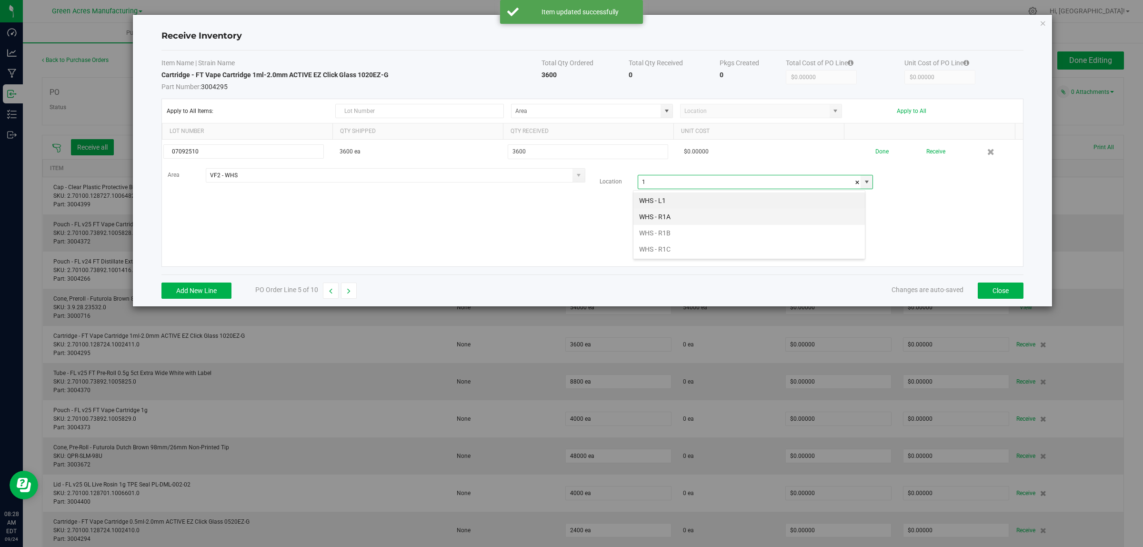
scroll to position [15, 232]
click at [684, 228] on li "WHS - R1B" at bounding box center [748, 233] width 231 height 16
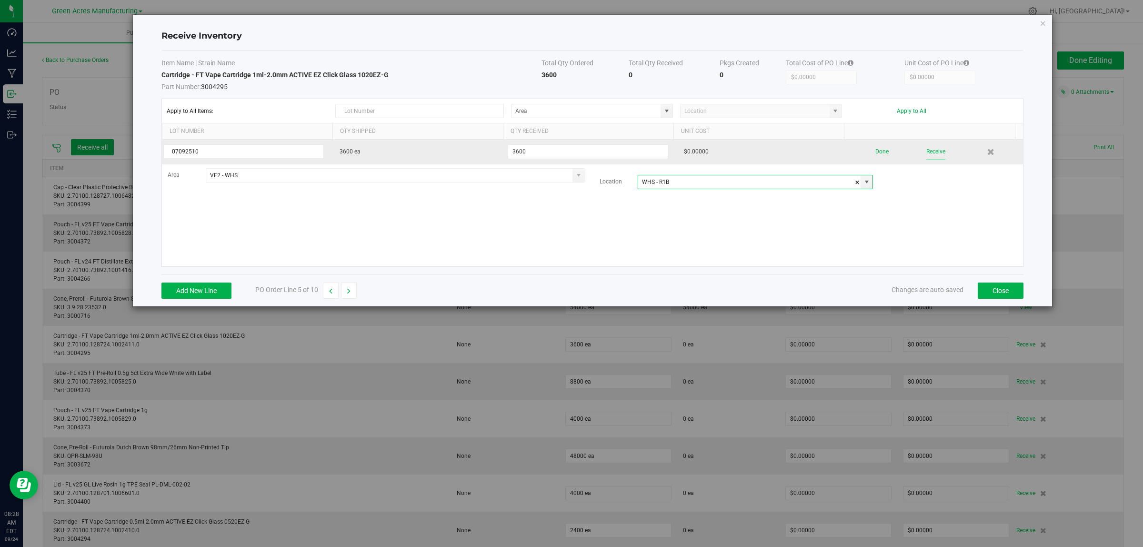
type input "WHS - R1B"
click at [930, 150] on button "Receive" at bounding box center [935, 151] width 19 height 17
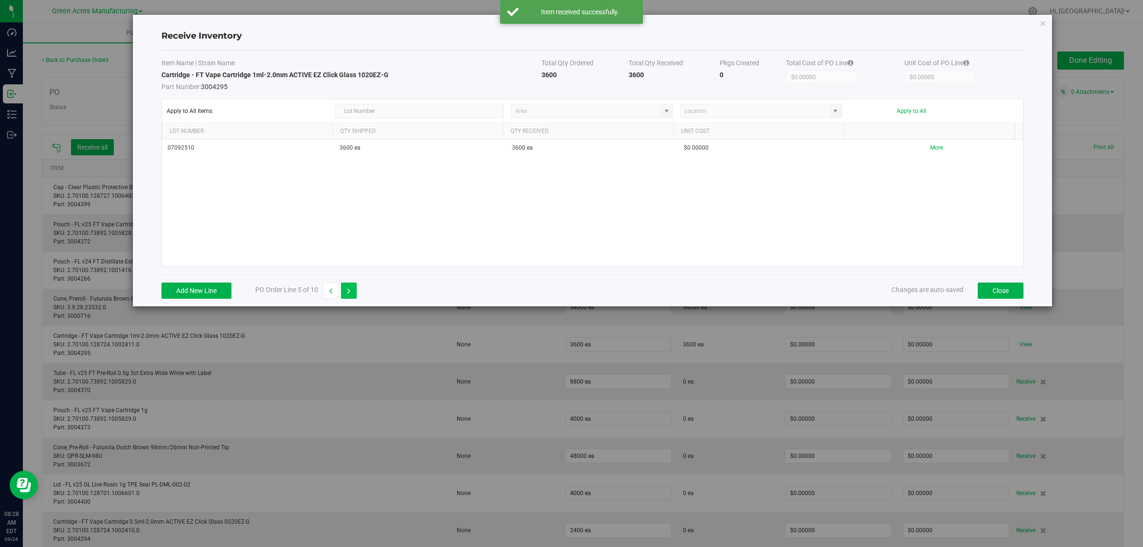
click at [348, 290] on icon "button" at bounding box center [348, 291] width 3 height 7
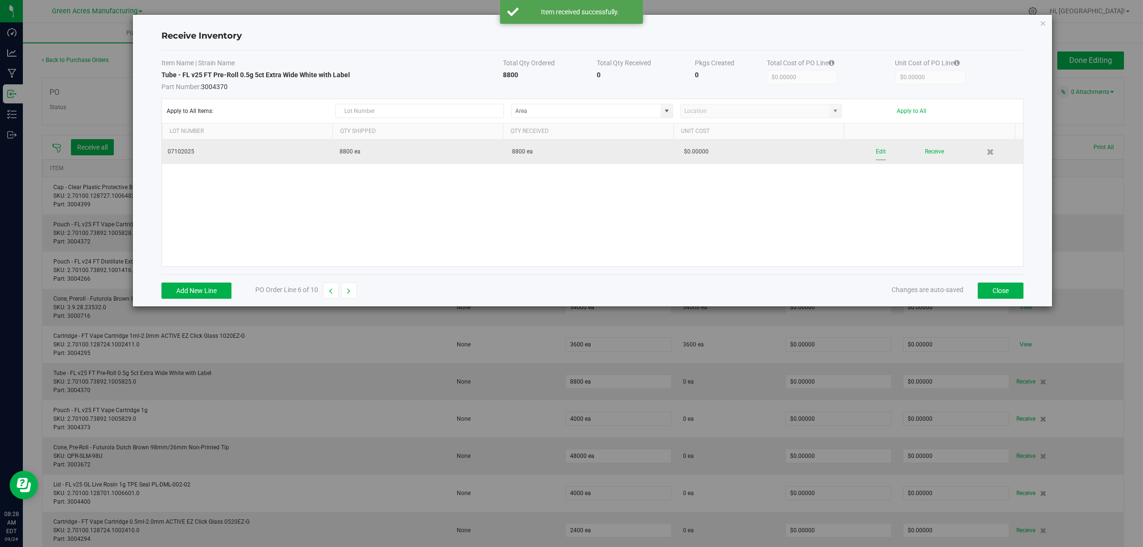
click at [876, 149] on button "Edit" at bounding box center [881, 151] width 10 height 17
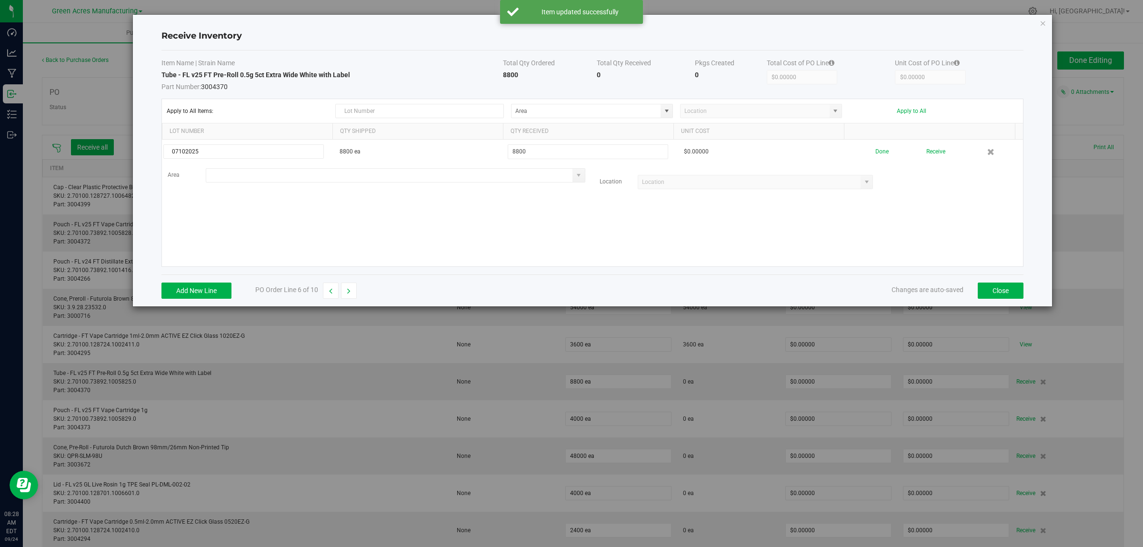
click at [512, 175] on input at bounding box center [389, 175] width 367 height 13
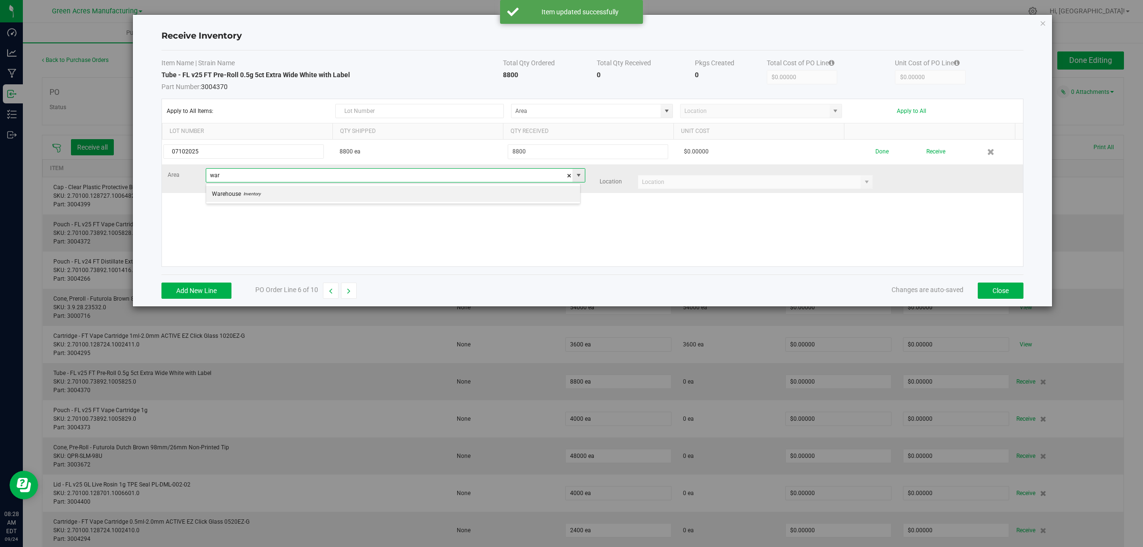
scroll to position [15, 374]
click at [506, 197] on li "Warehouse Inventory" at bounding box center [393, 194] width 374 height 16
type input "Warehouse"
click at [719, 183] on input at bounding box center [749, 181] width 223 height 13
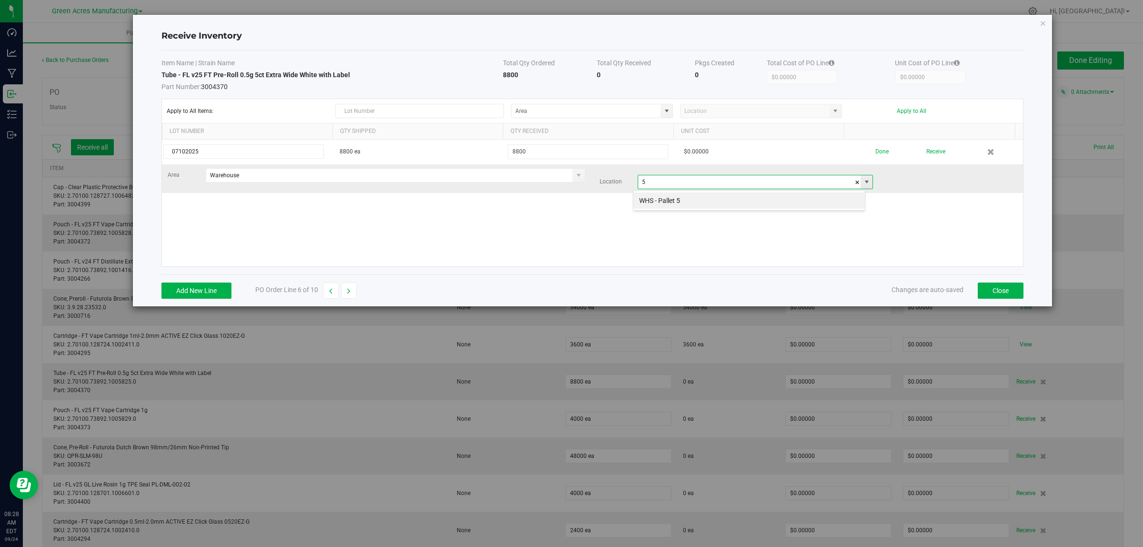
scroll to position [15, 232]
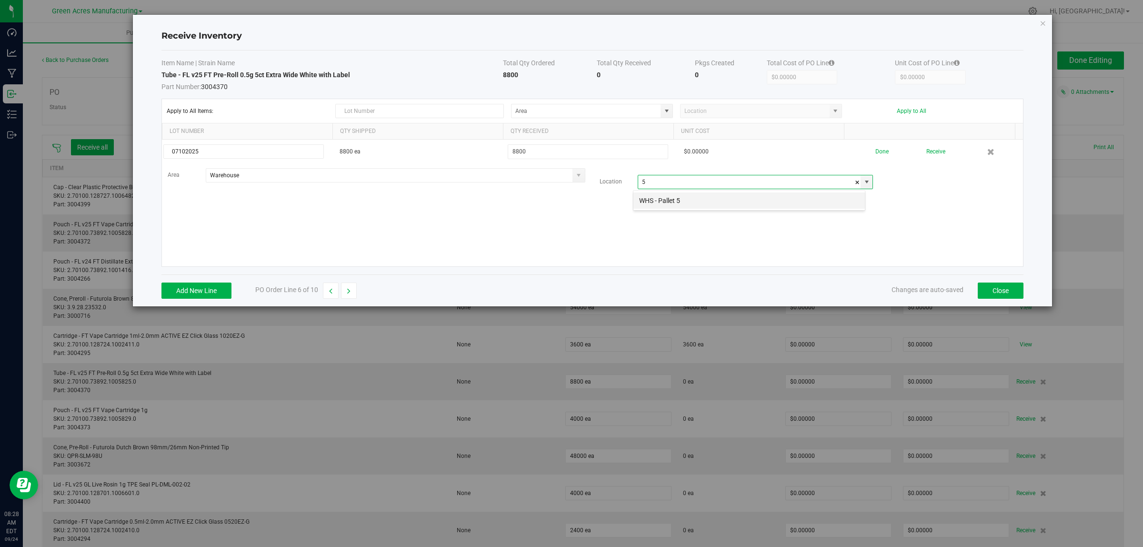
click at [711, 202] on li "WHS - Pallet 5" at bounding box center [748, 200] width 231 height 16
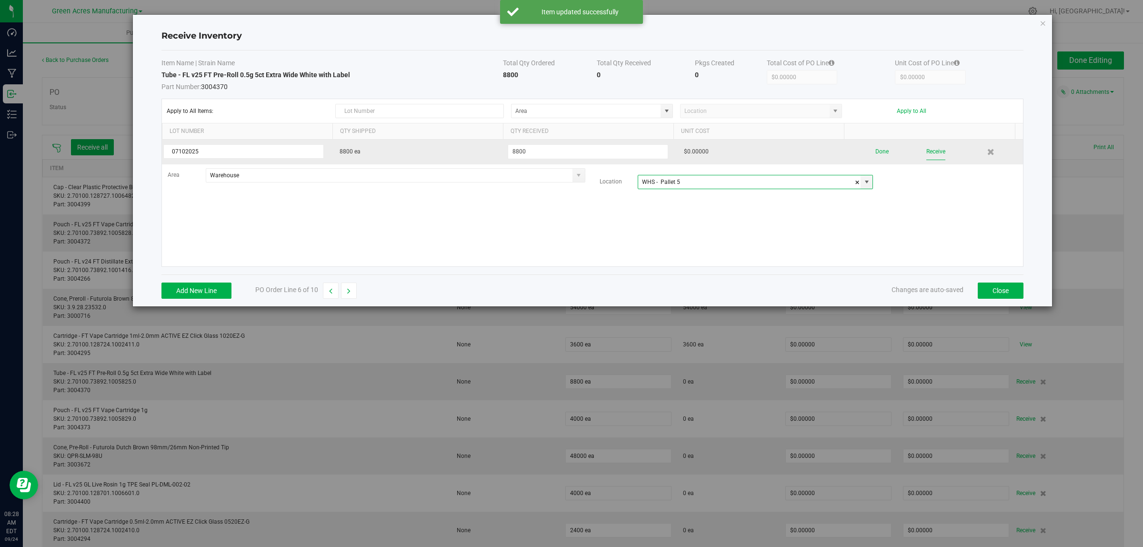
type input "WHS - Pallet 5"
click at [935, 148] on button "Receive" at bounding box center [935, 151] width 19 height 17
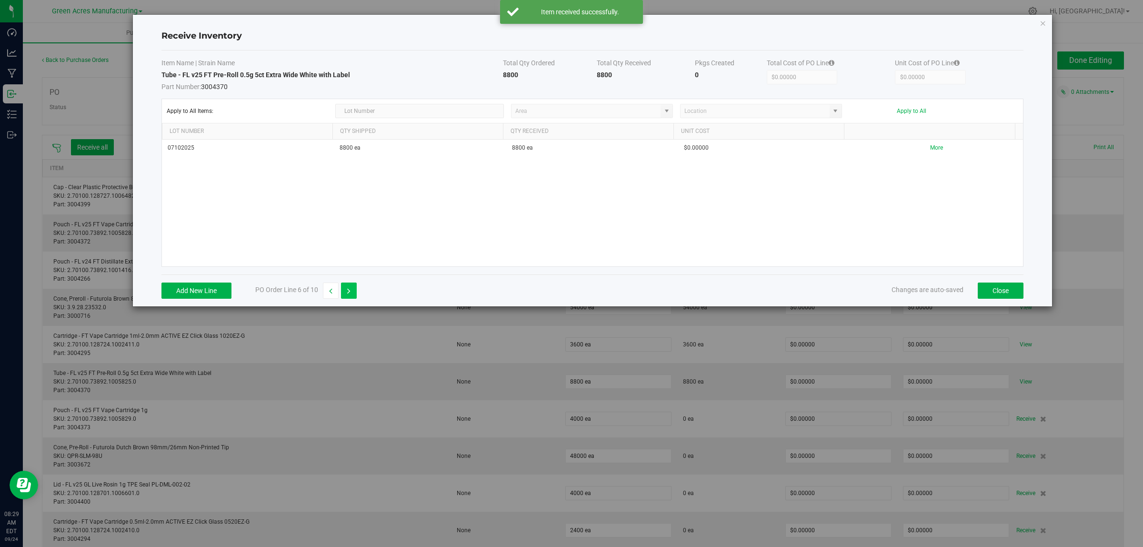
click at [349, 291] on icon "button" at bounding box center [348, 291] width 3 height 7
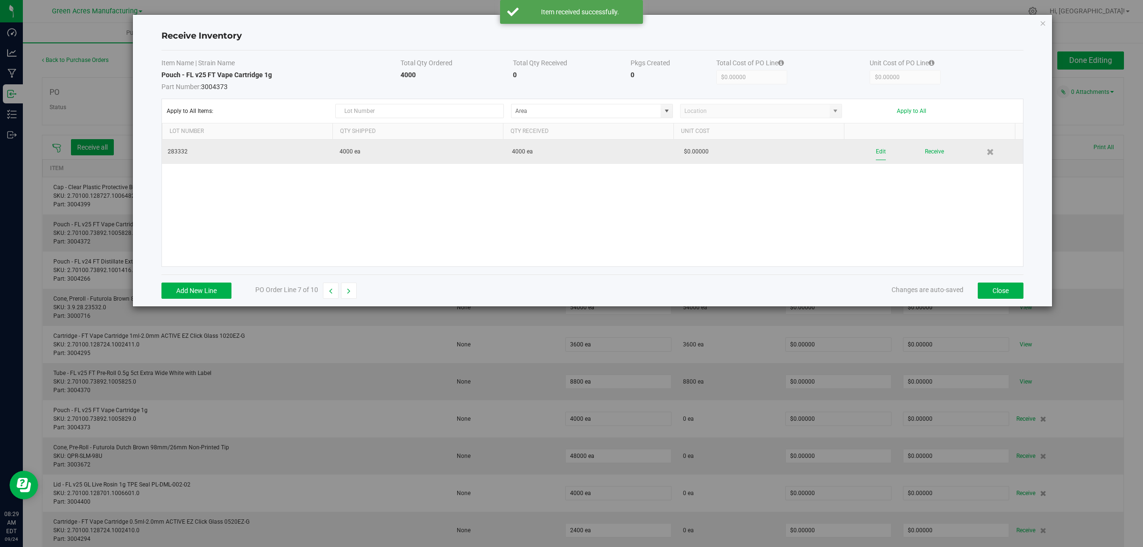
click at [876, 152] on button "Edit" at bounding box center [881, 151] width 10 height 17
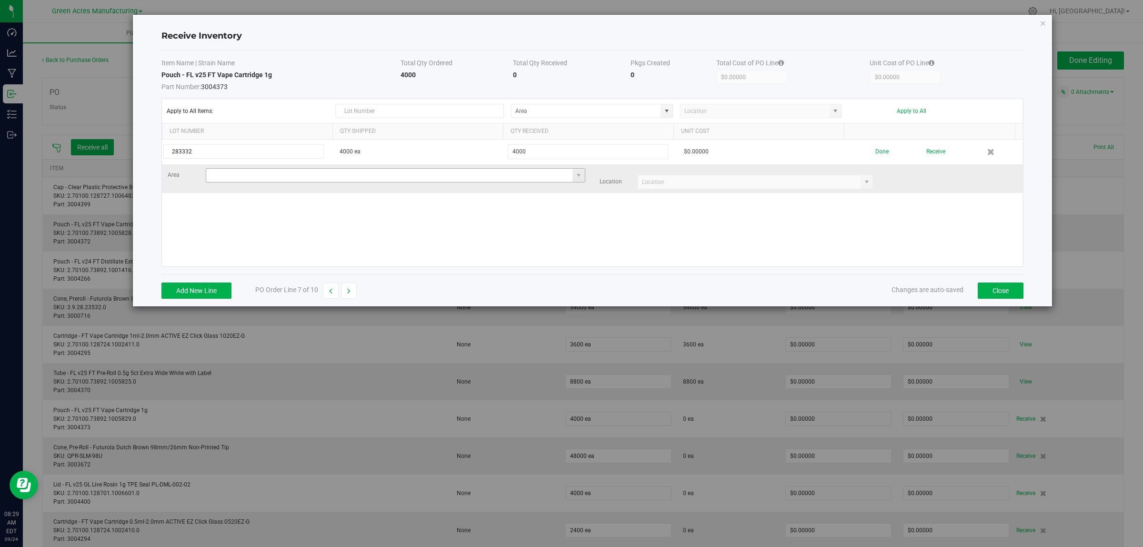
click at [237, 172] on input at bounding box center [389, 175] width 367 height 13
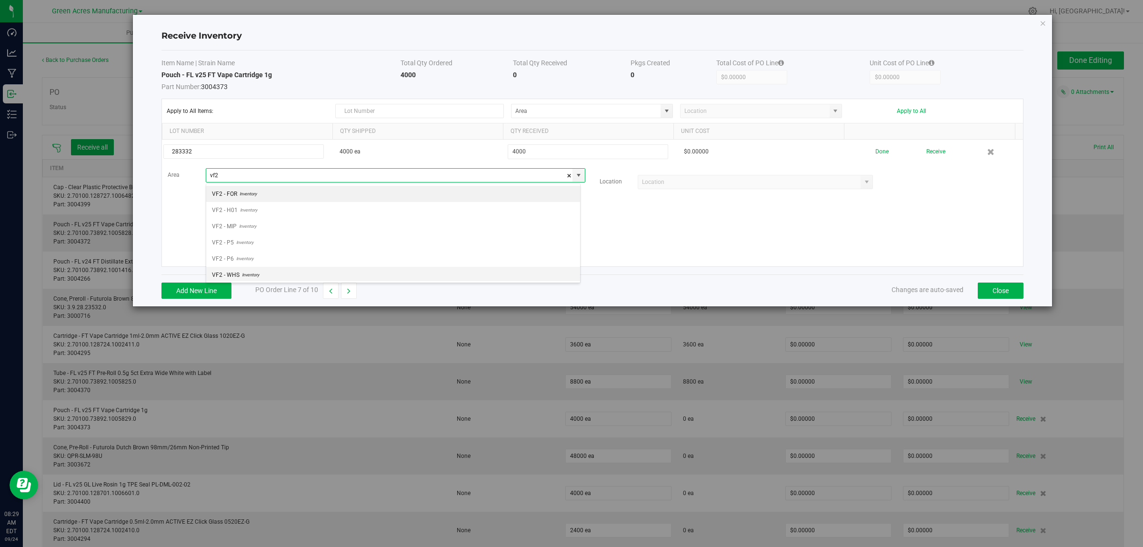
click at [238, 272] on span "VF2 - WHS" at bounding box center [226, 275] width 28 height 14
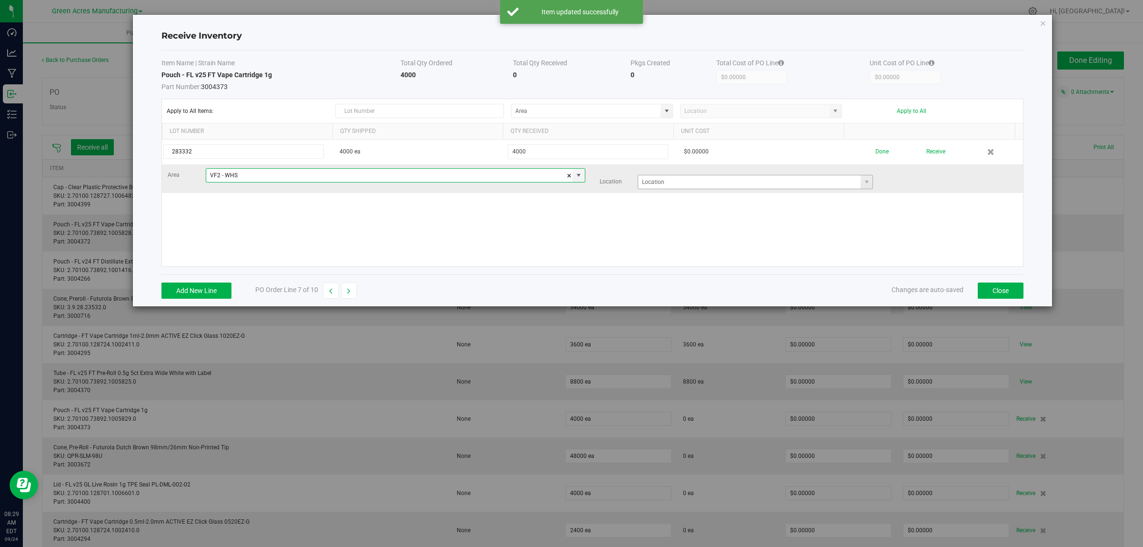
type input "VF2 - WHS"
click at [780, 189] on input at bounding box center [749, 181] width 223 height 13
type input "2"
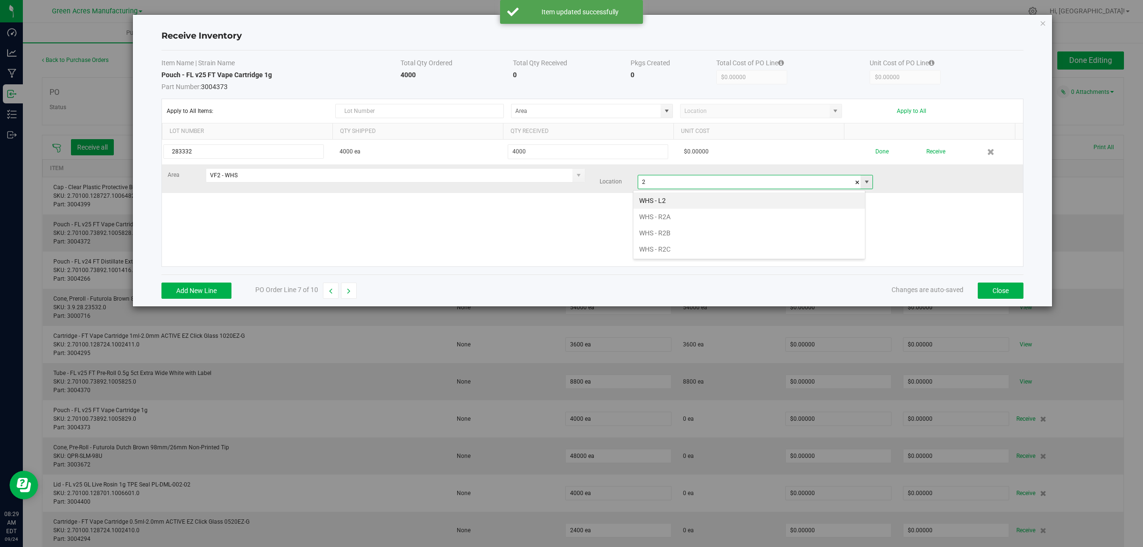
scroll to position [15, 232]
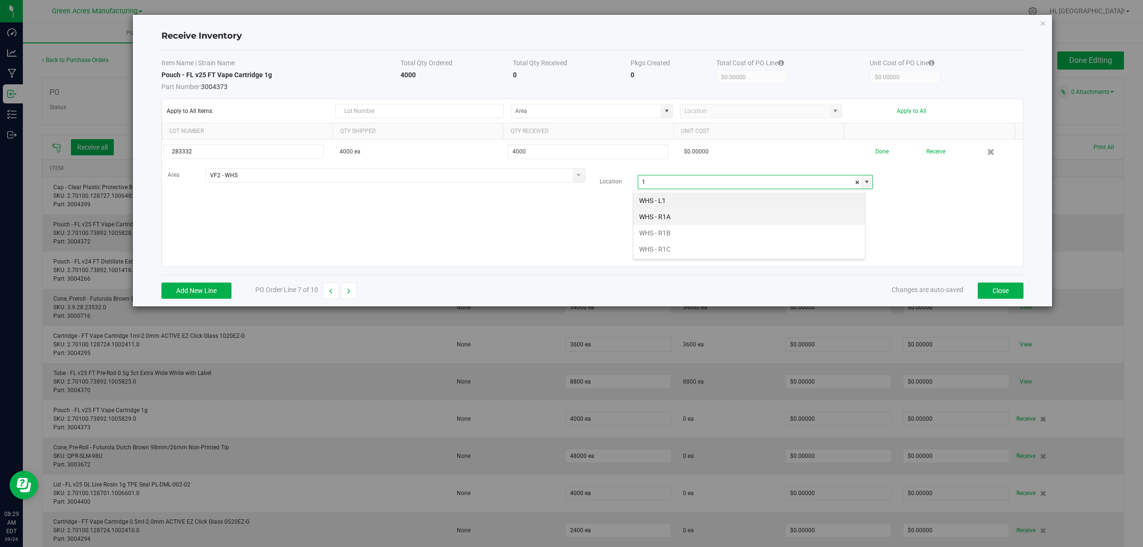
click at [689, 213] on li "WHS - R1A" at bounding box center [748, 217] width 231 height 16
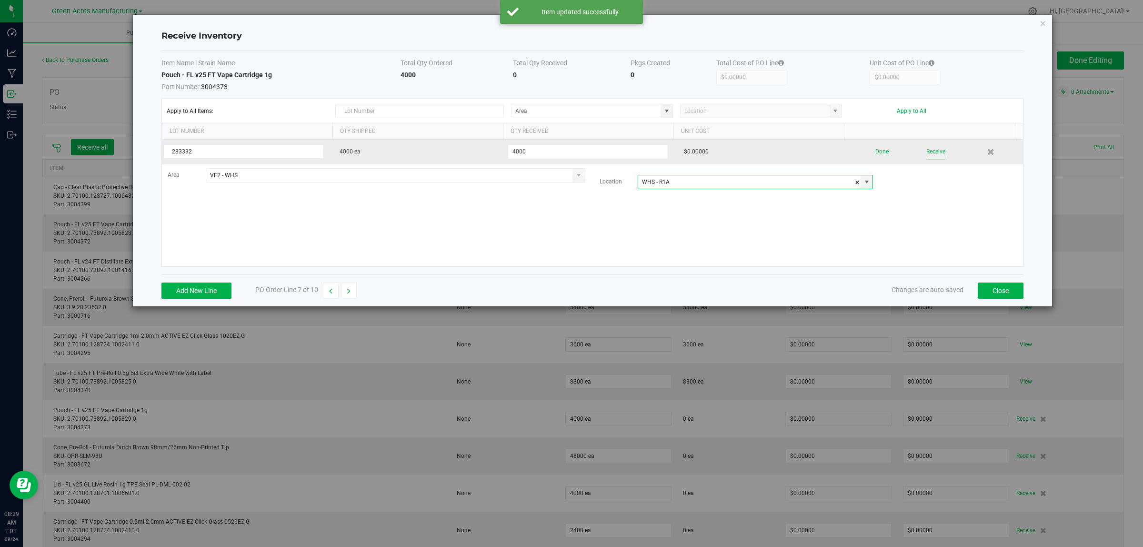
type input "WHS - R1A"
click at [926, 149] on button "Receive" at bounding box center [935, 151] width 19 height 17
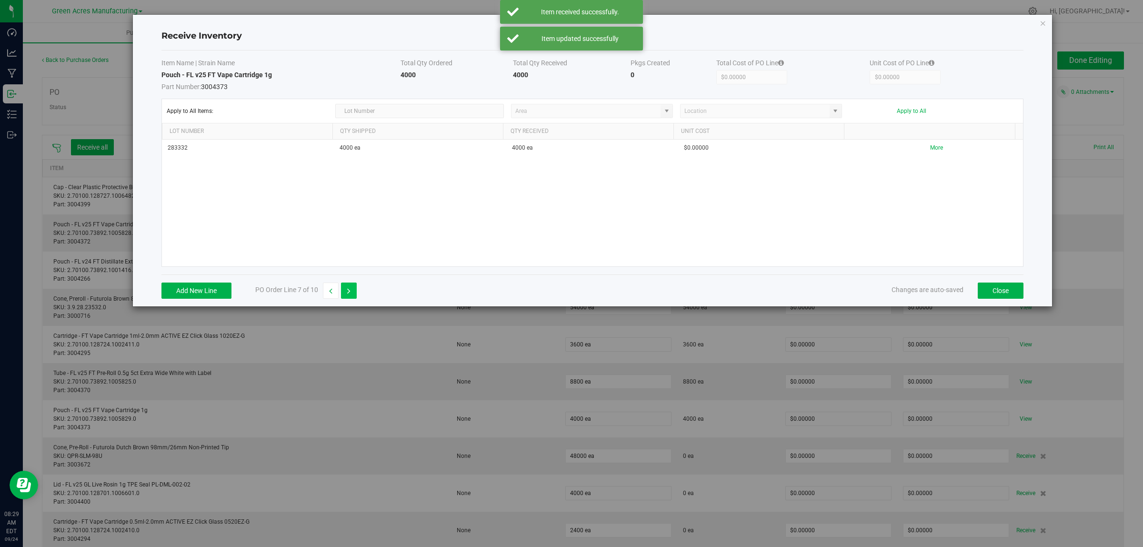
click at [349, 291] on icon "button" at bounding box center [348, 291] width 3 height 7
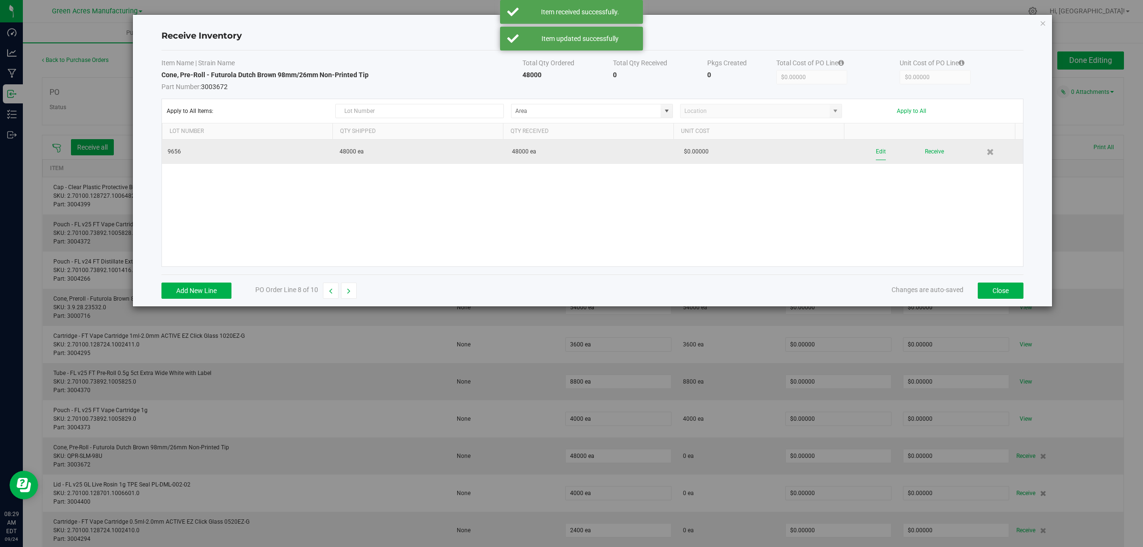
click at [876, 152] on button "Edit" at bounding box center [881, 151] width 10 height 17
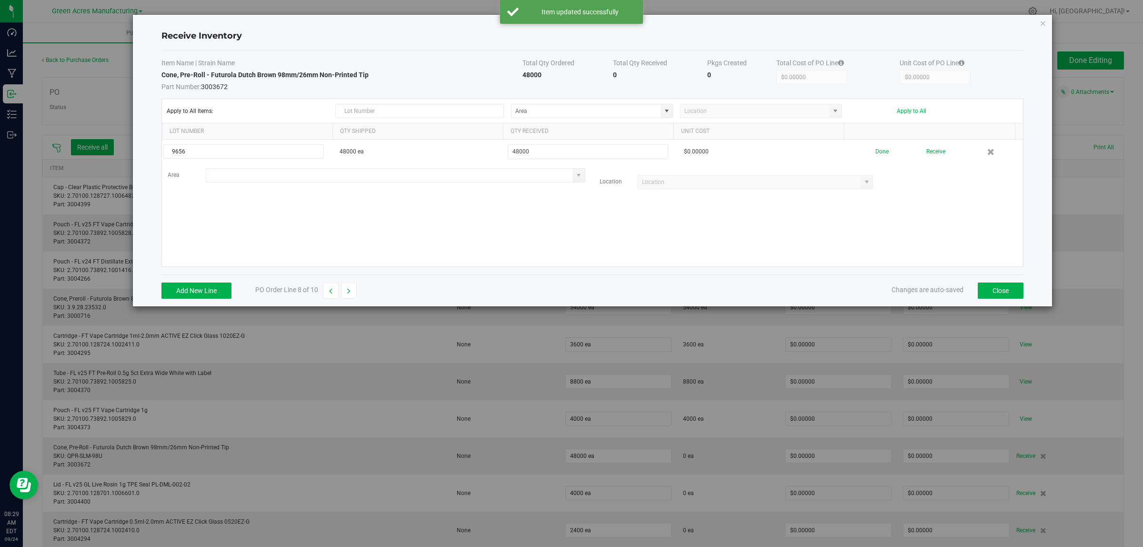
click at [255, 175] on input at bounding box center [389, 175] width 367 height 13
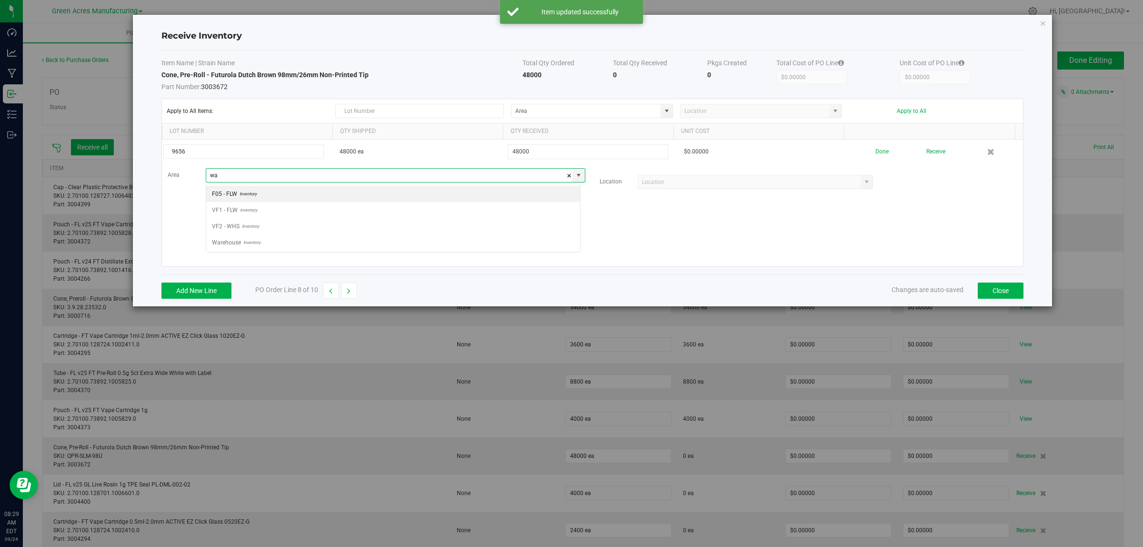
scroll to position [15, 374]
click at [244, 198] on span "Inventory" at bounding box center [251, 194] width 20 height 14
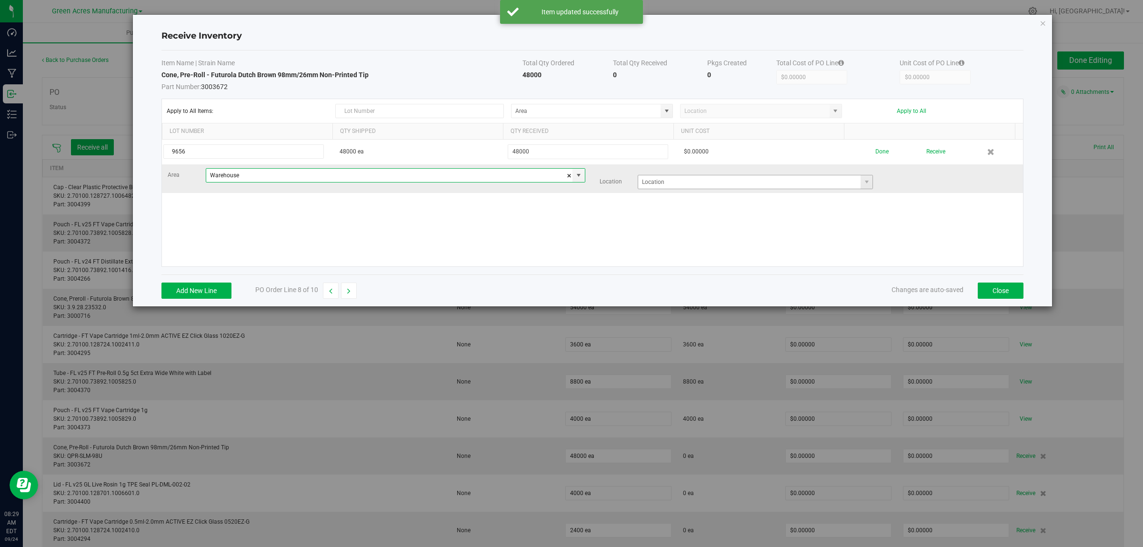
type input "Warehouse"
click at [687, 184] on input at bounding box center [749, 181] width 223 height 13
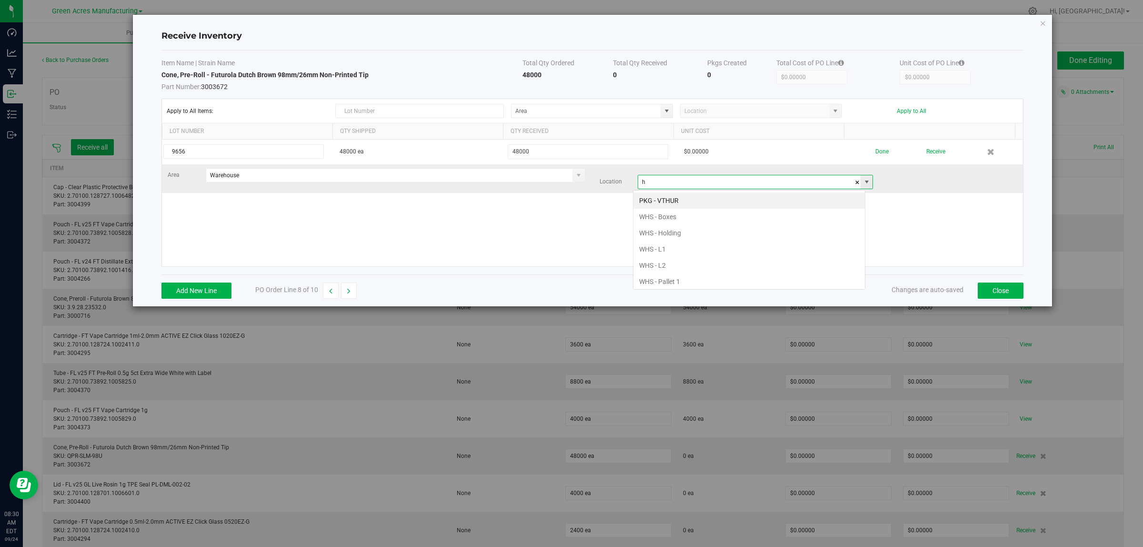
scroll to position [15, 232]
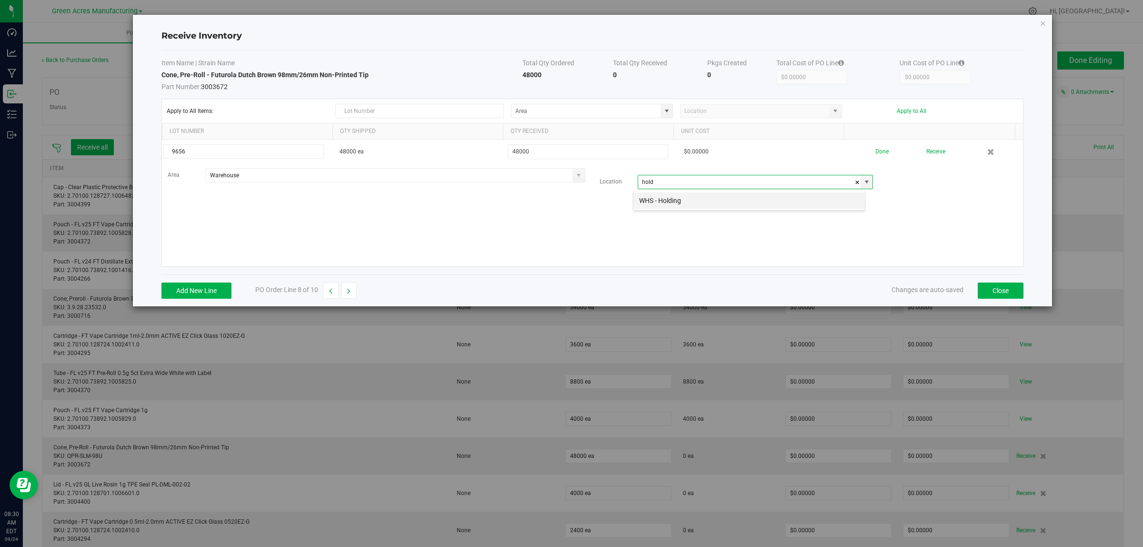
click at [677, 205] on li "WHS - Holding" at bounding box center [748, 200] width 231 height 16
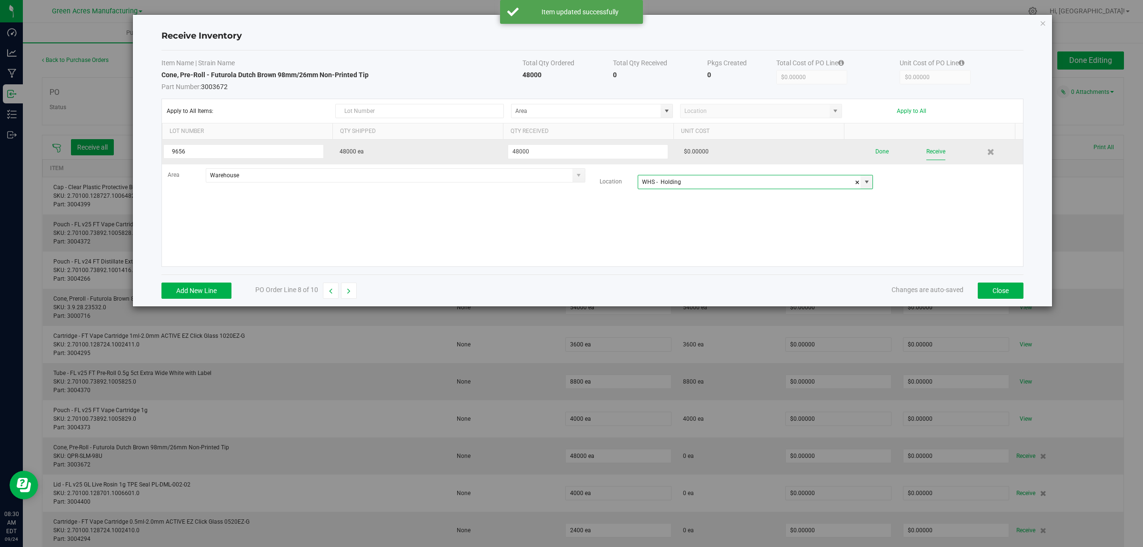
type input "WHS - Holding"
click at [927, 151] on button "Receive" at bounding box center [935, 151] width 19 height 17
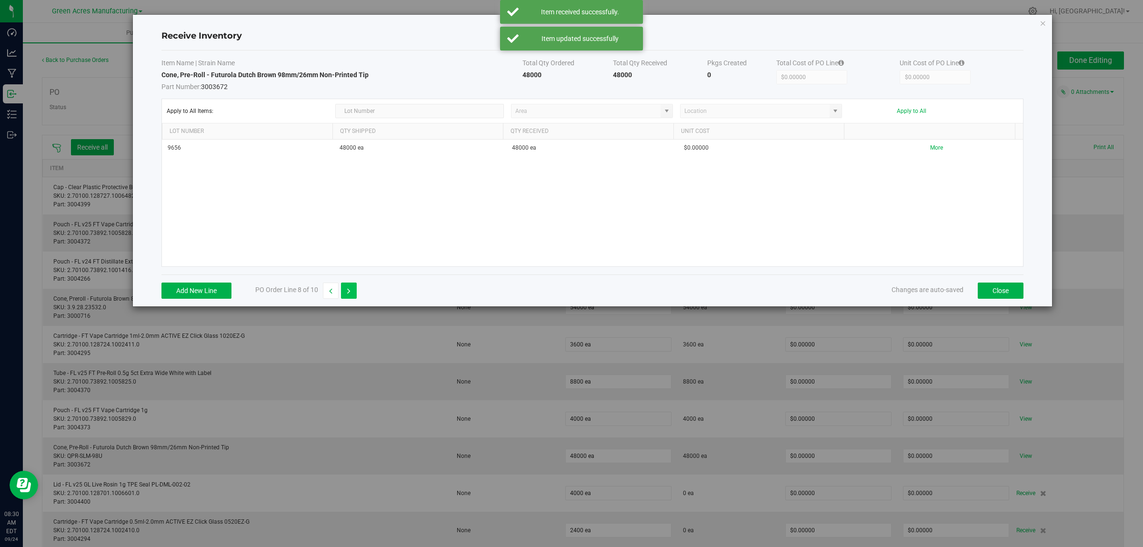
click at [350, 294] on icon "button" at bounding box center [348, 291] width 3 height 7
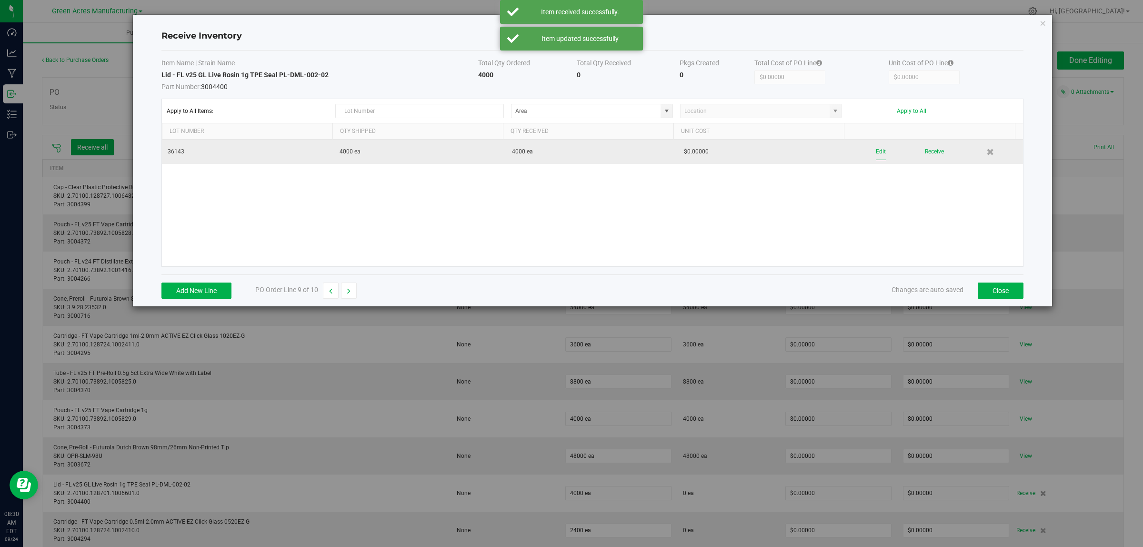
click at [876, 151] on button "Edit" at bounding box center [881, 151] width 10 height 17
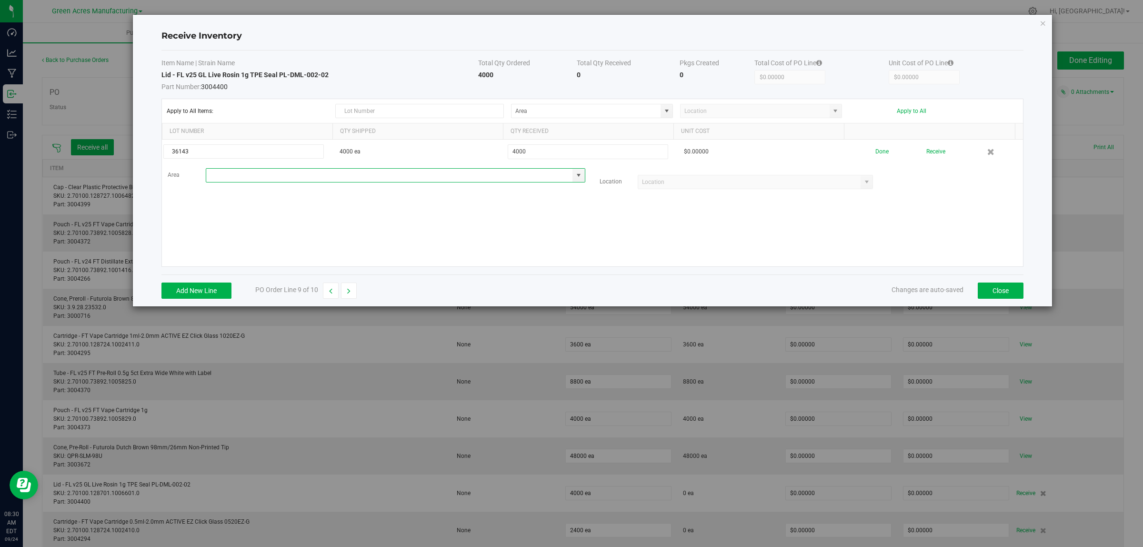
click at [433, 176] on input at bounding box center [389, 175] width 367 height 13
click at [391, 272] on li "VF2 - WHS Inventory" at bounding box center [393, 275] width 374 height 16
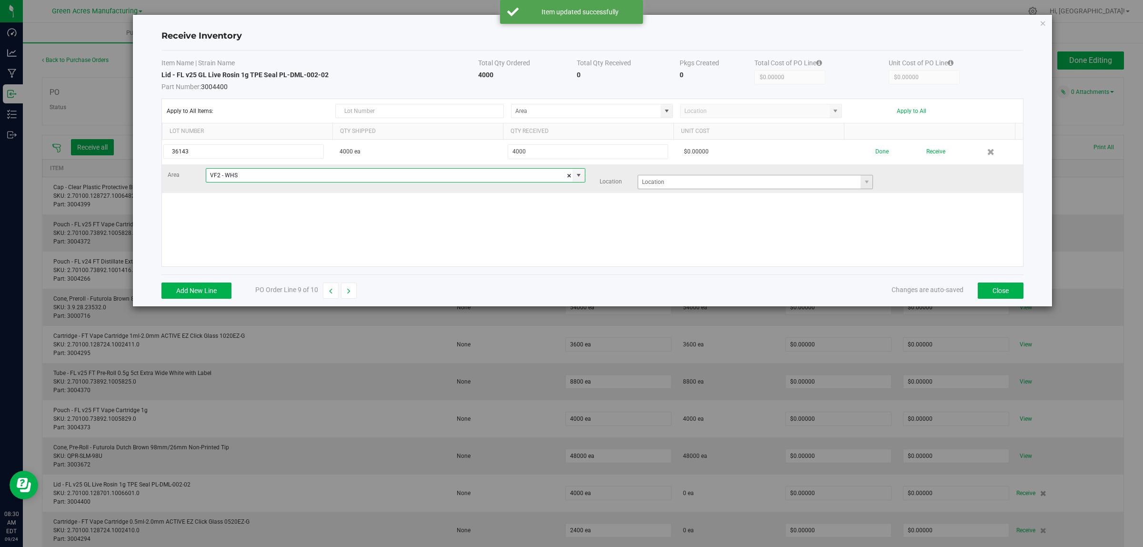
type input "VF2 - WHS"
click at [653, 178] on input at bounding box center [749, 181] width 223 height 13
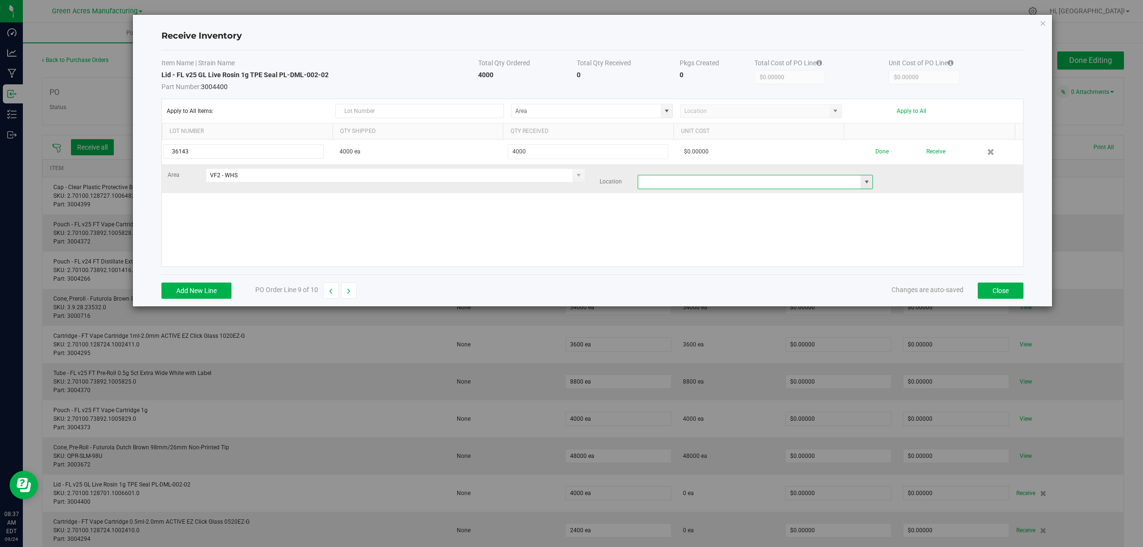
click at [726, 181] on input at bounding box center [749, 181] width 223 height 13
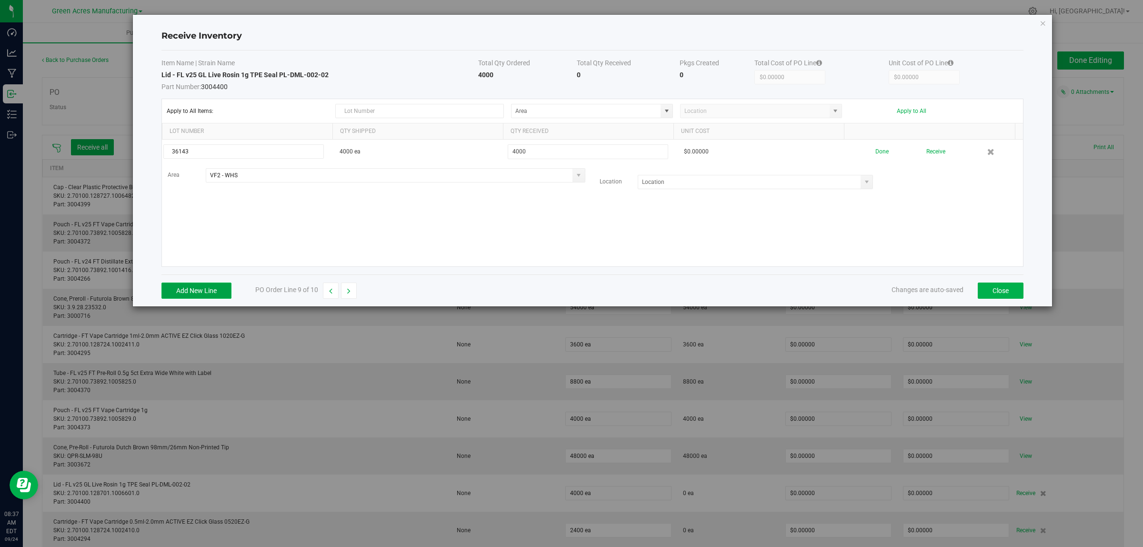
click at [190, 296] on button "Add New Line" at bounding box center [196, 290] width 70 height 16
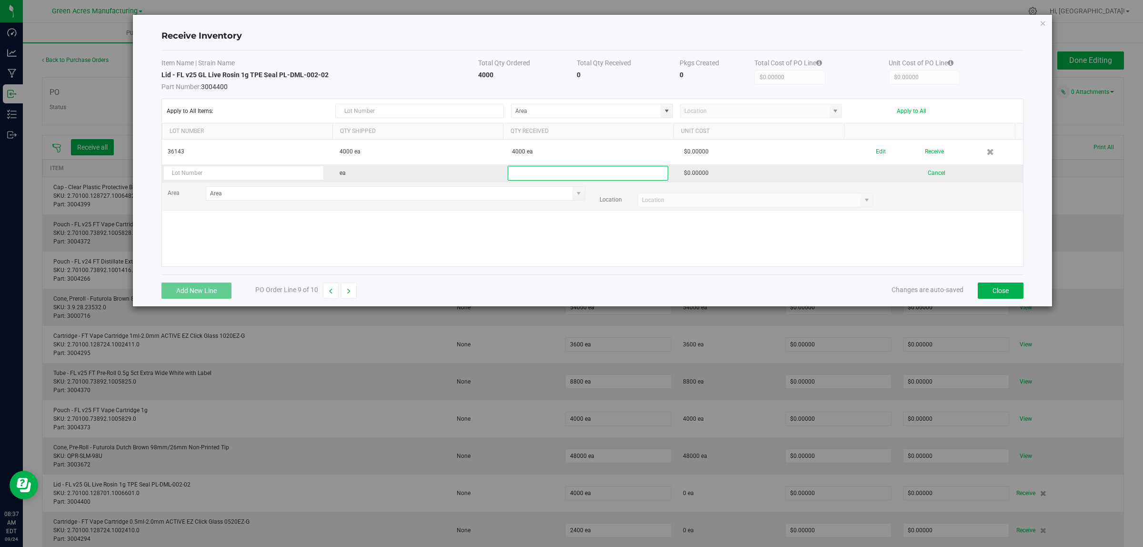
click at [533, 176] on input "text" at bounding box center [588, 173] width 161 height 15
type input "1000"
click at [212, 175] on input "text" at bounding box center [243, 173] width 161 height 14
type input "36143"
click at [249, 253] on kendo-grid-list "36143 4000 ea 4000 ea $0.00000 Edit Receive 36143 Lot Number is required ea 100…" at bounding box center [592, 203] width 861 height 127
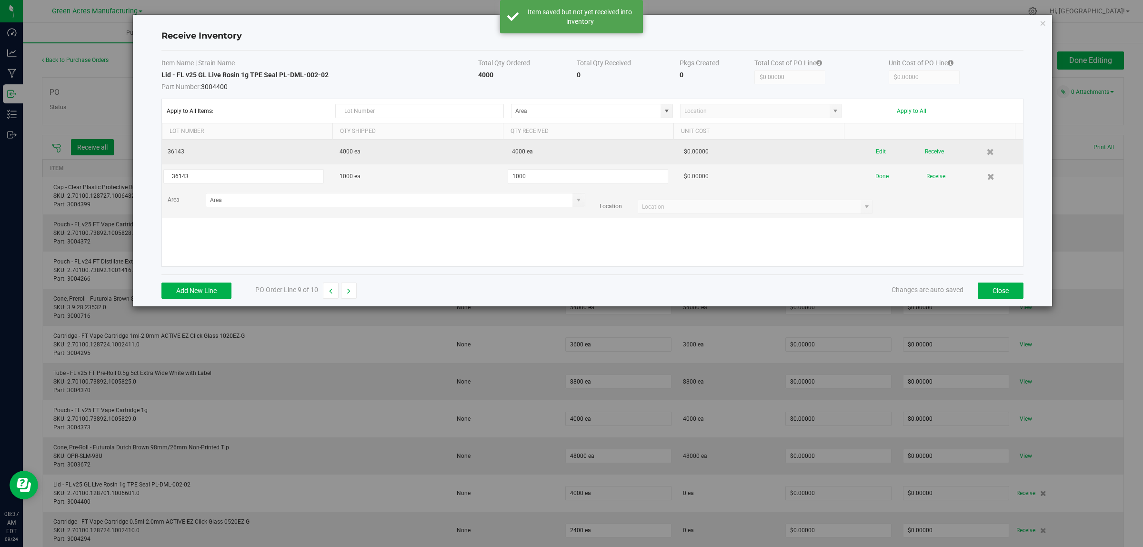
click at [519, 152] on td "4000 ea" at bounding box center [592, 152] width 172 height 25
click at [524, 150] on td "4000 ea" at bounding box center [592, 152] width 172 height 25
click at [537, 148] on td "4000 ea" at bounding box center [592, 152] width 172 height 25
click at [562, 148] on td "4000 ea" at bounding box center [592, 152] width 172 height 25
click at [877, 153] on button "Edit" at bounding box center [881, 151] width 10 height 17
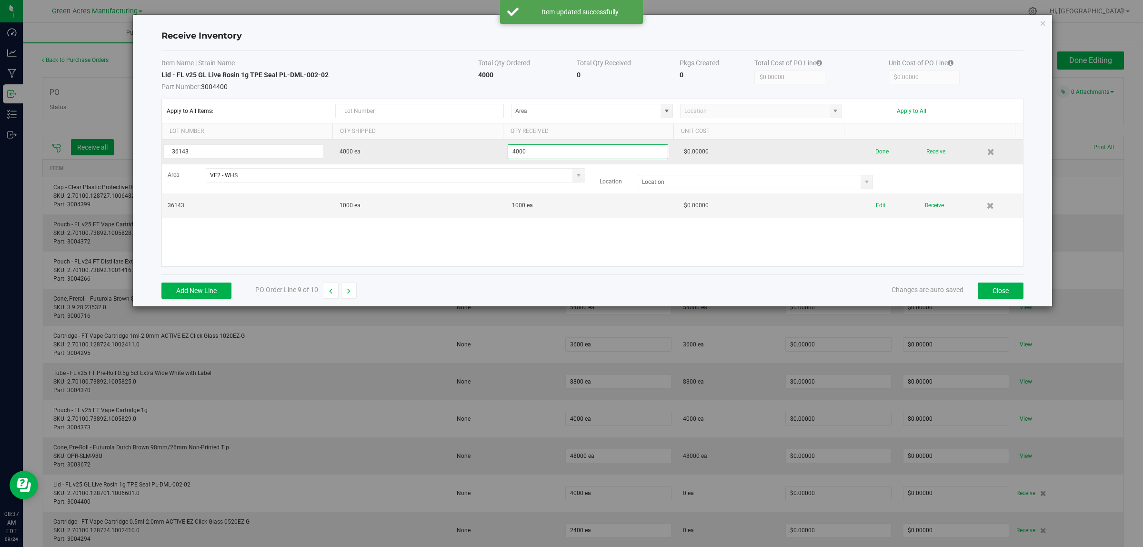
click at [510, 151] on input "4000" at bounding box center [588, 151] width 161 height 15
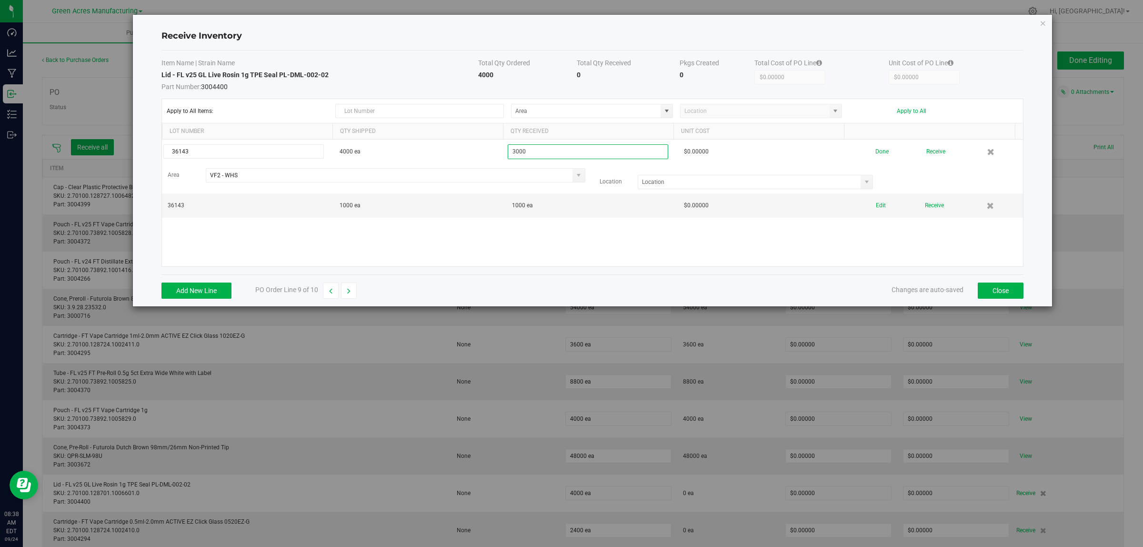
type input "3000"
click at [594, 233] on kendo-grid-list "36143 4000 ea 3000 $0.00000 Done Receive Area VF2 - WHS Location 36143 1000 ea …" at bounding box center [592, 203] width 861 height 127
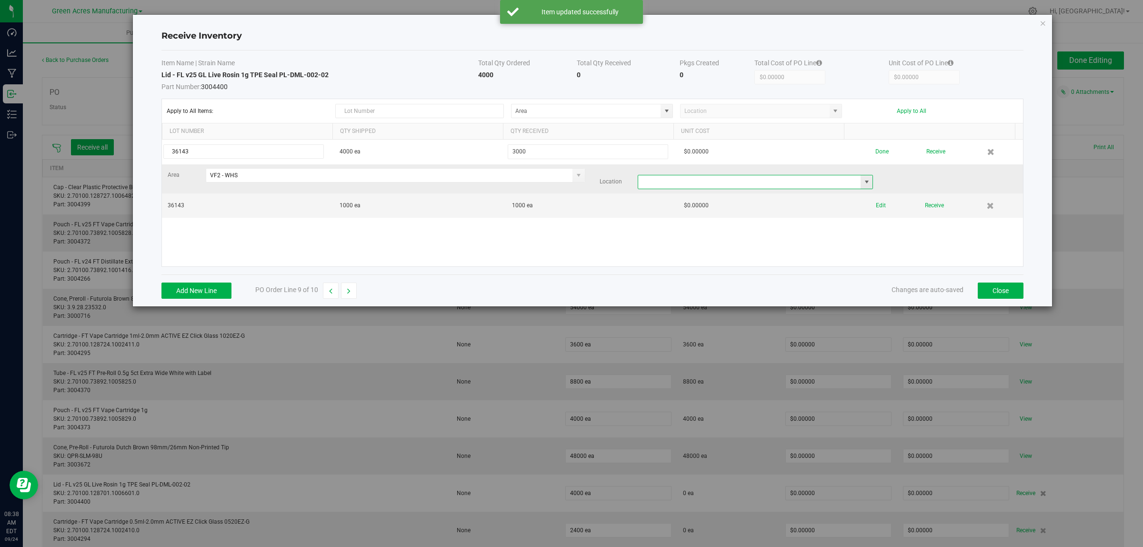
click at [789, 181] on input at bounding box center [749, 181] width 223 height 13
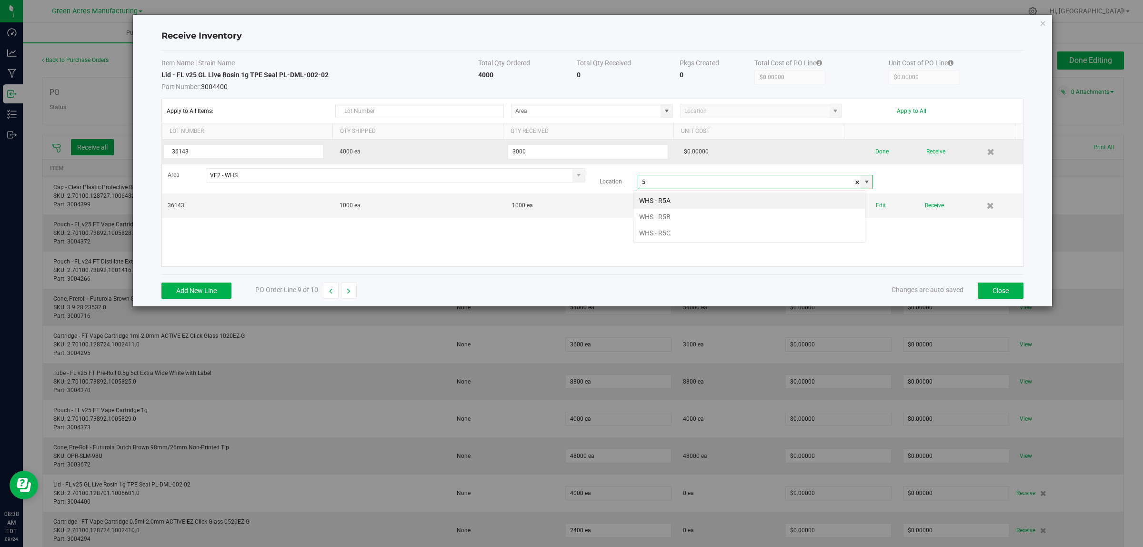
scroll to position [15, 232]
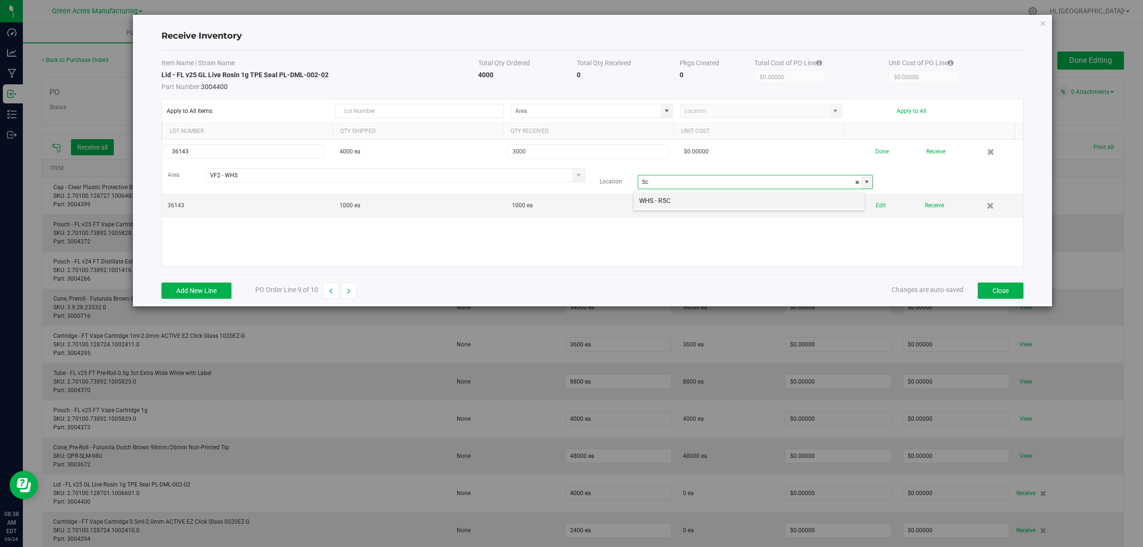
click at [716, 194] on li "WHS - R5C" at bounding box center [748, 200] width 231 height 16
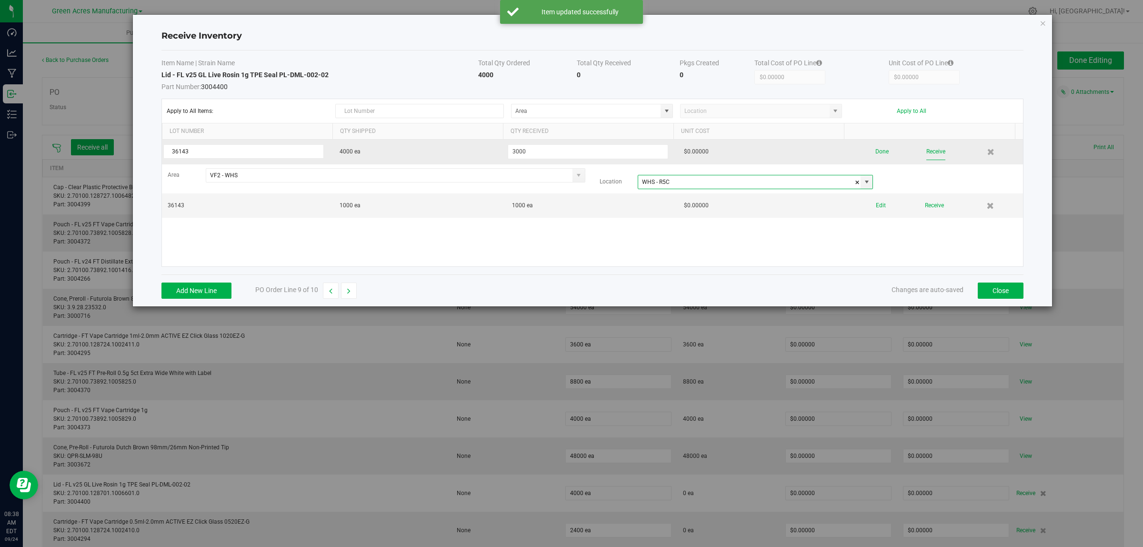
type input "WHS - R5C"
click at [926, 153] on button "Receive" at bounding box center [935, 151] width 19 height 17
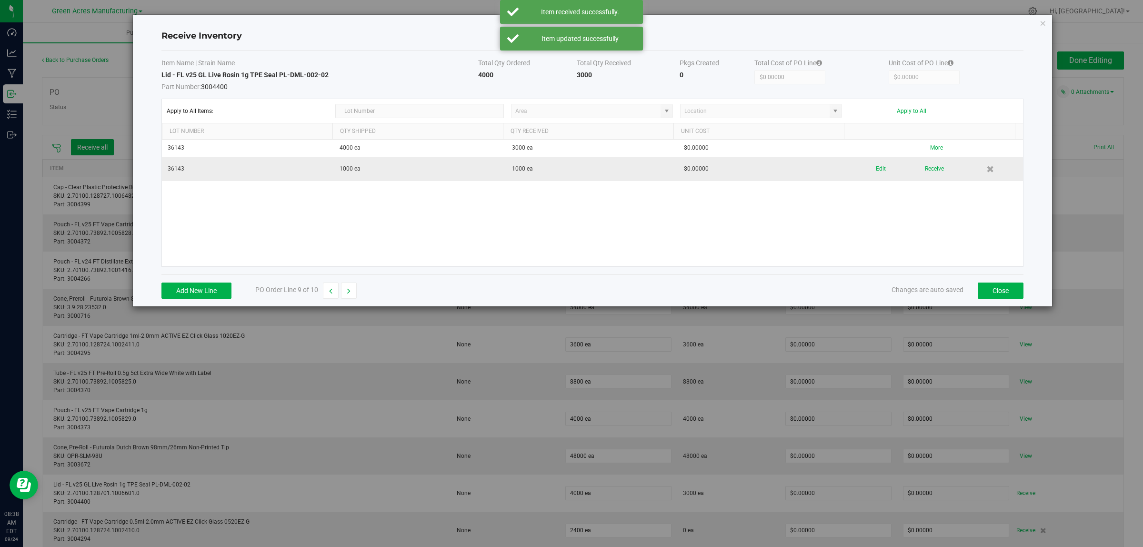
click at [876, 174] on button "Edit" at bounding box center [881, 168] width 10 height 17
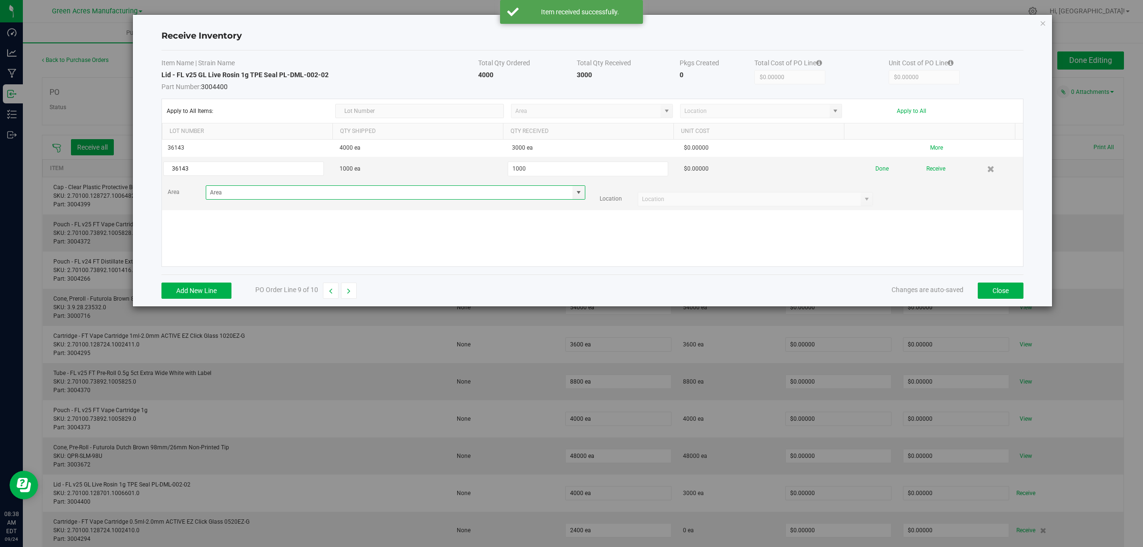
click at [483, 193] on input at bounding box center [389, 192] width 367 height 13
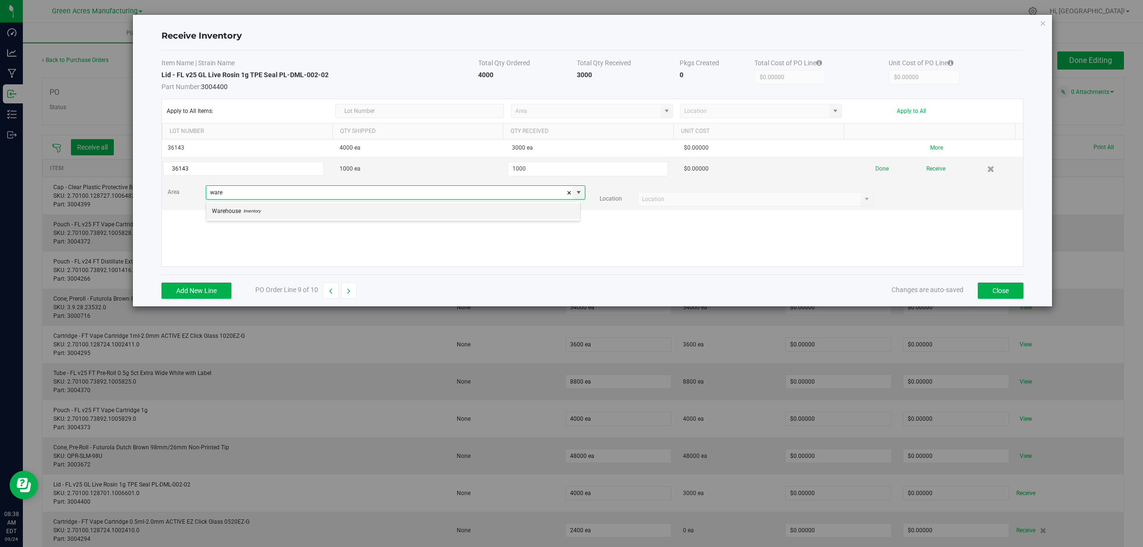
click at [472, 212] on li "Warehouse Inventory" at bounding box center [393, 211] width 374 height 16
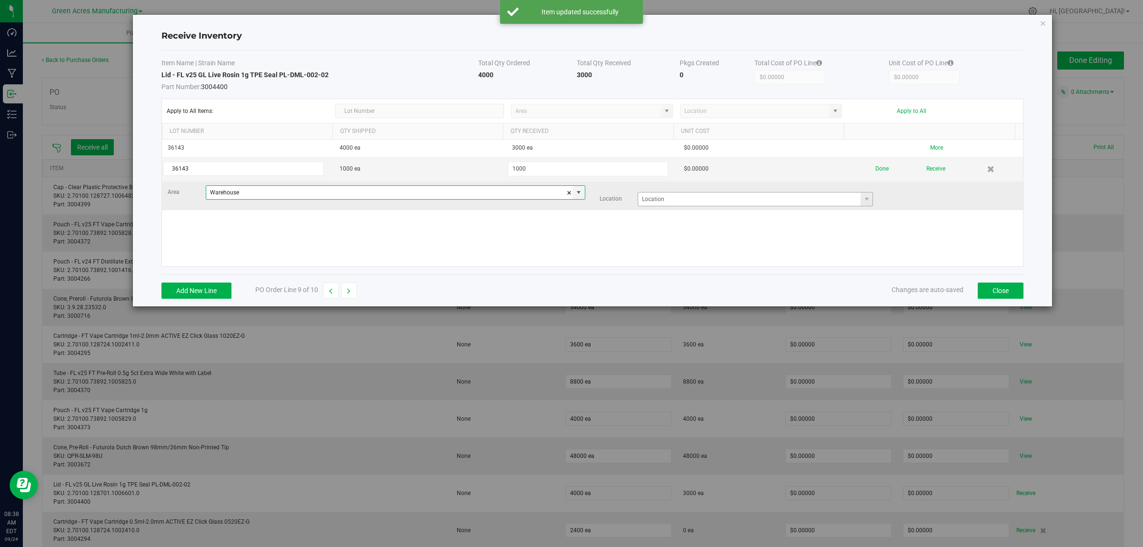
type input "Warehouse"
click at [655, 196] on input at bounding box center [749, 198] width 223 height 13
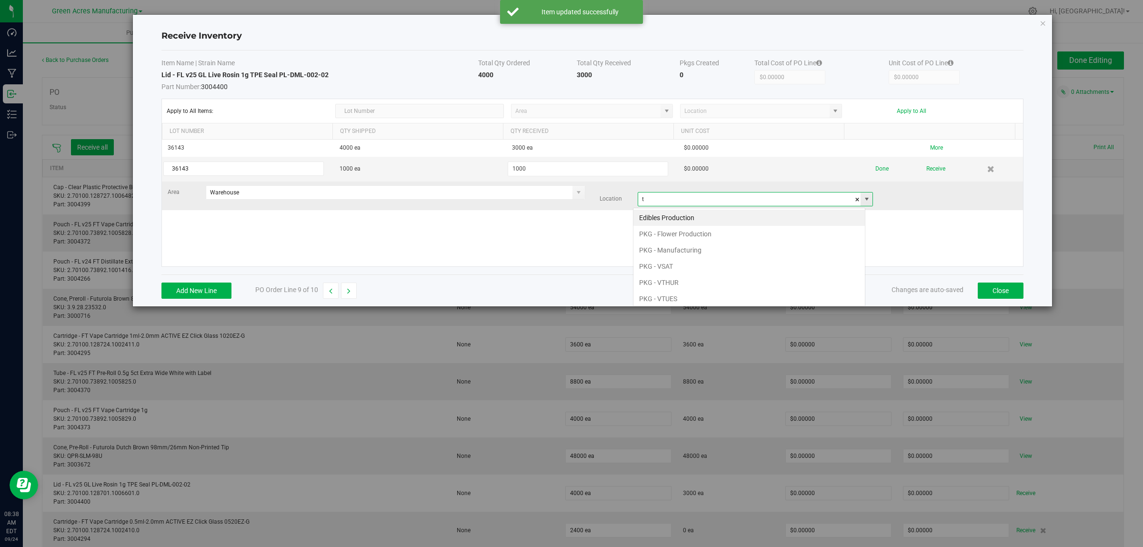
scroll to position [15, 232]
click at [651, 223] on li "PKG - VTHUR" at bounding box center [748, 218] width 231 height 16
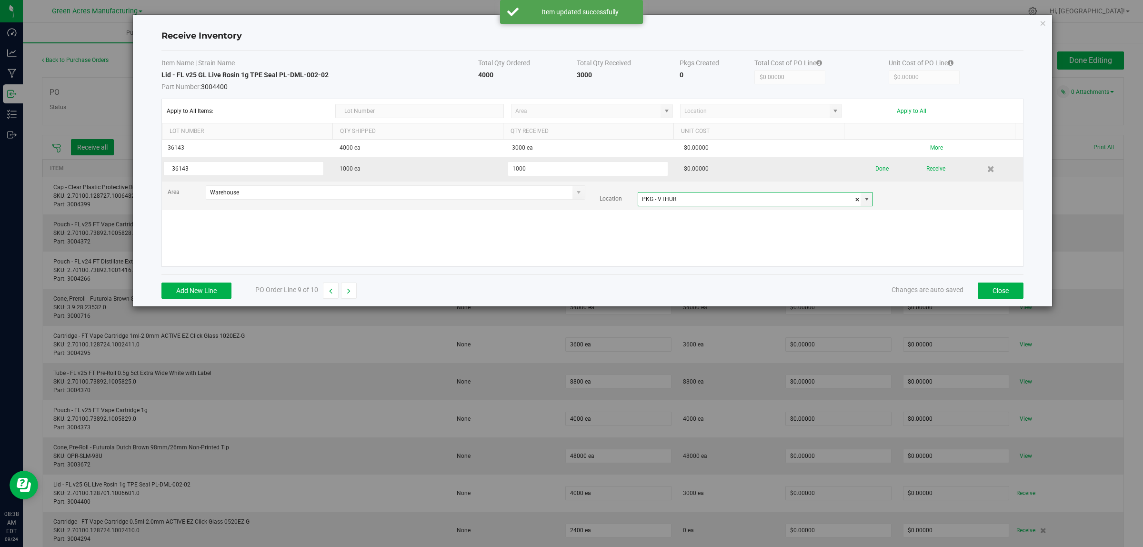
type input "PKG - VTHUR"
click at [926, 170] on button "Receive" at bounding box center [935, 168] width 19 height 17
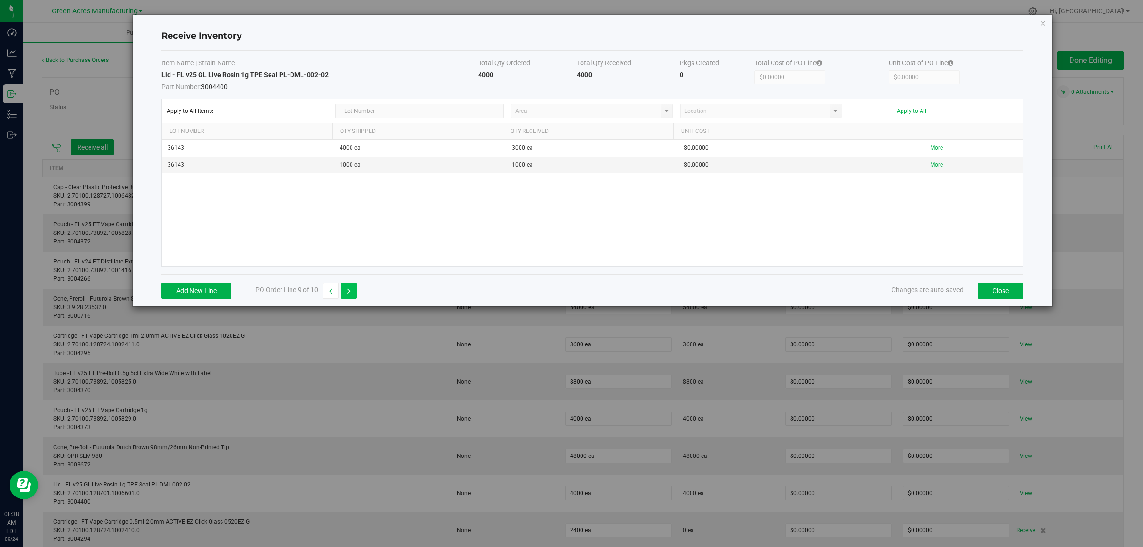
drag, startPoint x: 348, startPoint y: 287, endPoint x: 348, endPoint y: 296, distance: 9.0
click at [348, 288] on icon "button" at bounding box center [348, 291] width 3 height 7
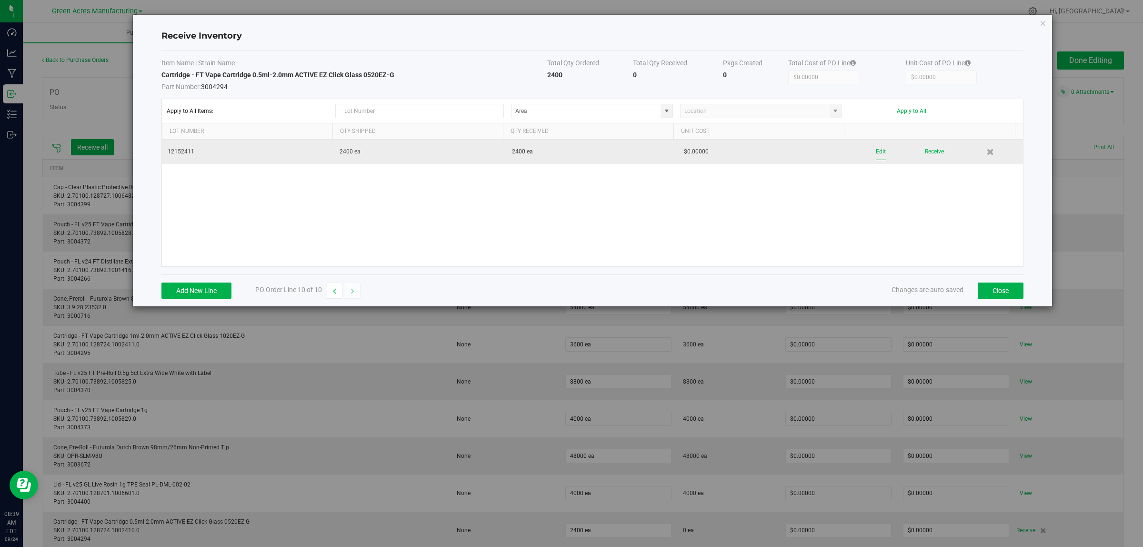
click at [876, 149] on button "Edit" at bounding box center [881, 151] width 10 height 17
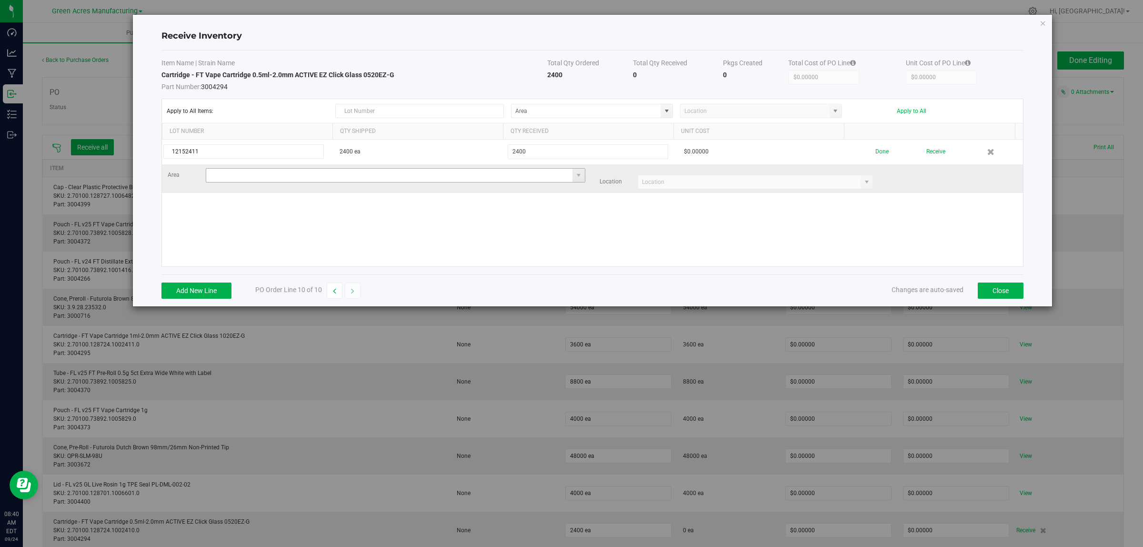
click at [292, 175] on input at bounding box center [389, 175] width 367 height 13
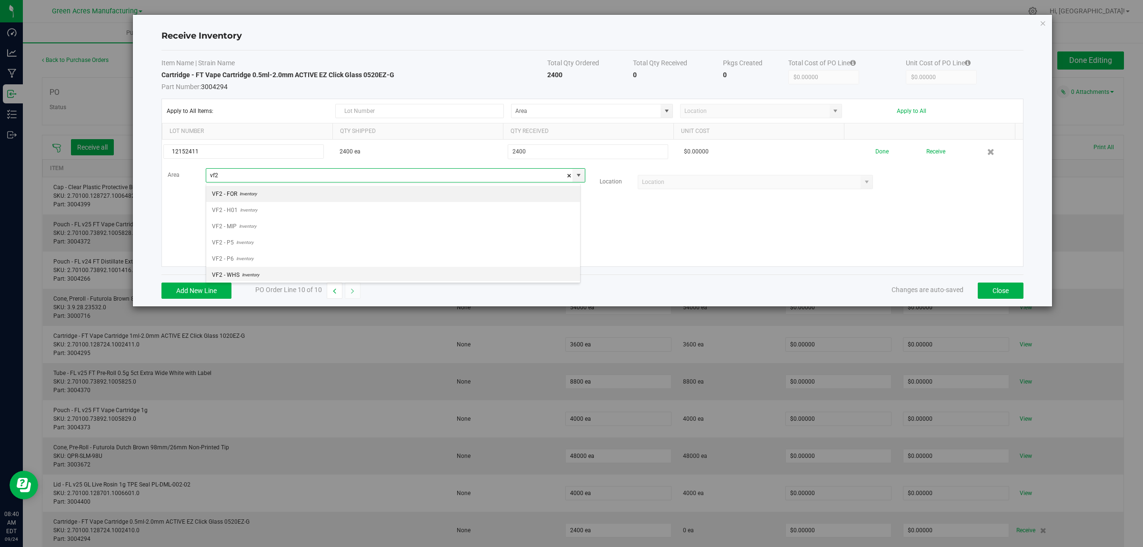
click at [256, 274] on span "Inventory" at bounding box center [250, 275] width 20 height 14
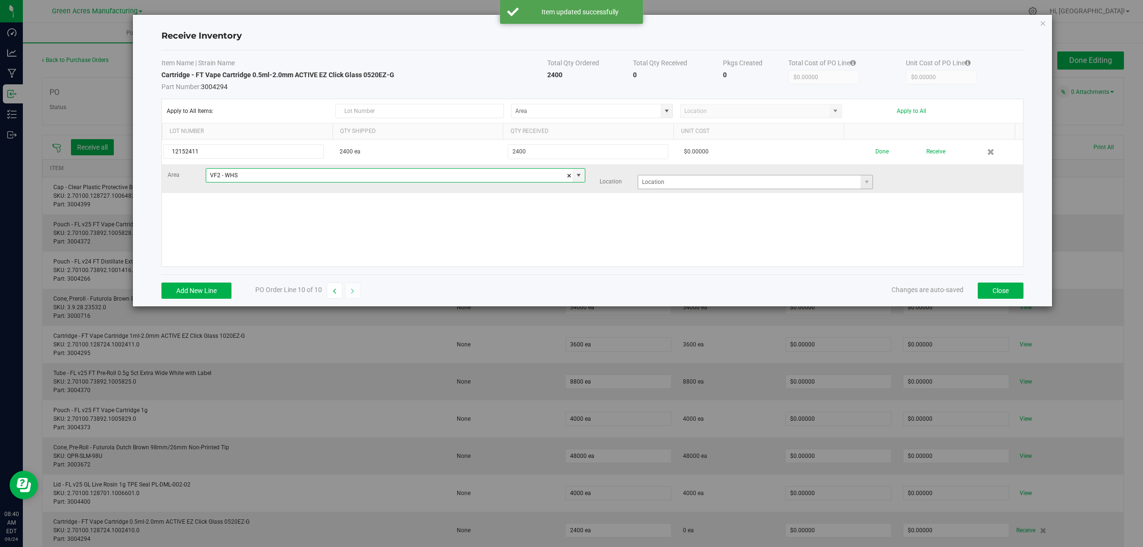
type input "VF2 - WHS"
click at [694, 186] on input at bounding box center [749, 181] width 223 height 13
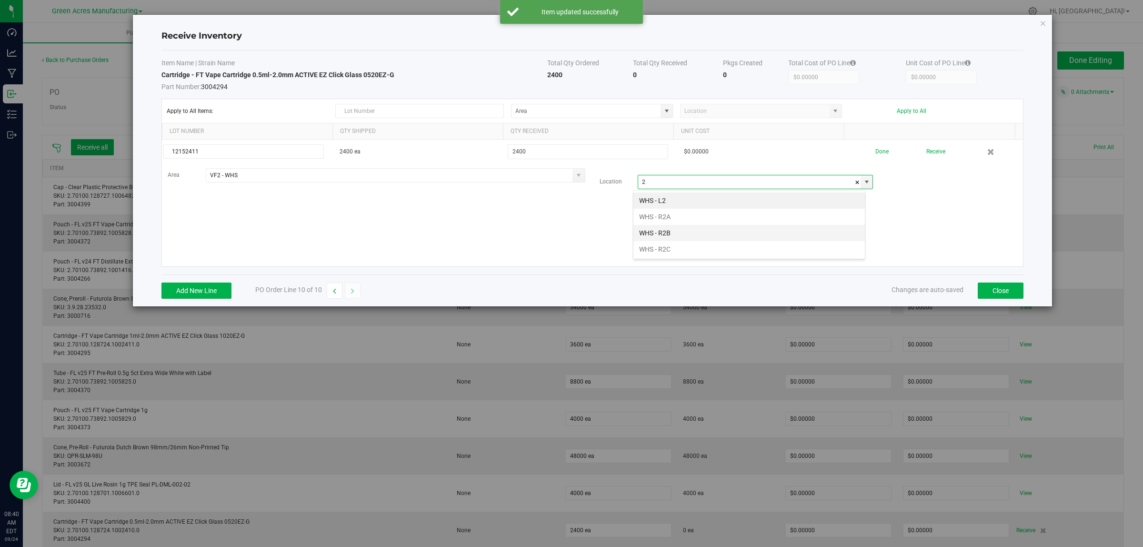
click at [668, 236] on li "WHS - R2B" at bounding box center [748, 233] width 231 height 16
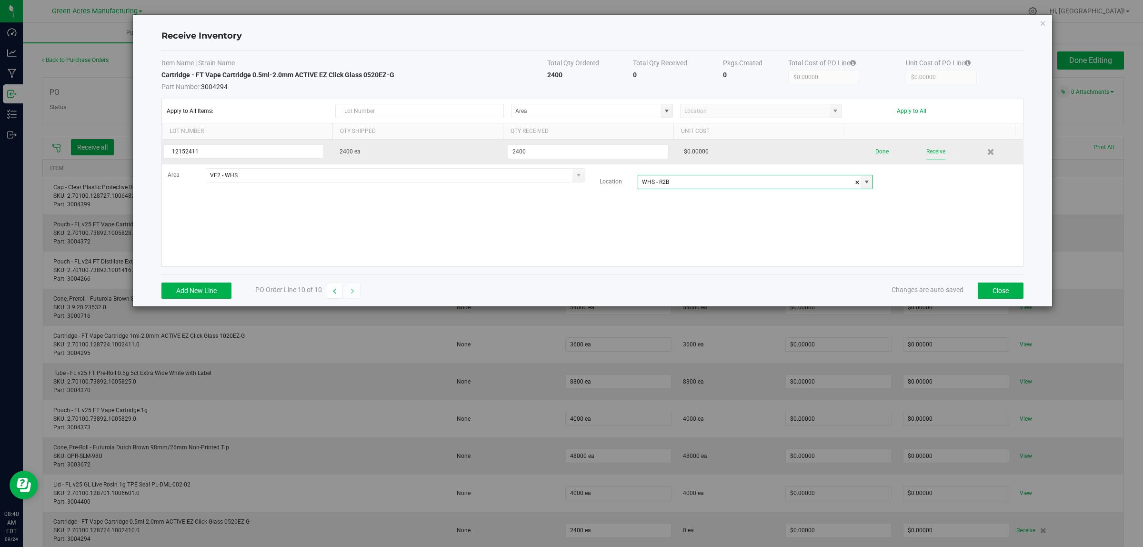
type input "WHS - R2B"
click at [929, 152] on button "Receive" at bounding box center [935, 151] width 19 height 17
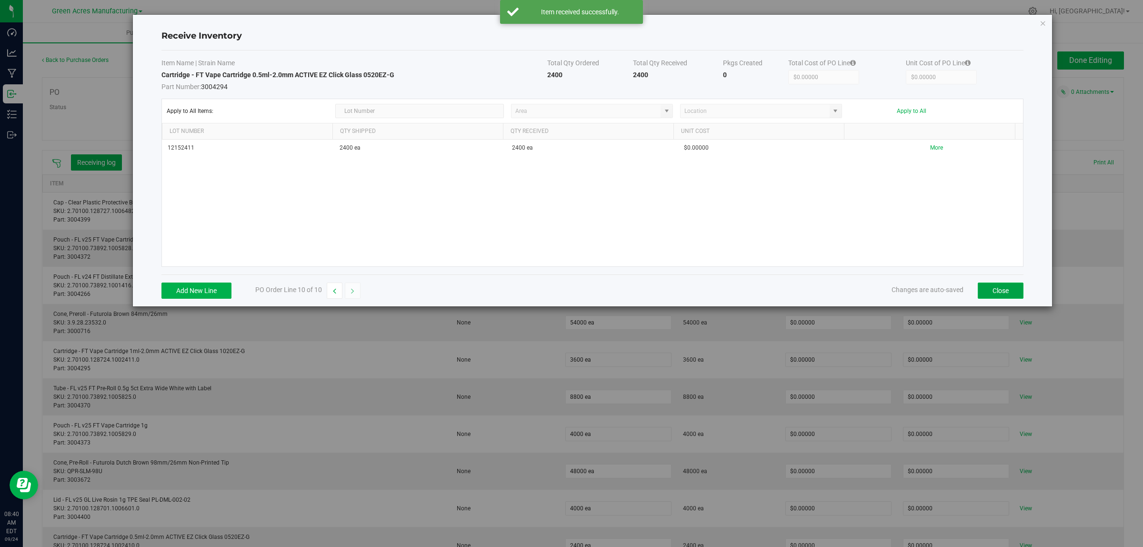
click at [1010, 290] on button "Close" at bounding box center [1001, 290] width 46 height 16
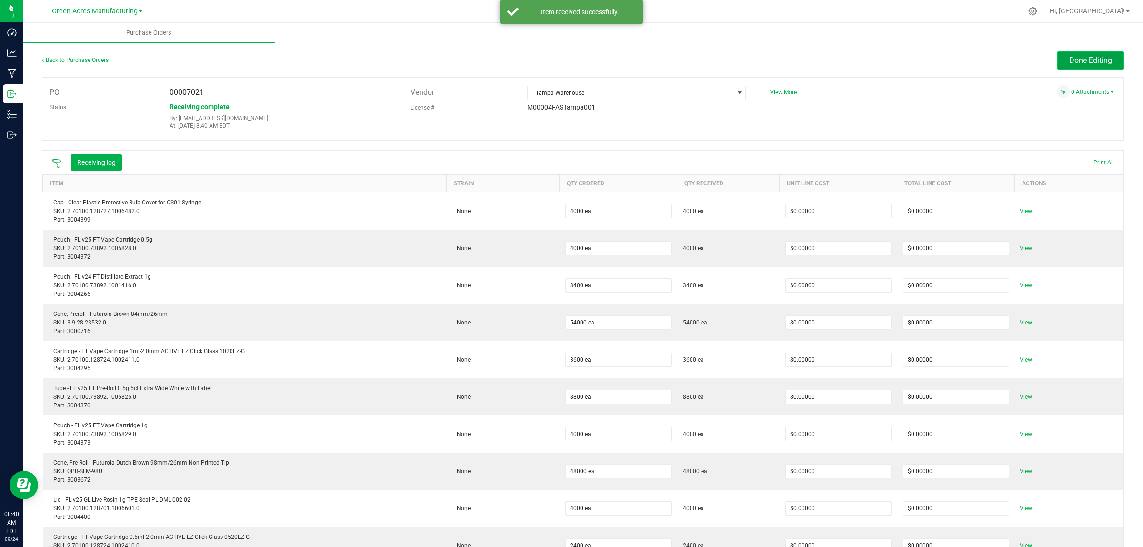
click at [1089, 53] on button "Done Editing" at bounding box center [1090, 60] width 67 height 18
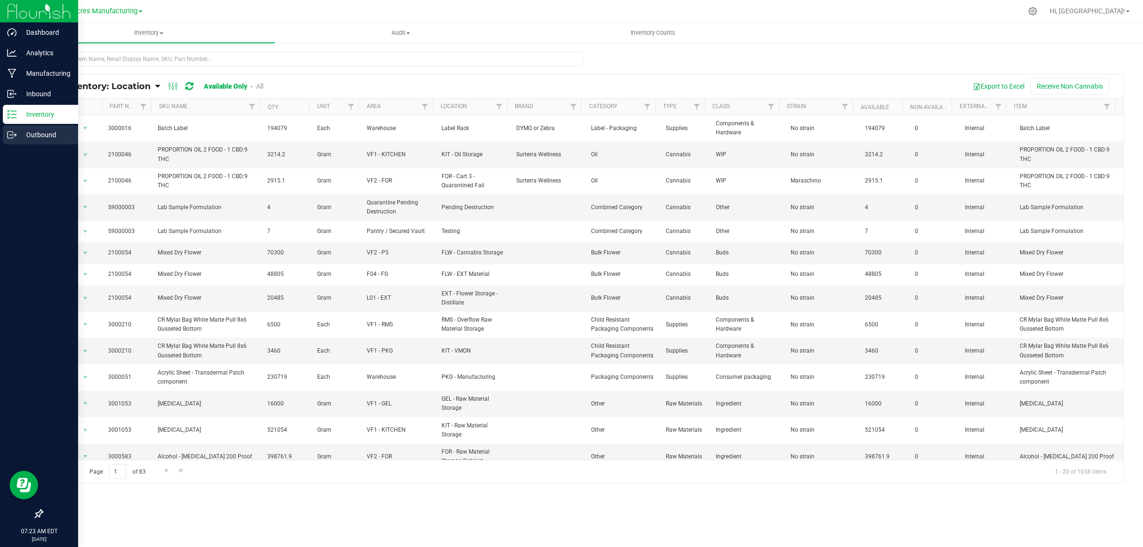
click at [22, 137] on p "Outbound" at bounding box center [45, 134] width 57 height 11
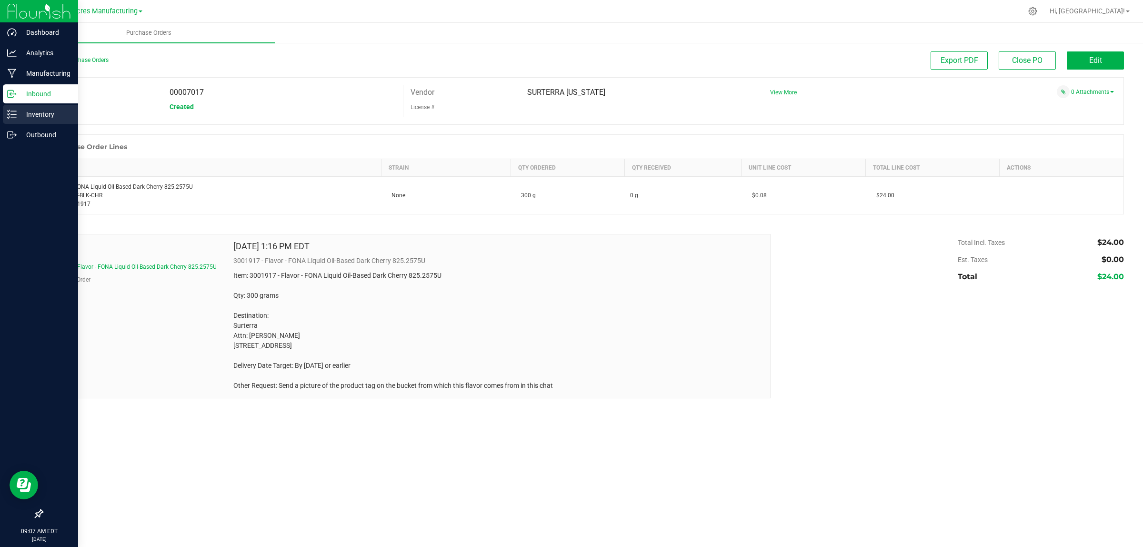
click at [19, 112] on p "Inventory" at bounding box center [45, 114] width 57 height 11
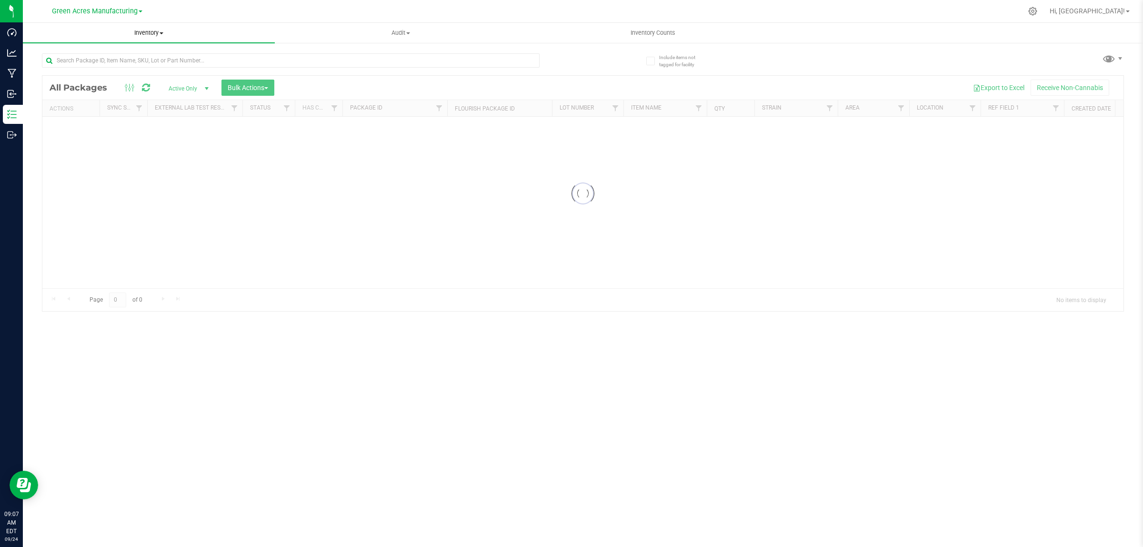
click at [155, 32] on span "Inventory" at bounding box center [149, 33] width 252 height 9
click at [63, 69] on span "All inventory" at bounding box center [55, 69] width 64 height 8
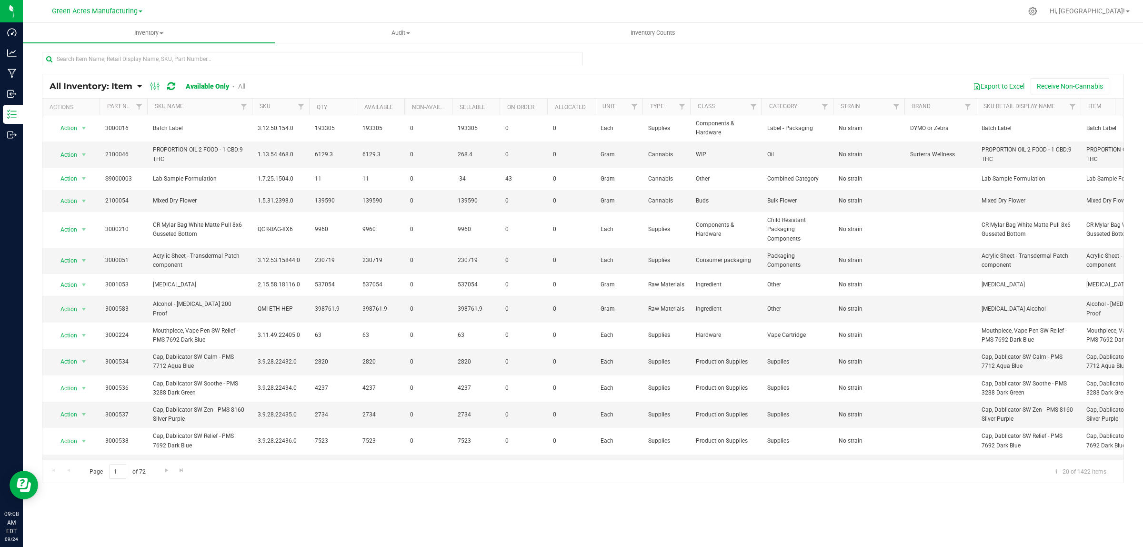
click at [93, 89] on span "All Inventory: Item" at bounding box center [91, 86] width 83 height 10
click at [82, 158] on span "Item by Location" at bounding box center [71, 157] width 52 height 8
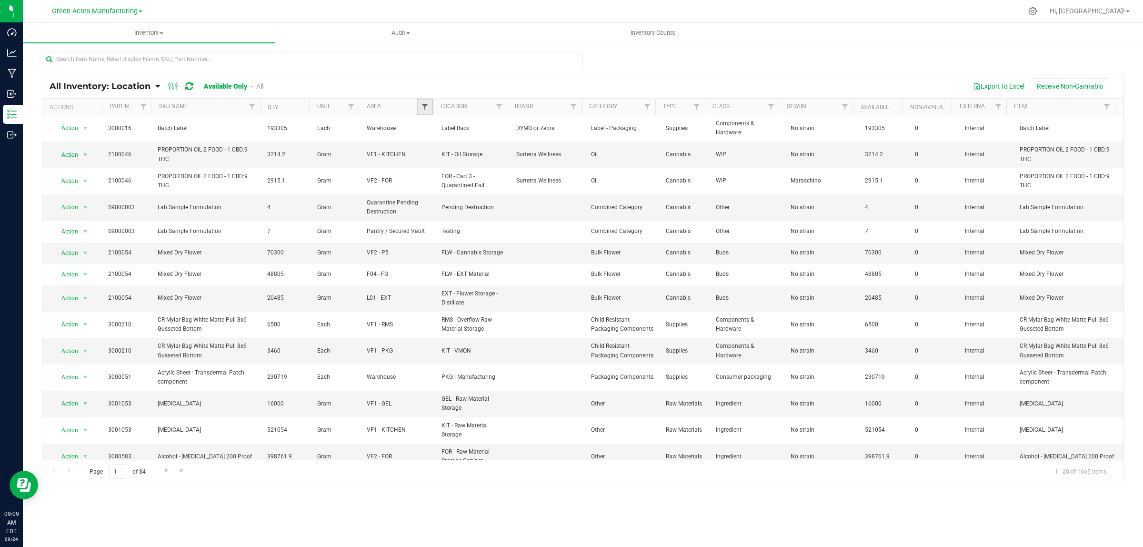
click at [427, 108] on span "Filter" at bounding box center [425, 107] width 8 height 8
click at [445, 148] on span "Select All" at bounding box center [448, 148] width 23 height 6
click at [433, 148] on input "Select All" at bounding box center [430, 147] width 6 height 6
checkbox input "true"
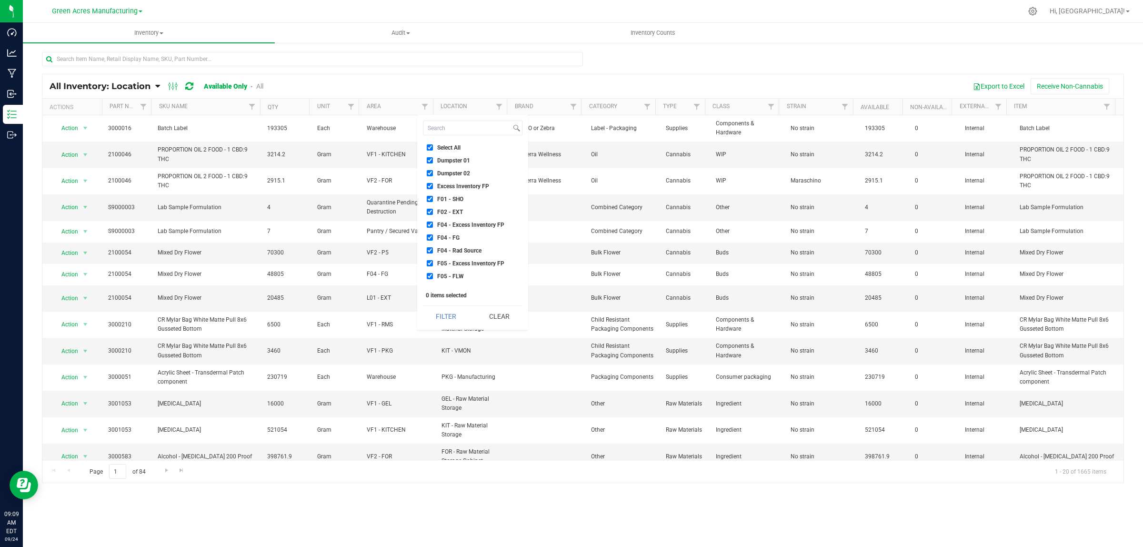
checkbox input "true"
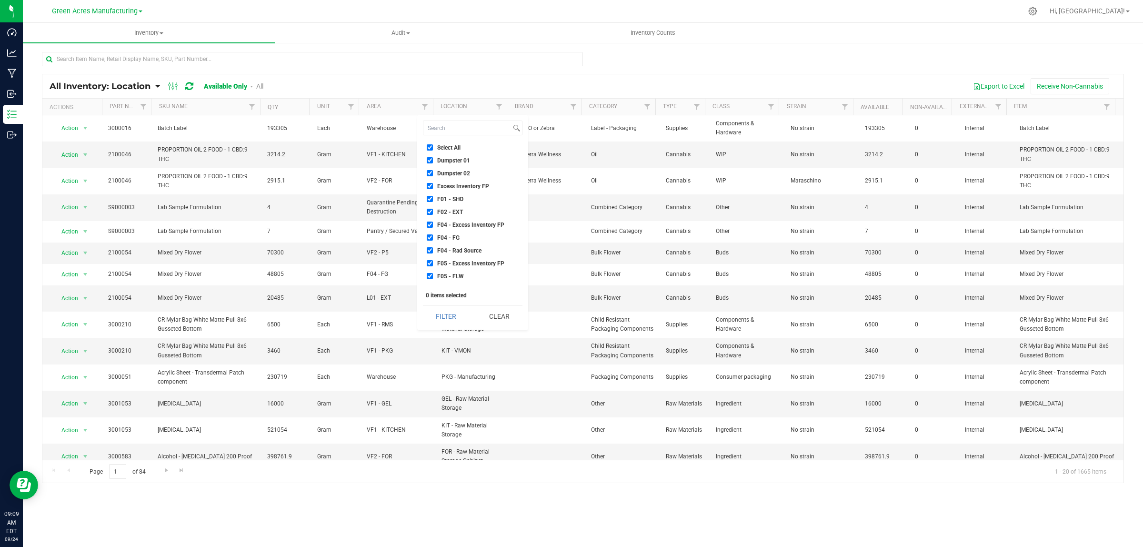
checkbox input "true"
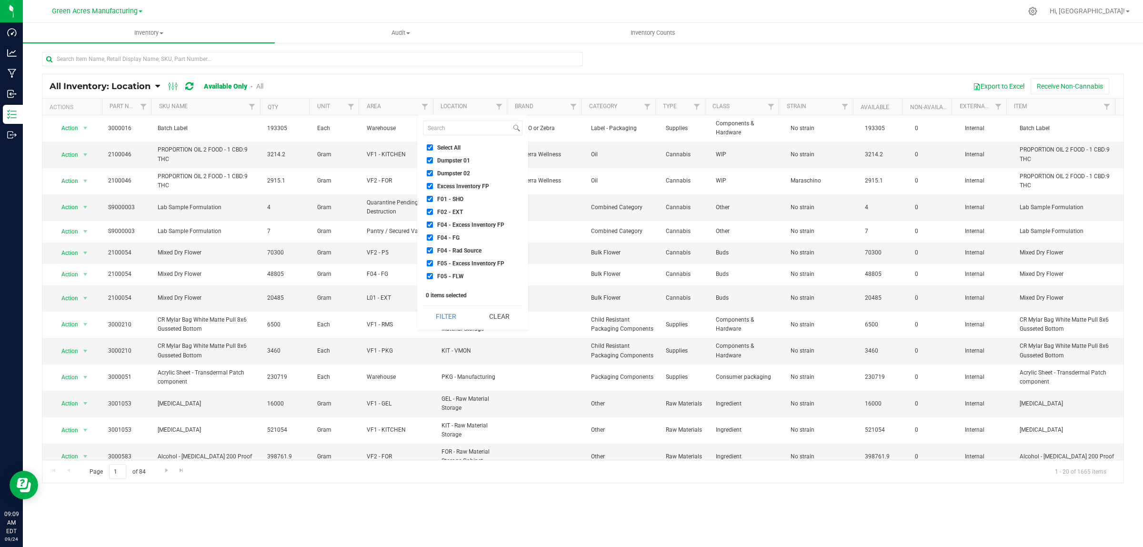
checkbox input "true"
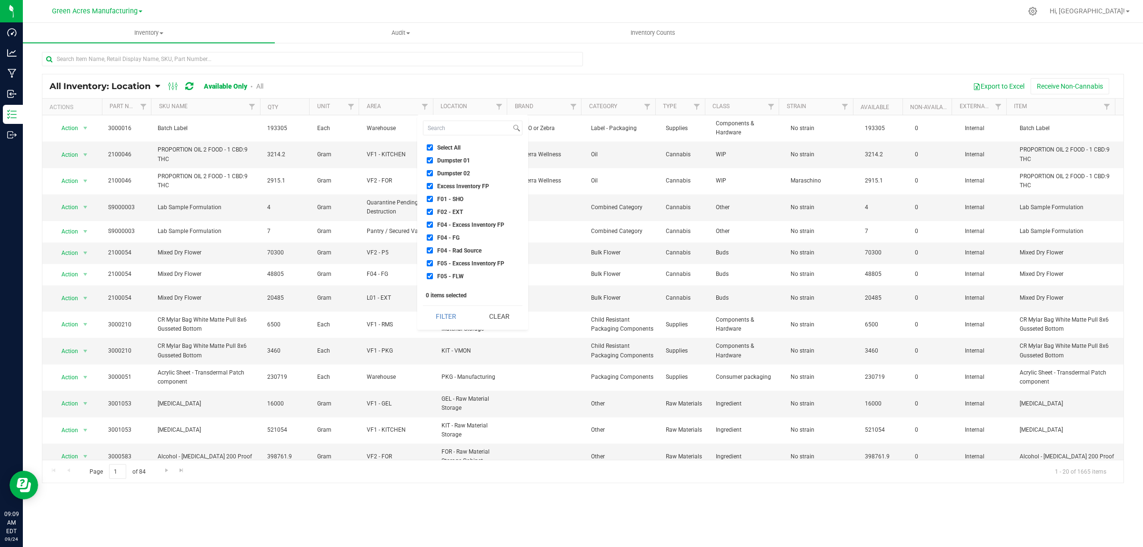
checkbox input "true"
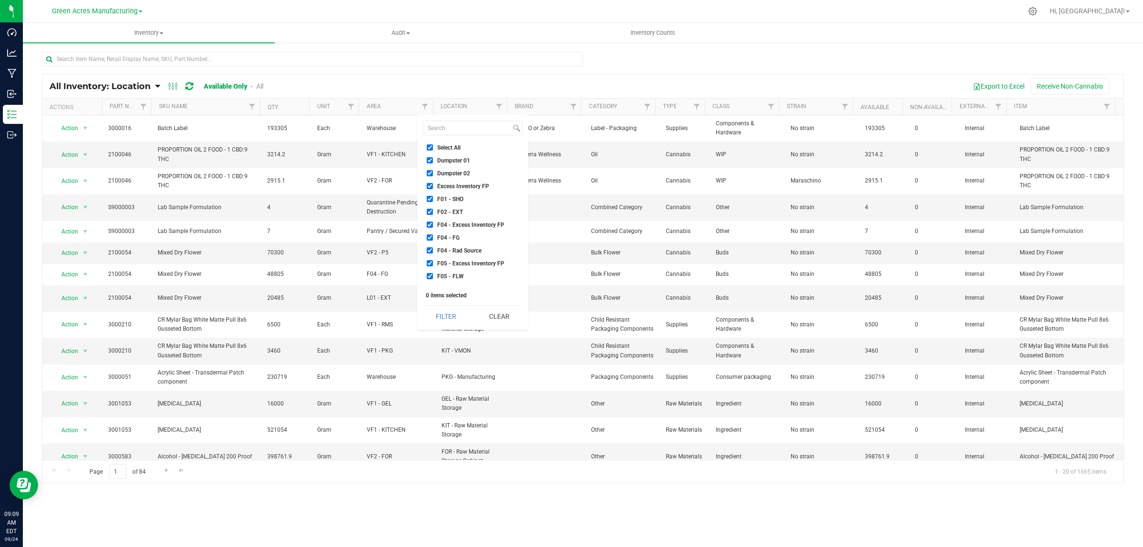
checkbox input "true"
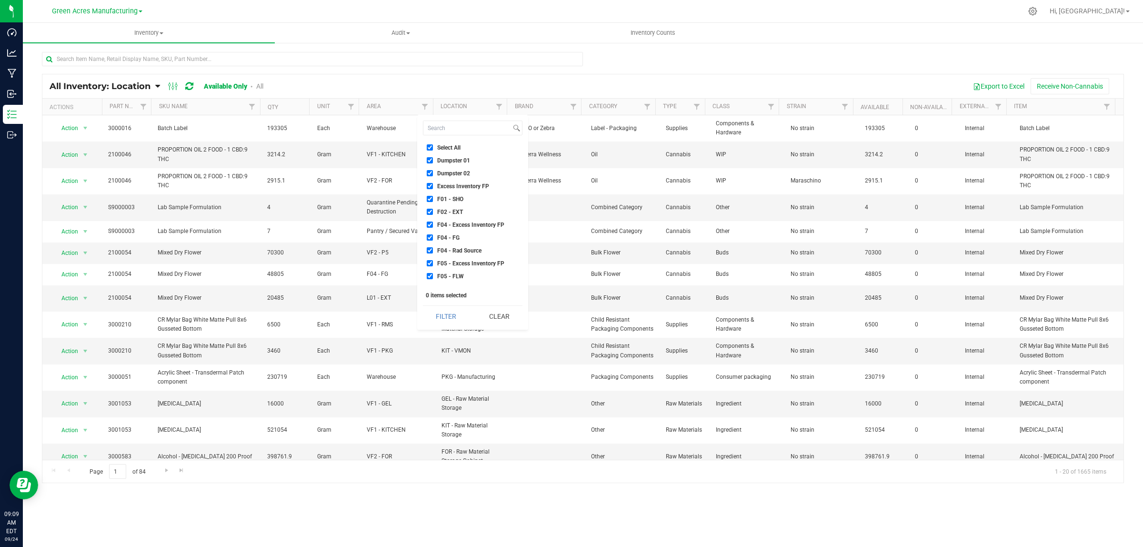
checkbox input "true"
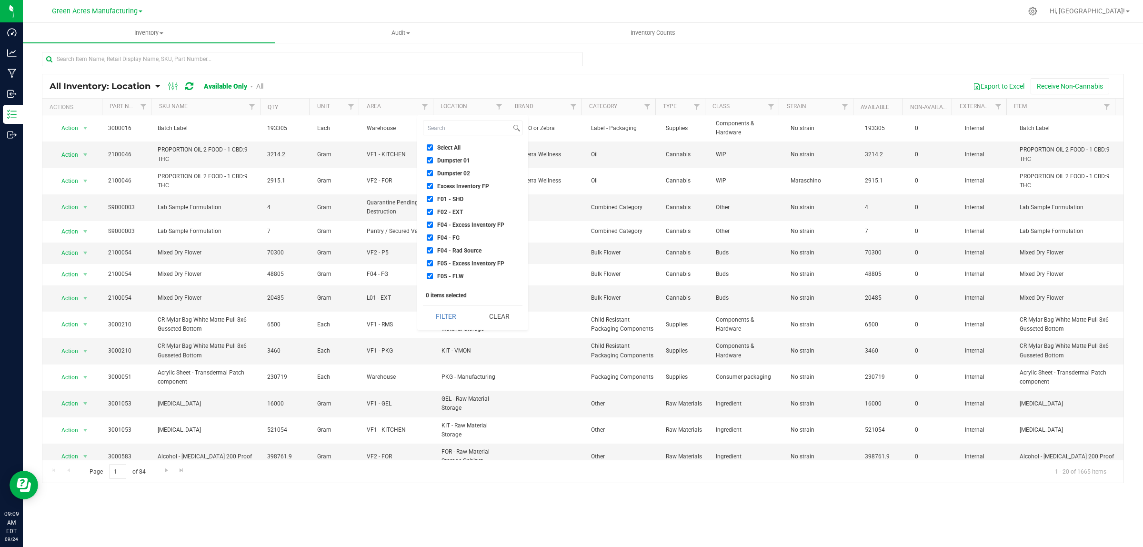
checkbox input "true"
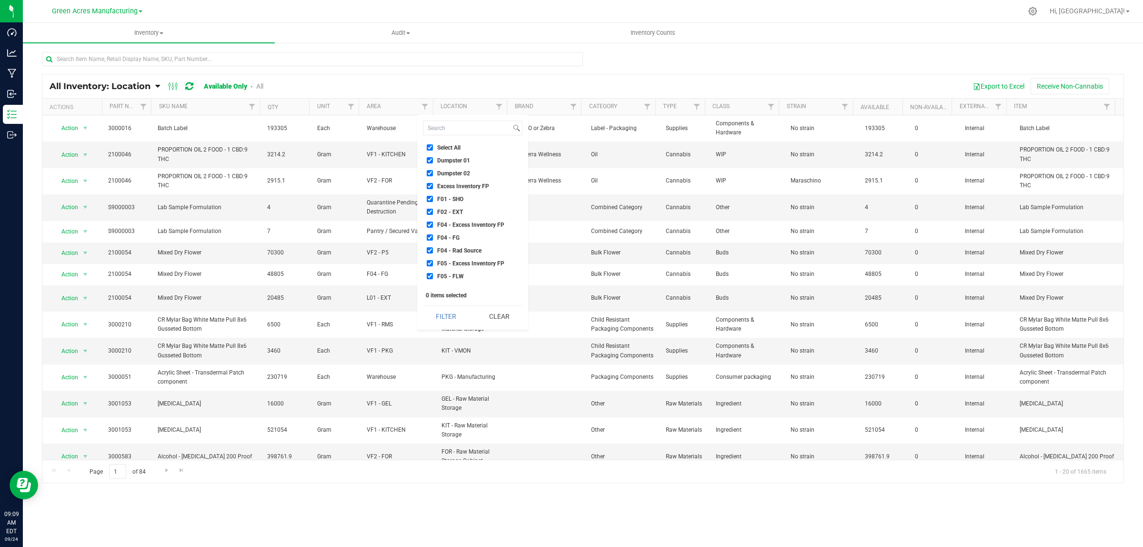
checkbox input "true"
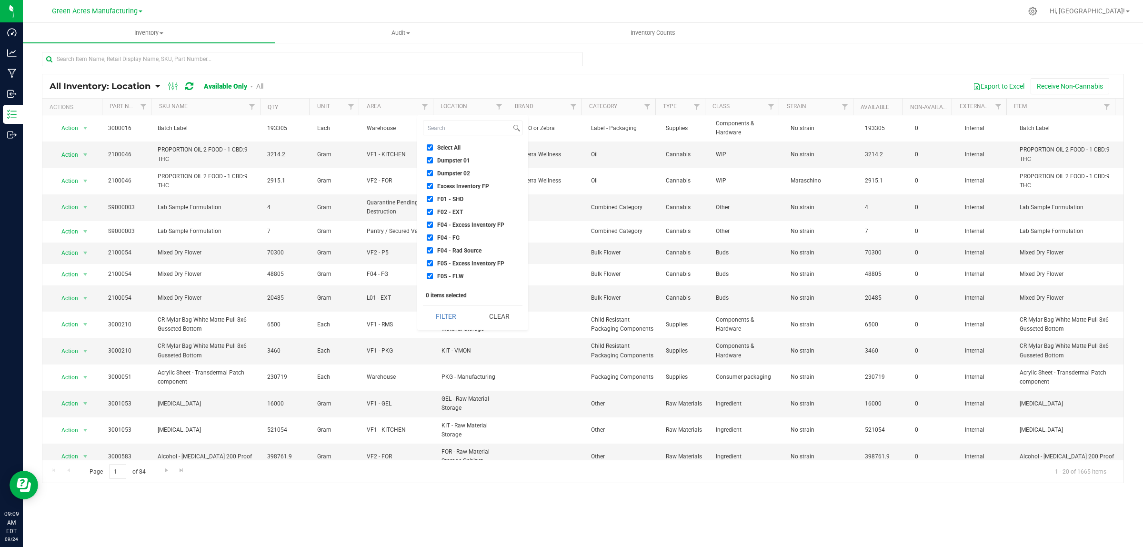
checkbox input "true"
click at [479, 227] on span "Failed Test Quarantine" at bounding box center [465, 230] width 56 height 6
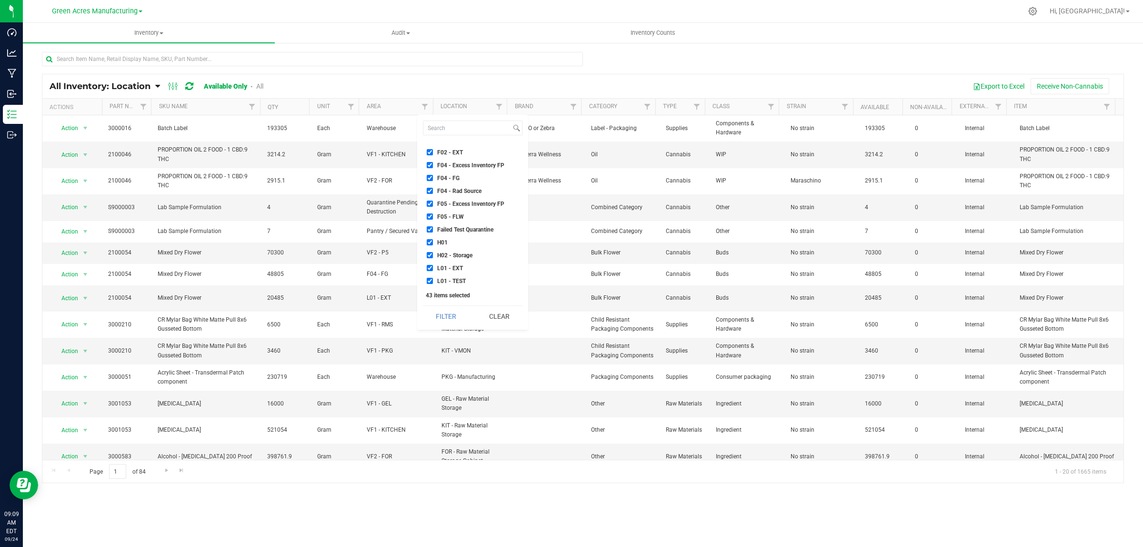
click at [433, 227] on input "Failed Test Quarantine" at bounding box center [430, 229] width 6 height 6
checkbox input "false"
click at [455, 280] on span "Quarantine" at bounding box center [451, 278] width 28 height 6
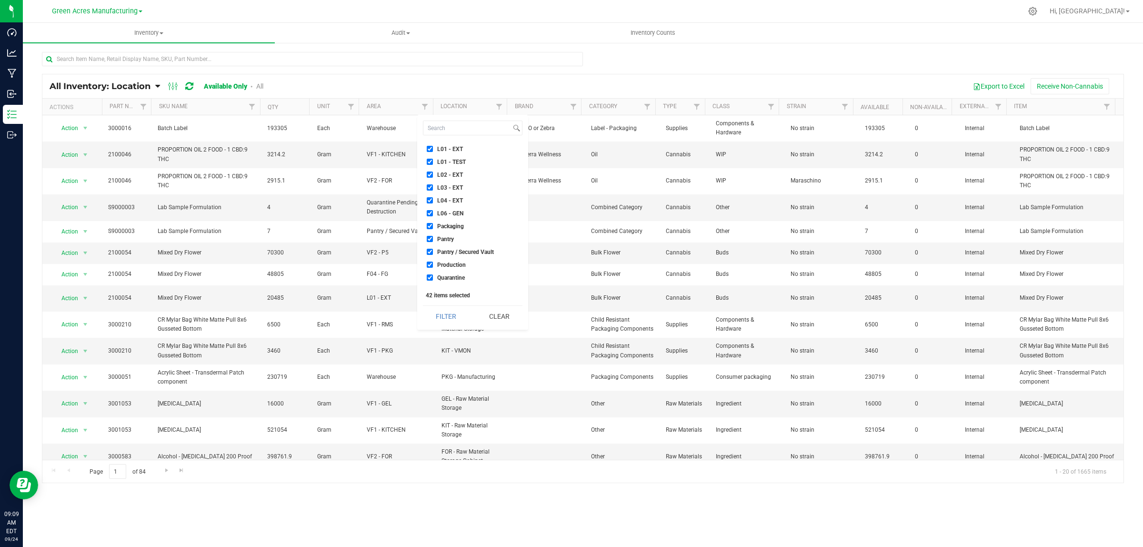
click at [433, 280] on input "Quarantine" at bounding box center [430, 277] width 6 height 6
checkbox input "false"
click at [478, 229] on span "Quarantine Finished Goods" at bounding box center [471, 231] width 69 height 6
click at [433, 229] on input "Quarantine Finished Goods" at bounding box center [430, 231] width 6 height 6
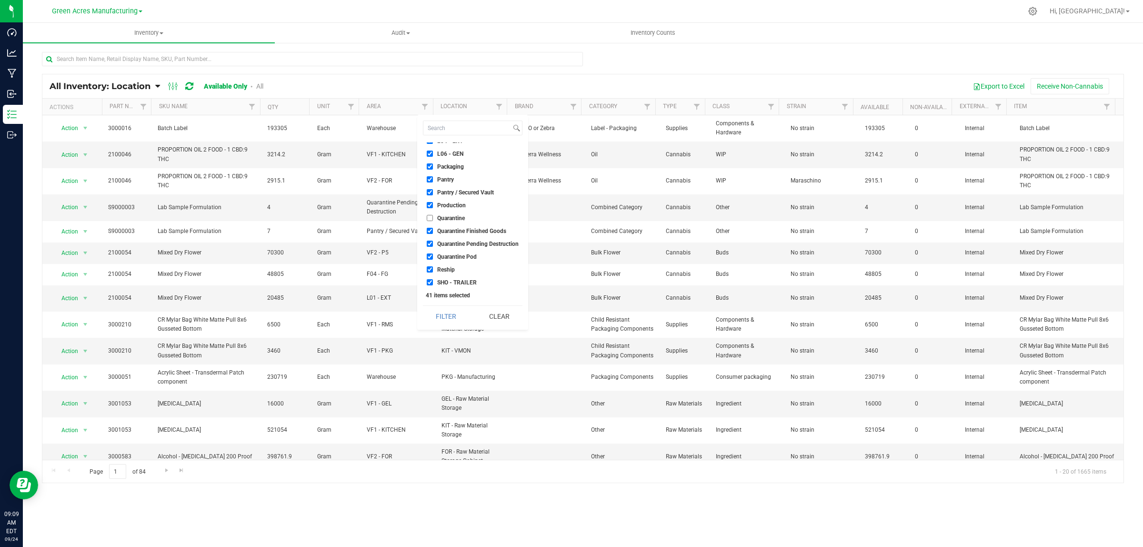
checkbox input "false"
click at [475, 243] on span "Quarantine Pending Destruction" at bounding box center [477, 244] width 81 height 6
click at [433, 243] on input "Quarantine Pending Destruction" at bounding box center [430, 243] width 6 height 6
checkbox input "false"
click at [464, 257] on span "Quarantine Pod" at bounding box center [457, 257] width 40 height 6
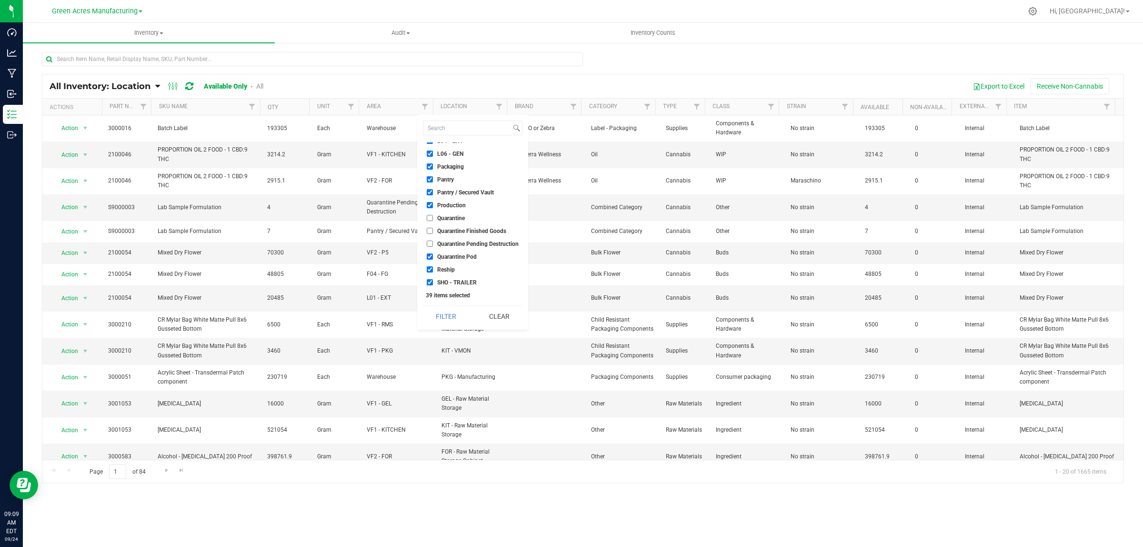
click at [433, 257] on input "Quarantine Pod" at bounding box center [430, 256] width 6 height 6
checkbox input "false"
click at [451, 320] on button "Filter" at bounding box center [446, 316] width 46 height 21
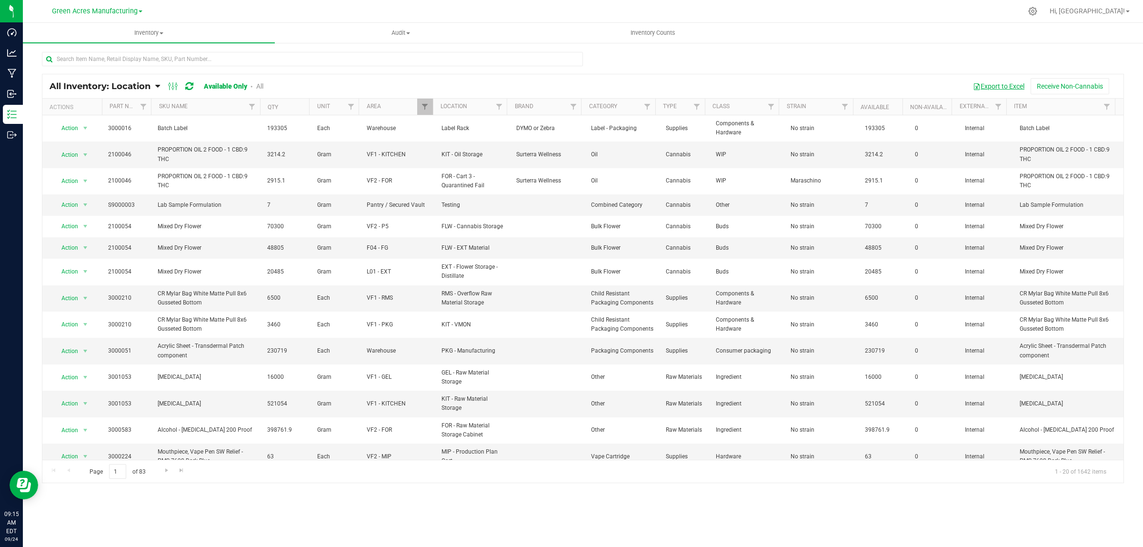
click at [998, 86] on button "Export to Excel" at bounding box center [999, 86] width 64 height 16
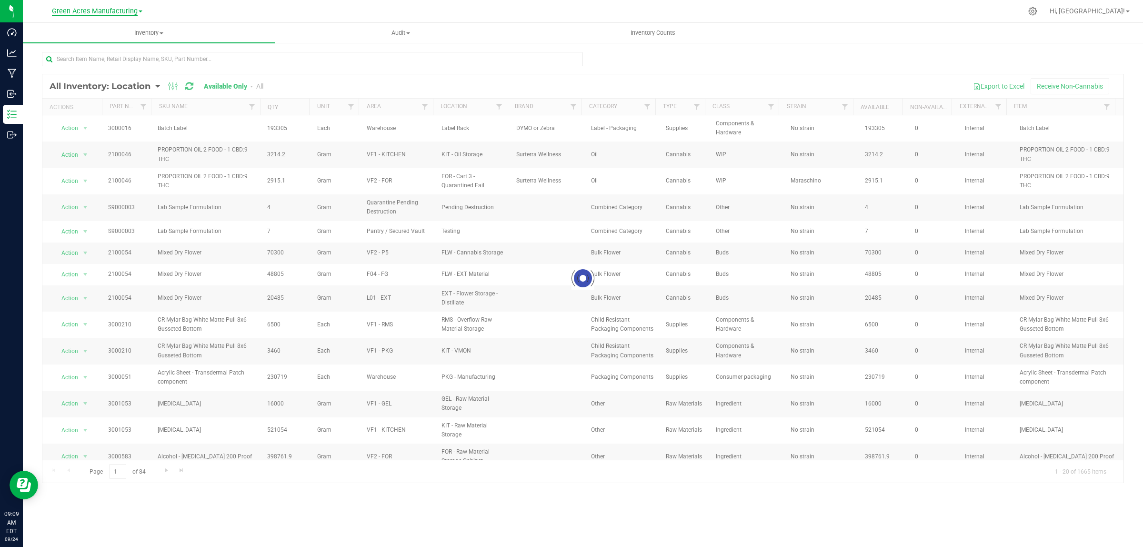
click at [117, 10] on span "Green Acres Manufacturing" at bounding box center [95, 11] width 86 height 9
click at [84, 56] on link "Tampa Warehouse" at bounding box center [97, 58] width 139 height 13
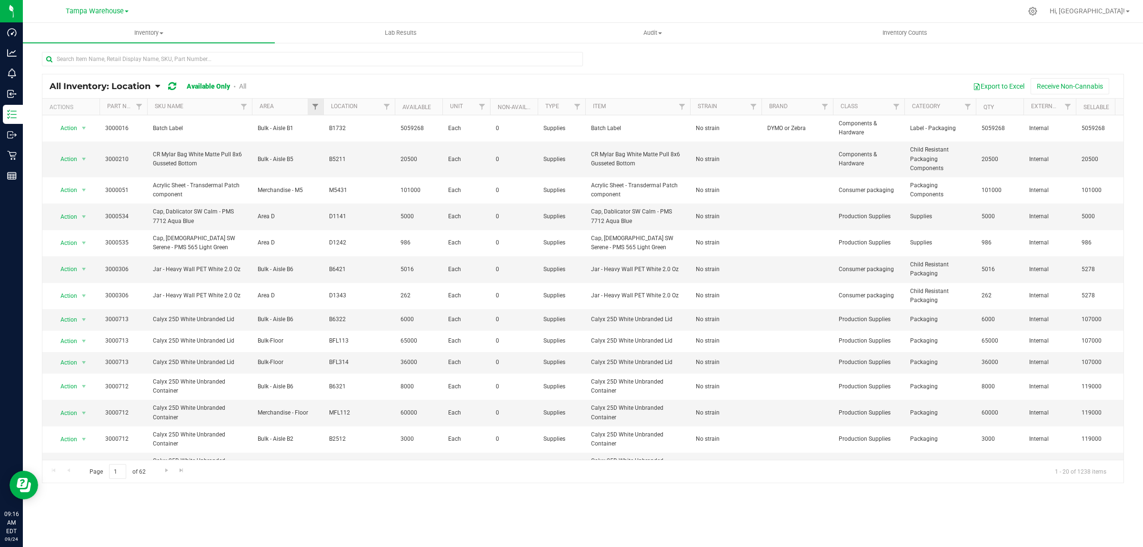
click at [321, 104] on div at bounding box center [323, 107] width 4 height 17
click at [318, 106] on span "Filter" at bounding box center [315, 107] width 8 height 8
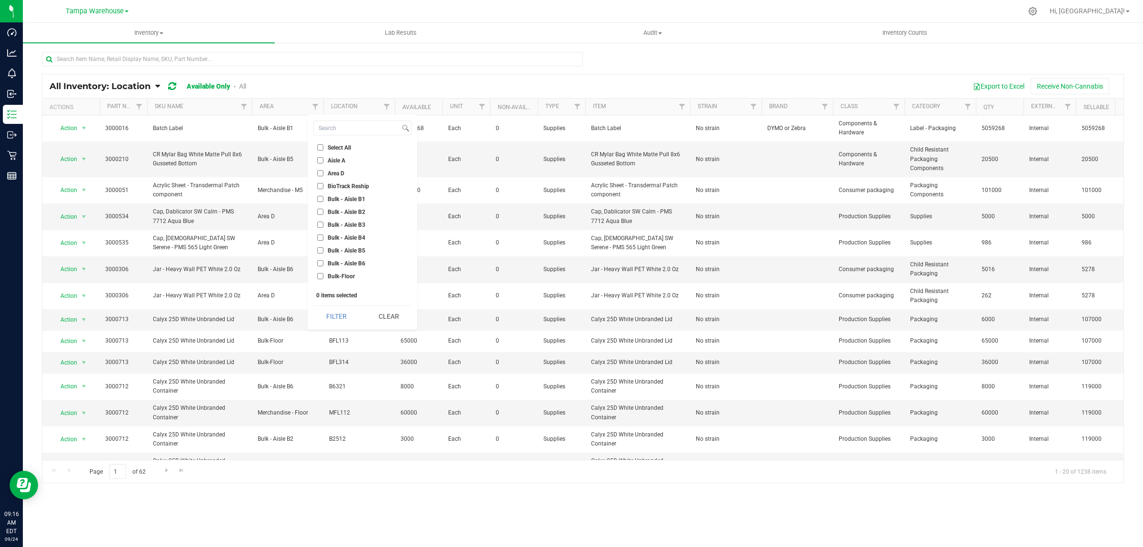
click at [334, 148] on span "Select All" at bounding box center [339, 148] width 23 height 6
click at [323, 148] on input "Select All" at bounding box center [320, 147] width 6 height 6
checkbox input "true"
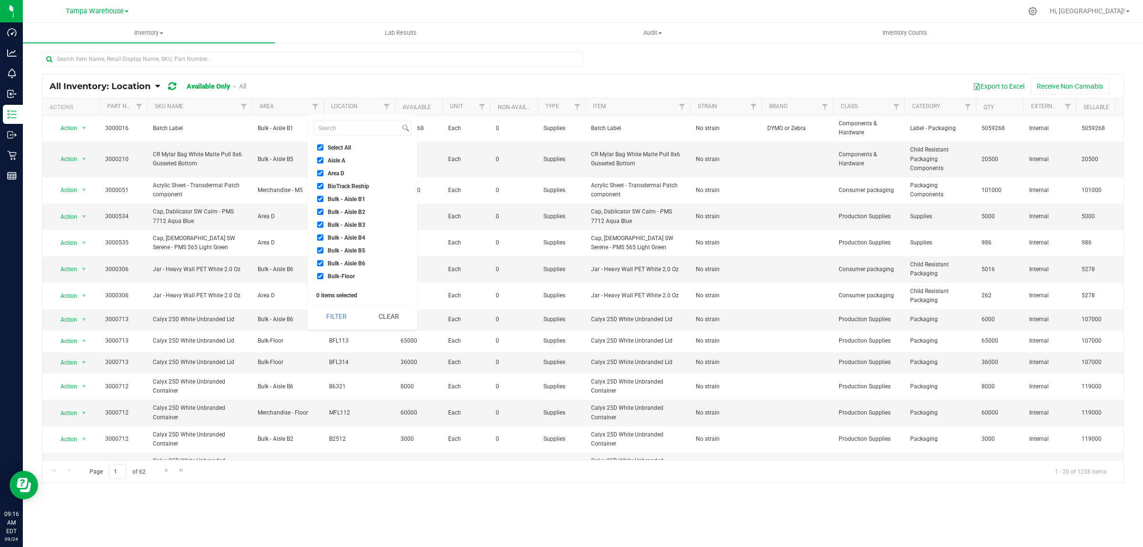
checkbox input "true"
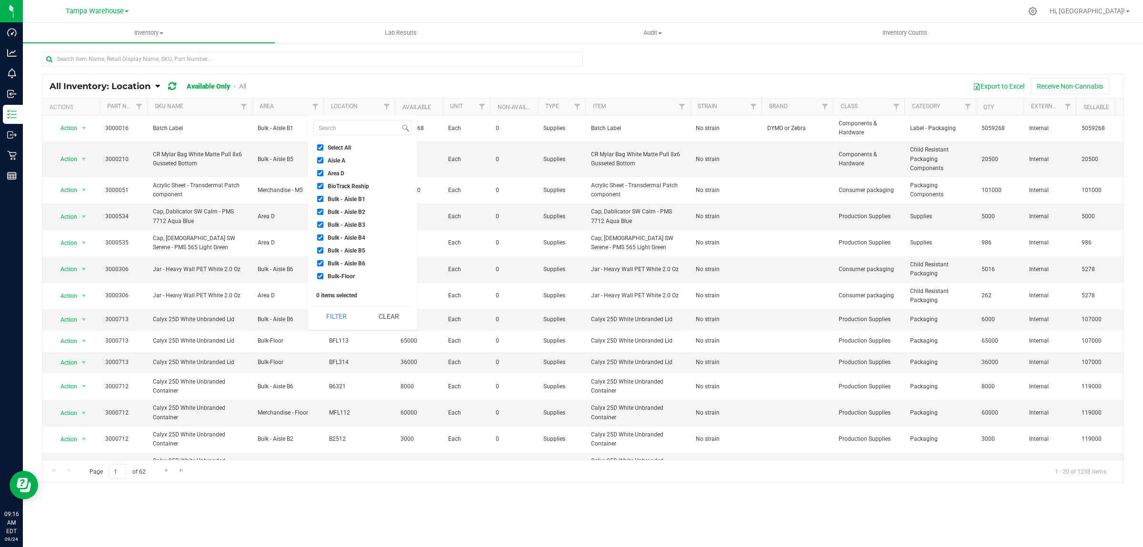
checkbox input "true"
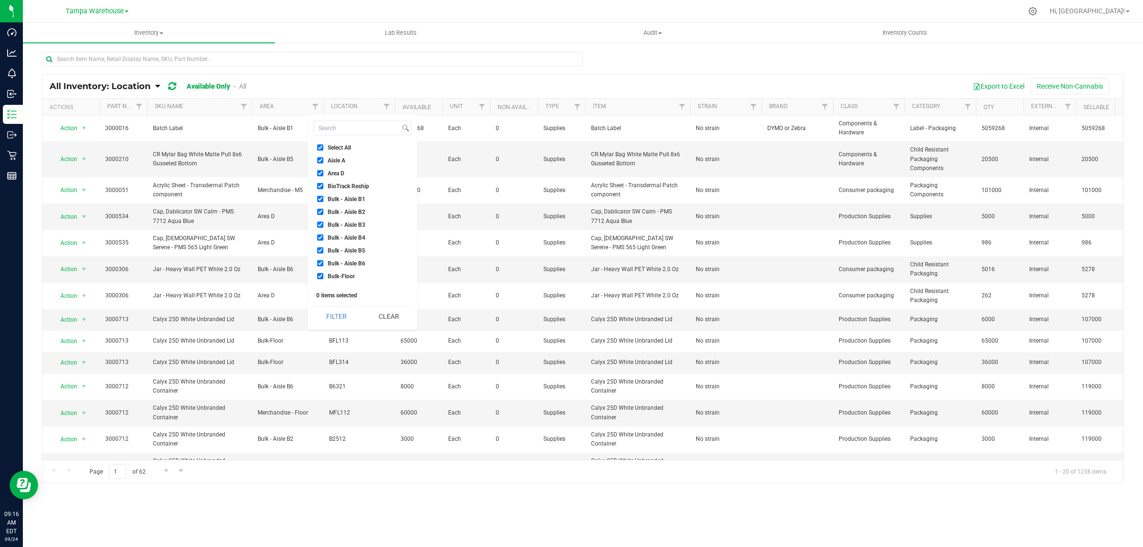
checkbox input "true"
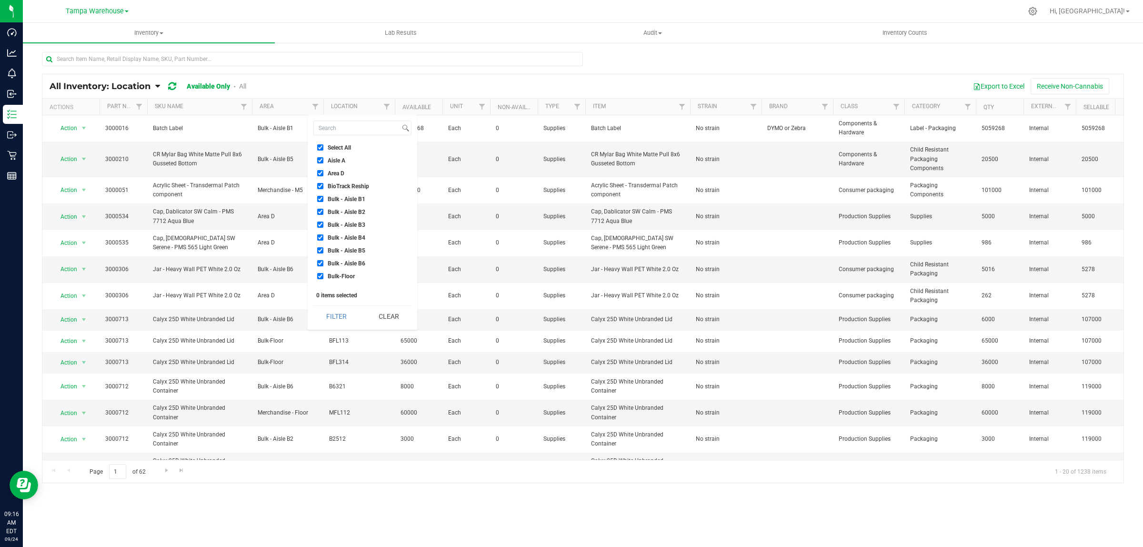
checkbox input "true"
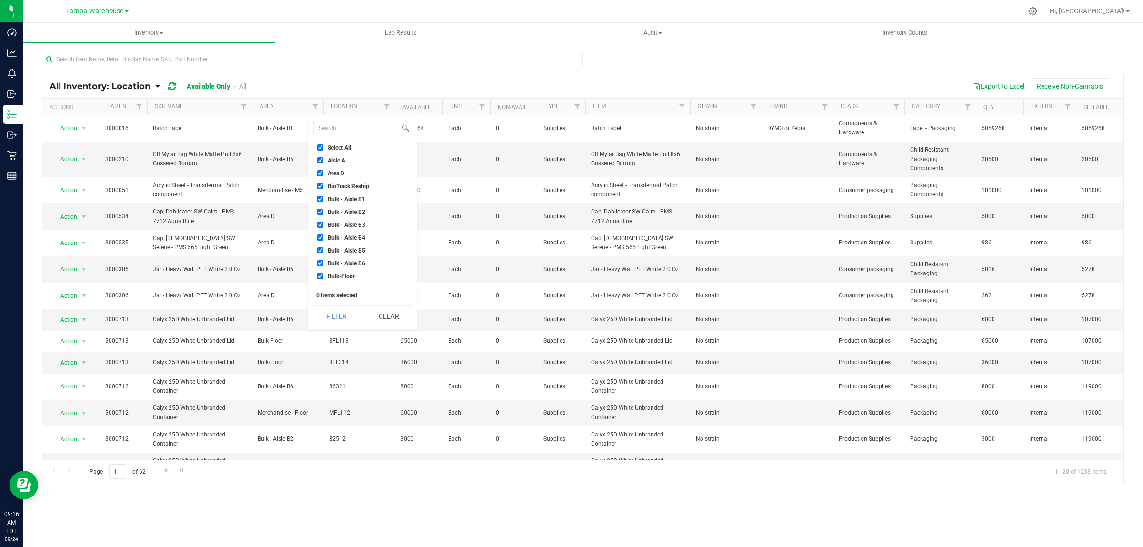
checkbox input "true"
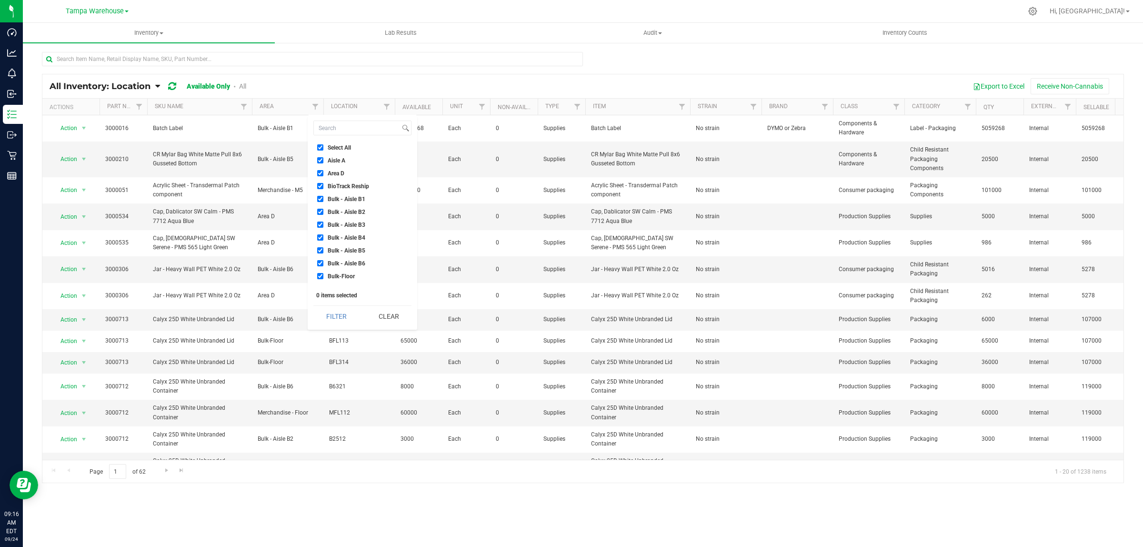
checkbox input "true"
click at [348, 206] on span "Failed Test Quarantine" at bounding box center [356, 209] width 56 height 6
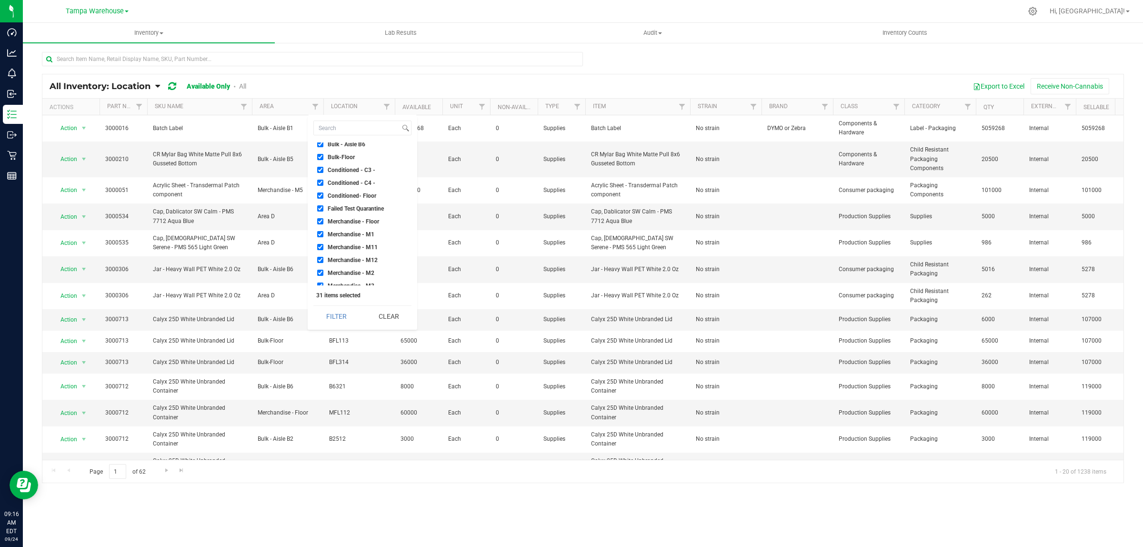
click at [323, 205] on input "Failed Test Quarantine" at bounding box center [320, 208] width 6 height 6
checkbox input "false"
click at [348, 216] on span "New retail store quarantine 1" at bounding box center [364, 218] width 72 height 6
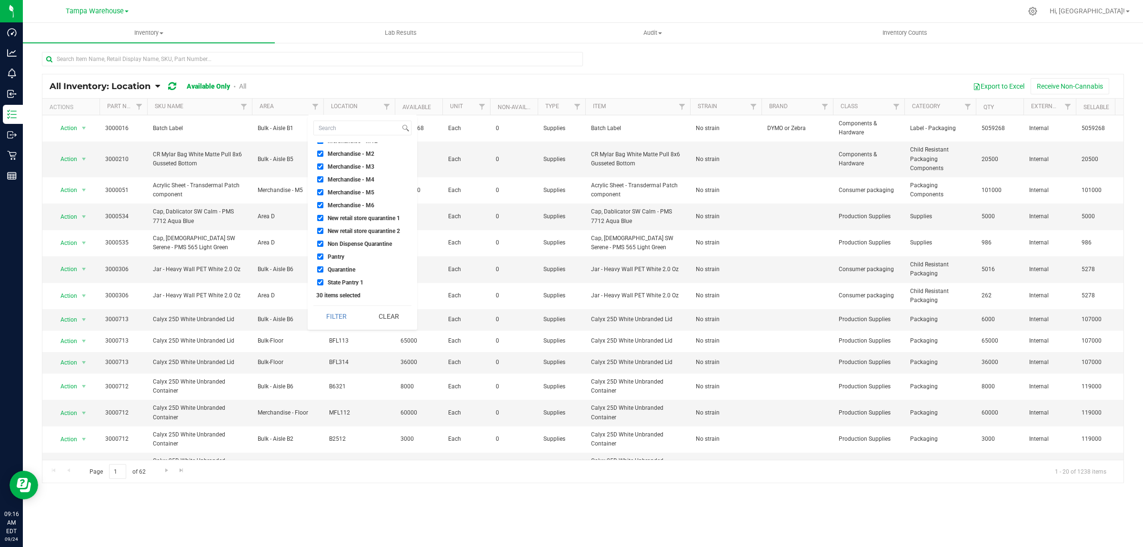
click at [323, 216] on input "New retail store quarantine 1" at bounding box center [320, 218] width 6 height 6
checkbox input "false"
click at [347, 230] on span "New retail store quarantine 2" at bounding box center [364, 231] width 72 height 6
click at [323, 230] on input "New retail store quarantine 2" at bounding box center [320, 231] width 6 height 6
checkbox input "false"
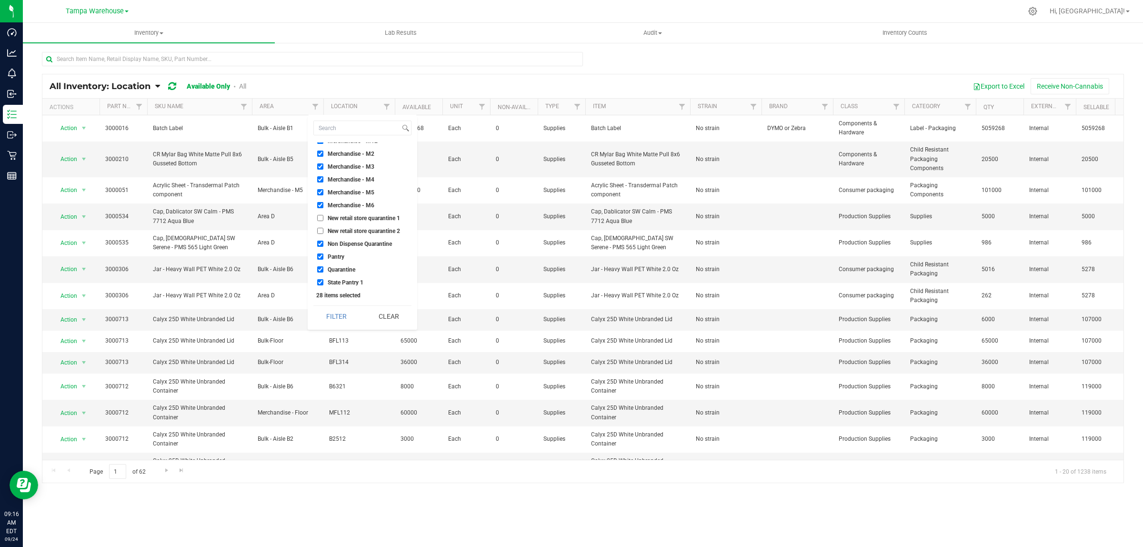
click at [347, 243] on span "Non Dispense Quarantine" at bounding box center [360, 244] width 64 height 6
click at [323, 243] on input "Non Dispense Quarantine" at bounding box center [320, 243] width 6 height 6
checkbox input "false"
click at [346, 270] on span "Quarantine" at bounding box center [342, 270] width 28 height 6
click at [323, 270] on input "Quarantine" at bounding box center [320, 269] width 6 height 6
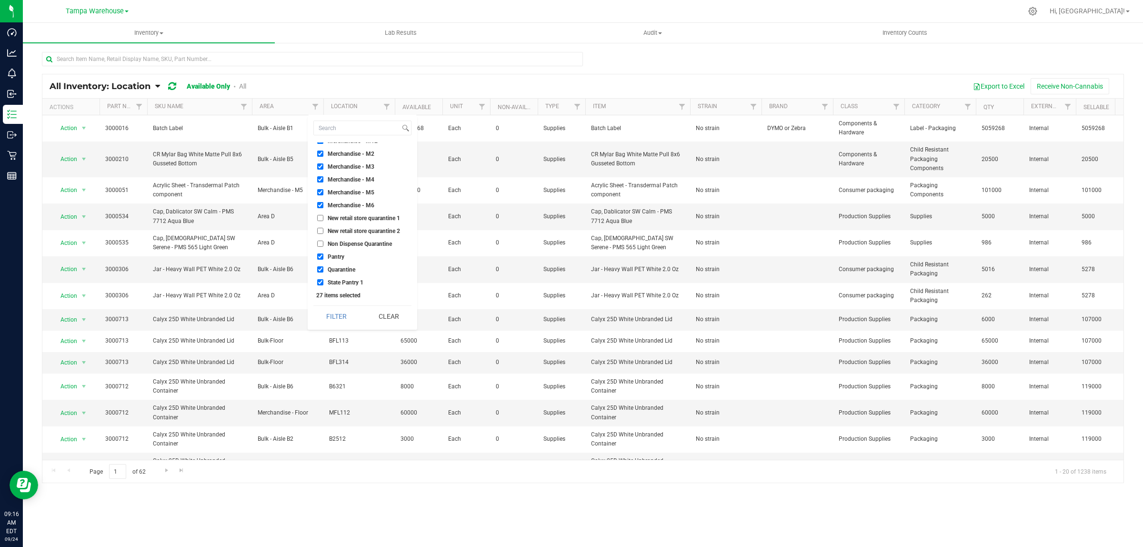
checkbox input "false"
click at [339, 313] on button "Filter" at bounding box center [336, 316] width 46 height 21
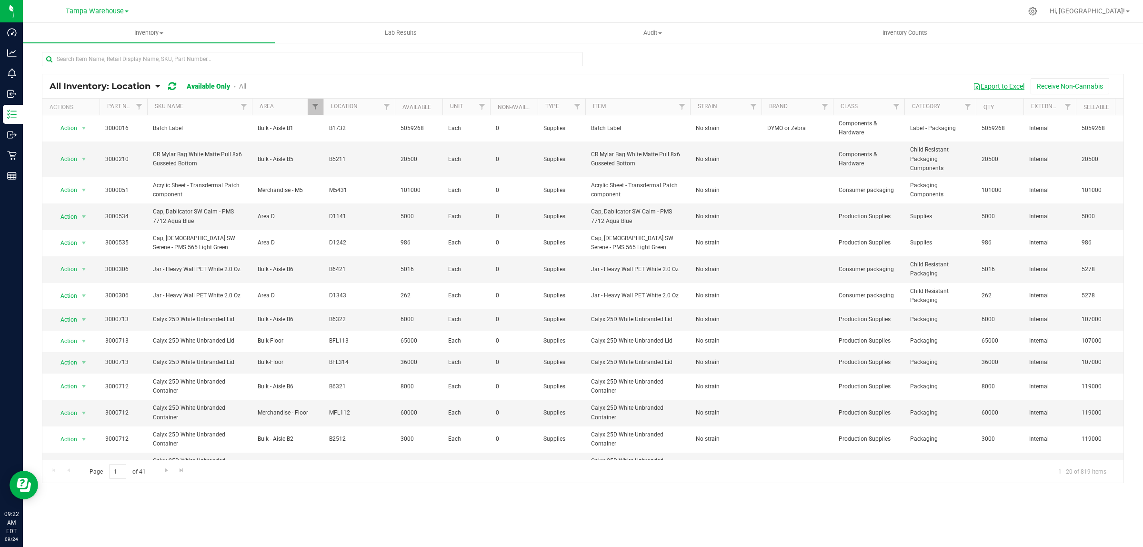
click at [977, 85] on span "button" at bounding box center [977, 87] width 8 height 8
